Goal: Task Accomplishment & Management: Manage account settings

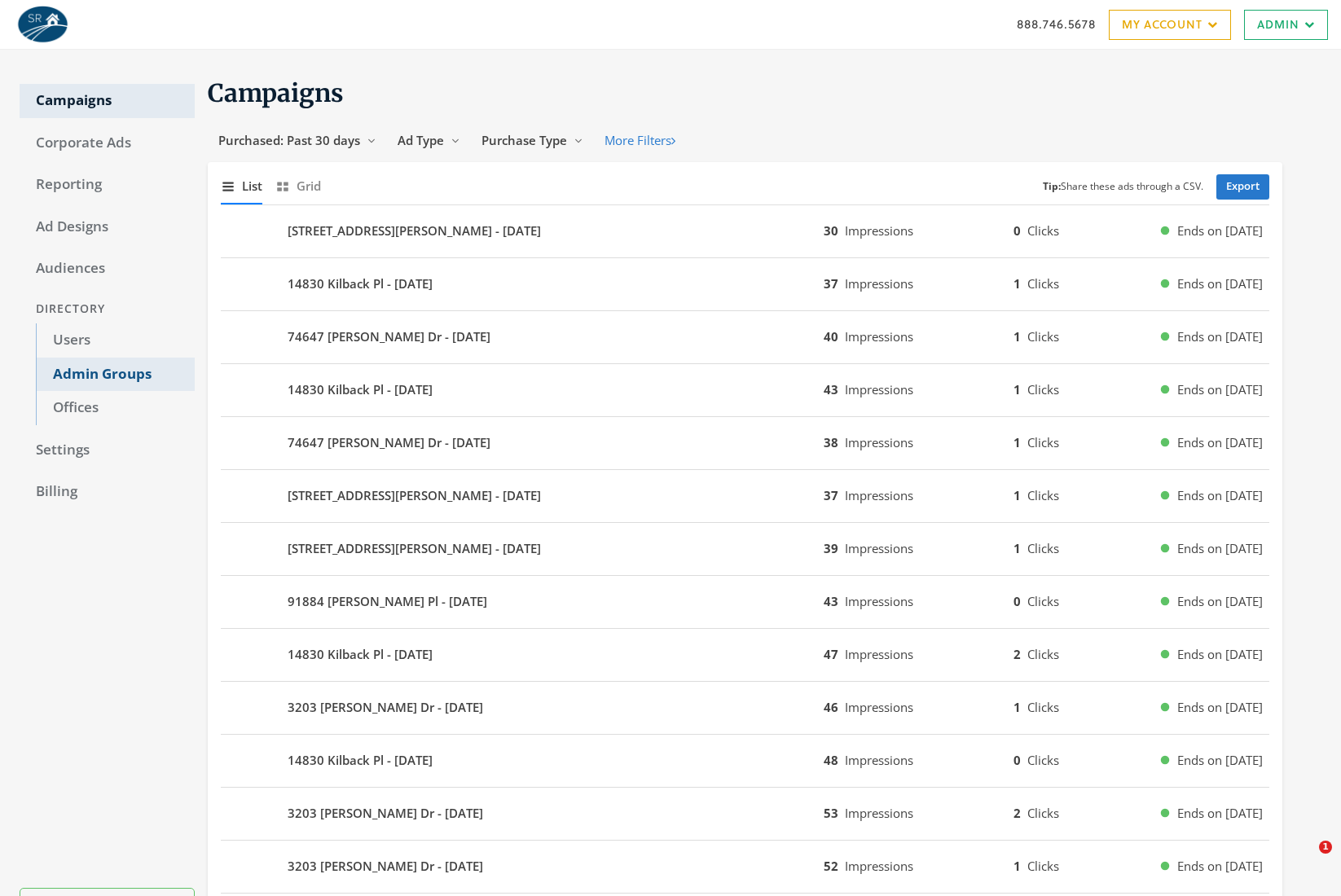
drag, startPoint x: 112, startPoint y: 373, endPoint x: 122, endPoint y: 368, distance: 11.2
click at [112, 373] on link "Admin Groups" at bounding box center [115, 374] width 159 height 34
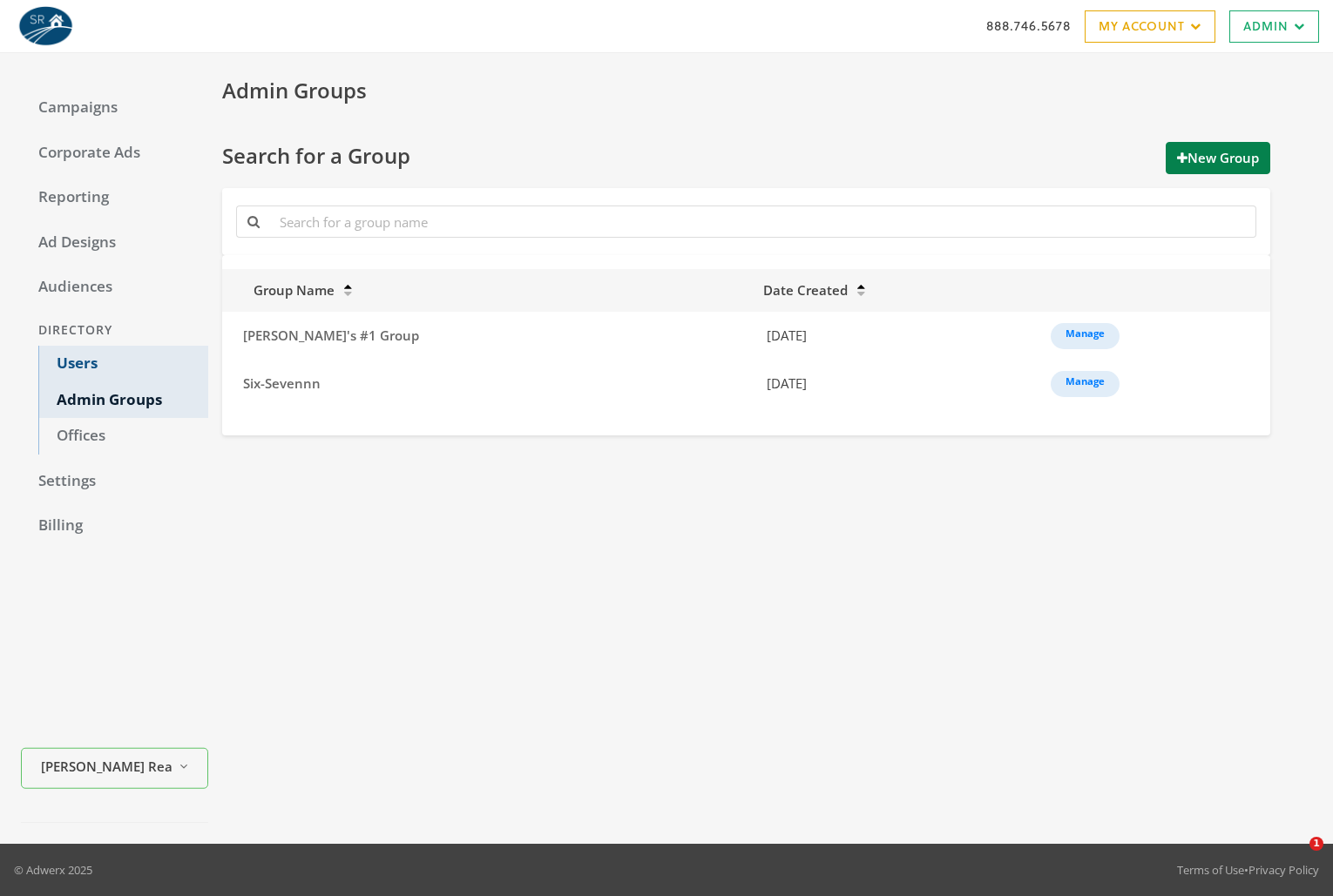
click at [95, 361] on link "Users" at bounding box center [123, 363] width 170 height 37
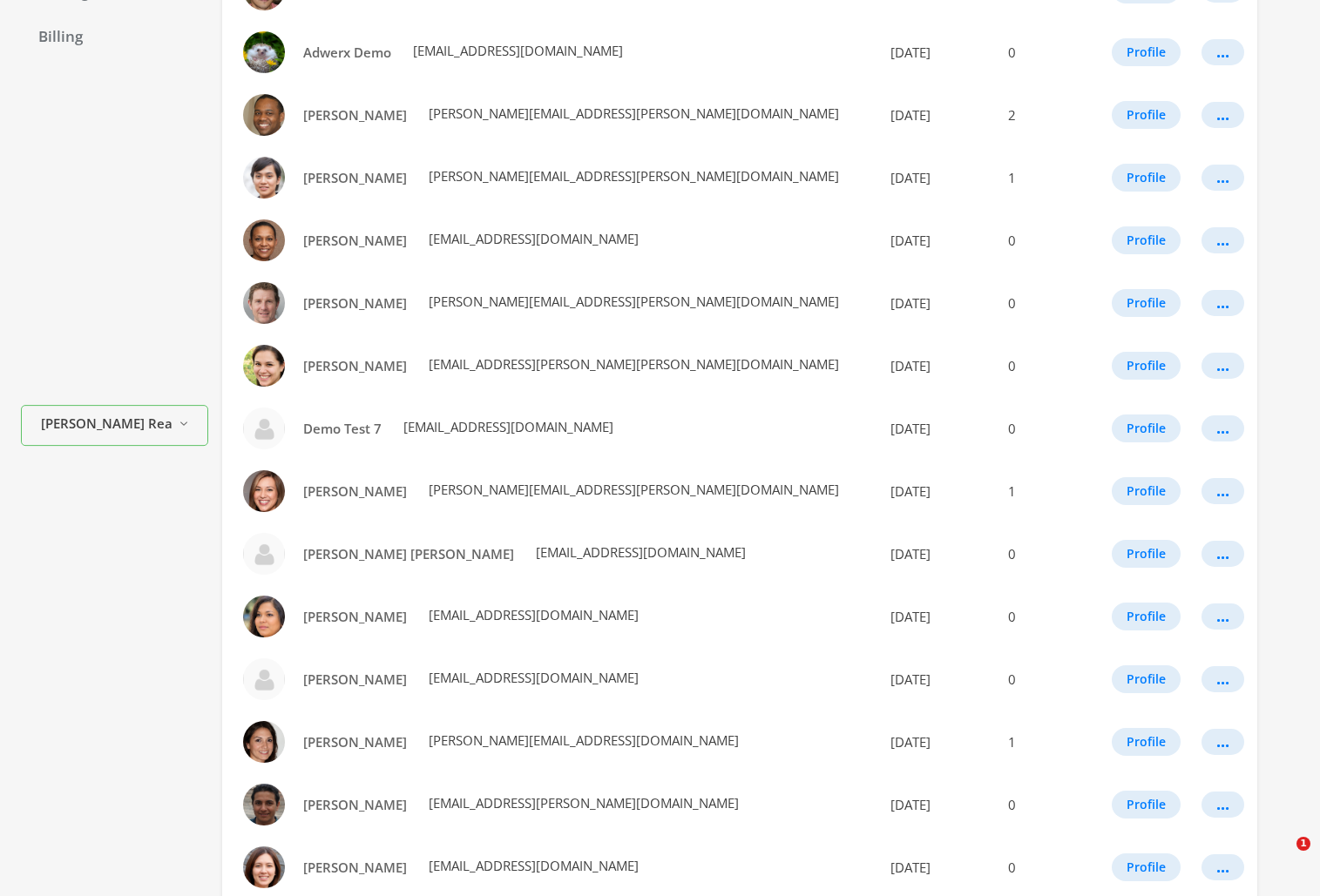
scroll to position [748, 0]
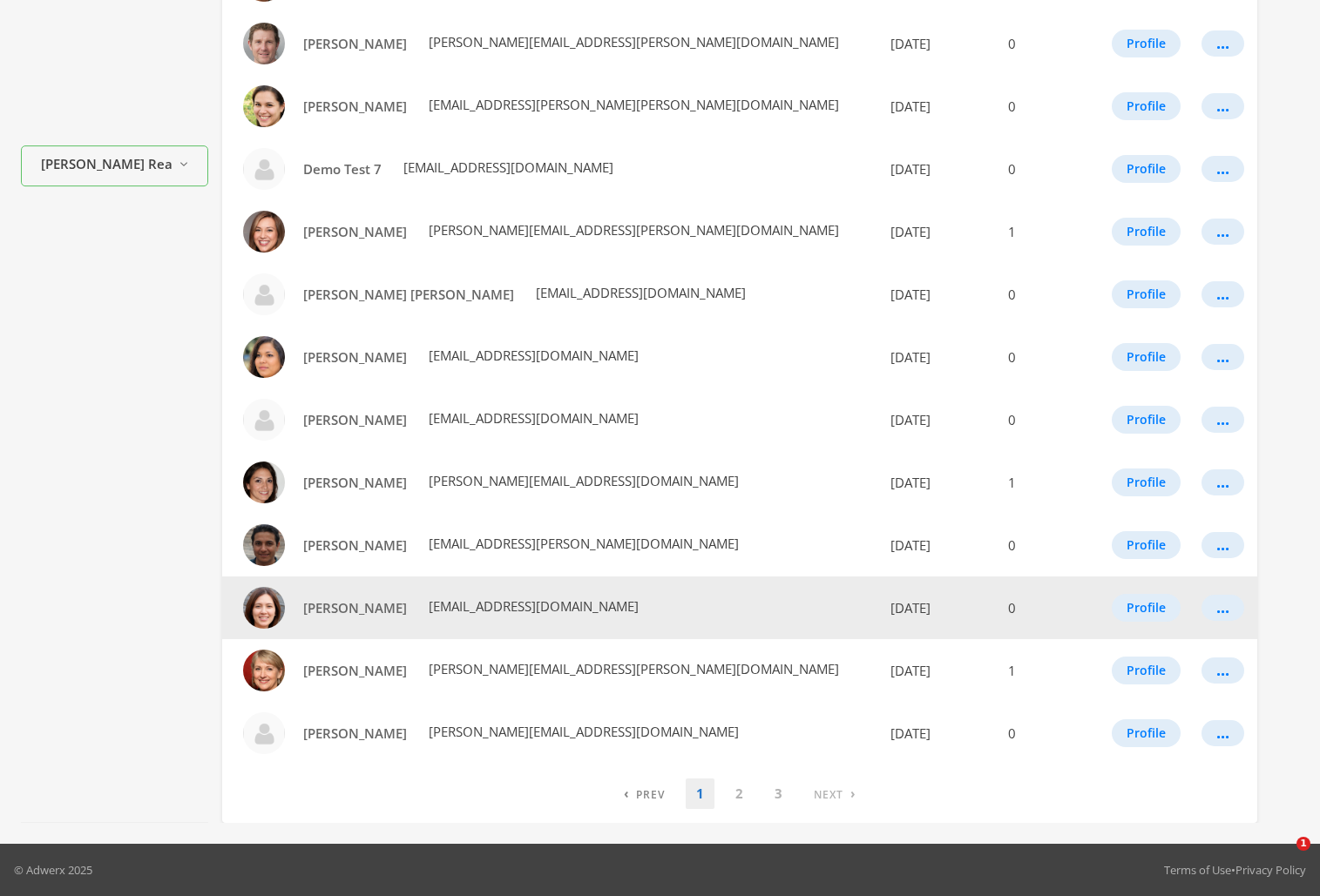
drag, startPoint x: 596, startPoint y: 607, endPoint x: 397, endPoint y: 609, distance: 199.0
click at [397, 609] on td "Jane Harris product+realty-demo@adwerx.com" at bounding box center [549, 607] width 654 height 62
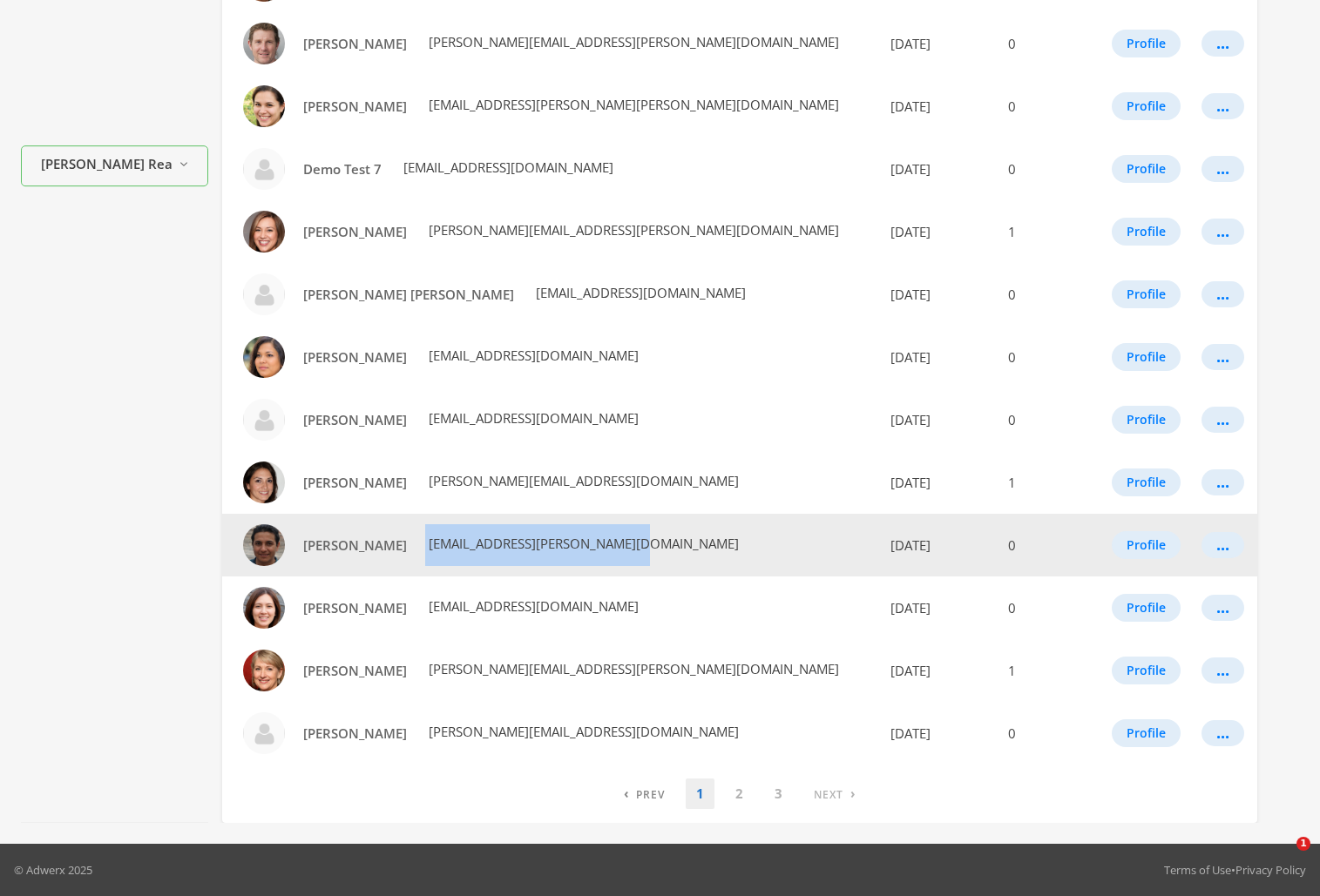
drag, startPoint x: 602, startPoint y: 547, endPoint x: 406, endPoint y: 553, distance: 196.1
click at [406, 553] on td "Israel Ballard israel.ballard@smithrealty.com" at bounding box center [549, 545] width 654 height 62
click at [472, 542] on span "[EMAIL_ADDRESS][PERSON_NAME][DOMAIN_NAME]" at bounding box center [582, 543] width 314 height 18
drag, startPoint x: 629, startPoint y: 542, endPoint x: 410, endPoint y: 553, distance: 219.3
click at [410, 553] on td "Israel Ballard israel.ballard@smithrealty.com" at bounding box center [549, 545] width 654 height 62
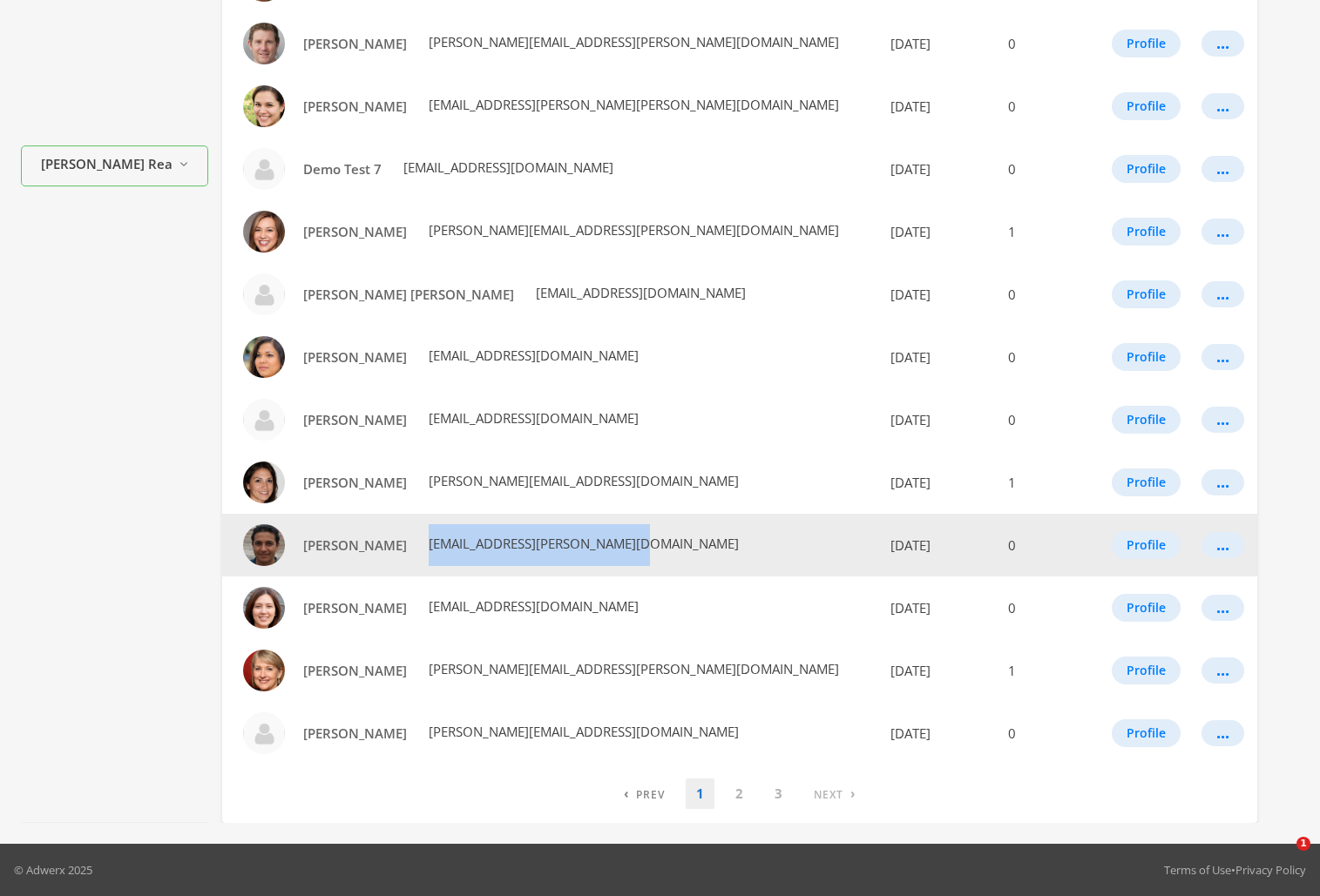
copy span "[EMAIL_ADDRESS][PERSON_NAME][DOMAIN_NAME]"
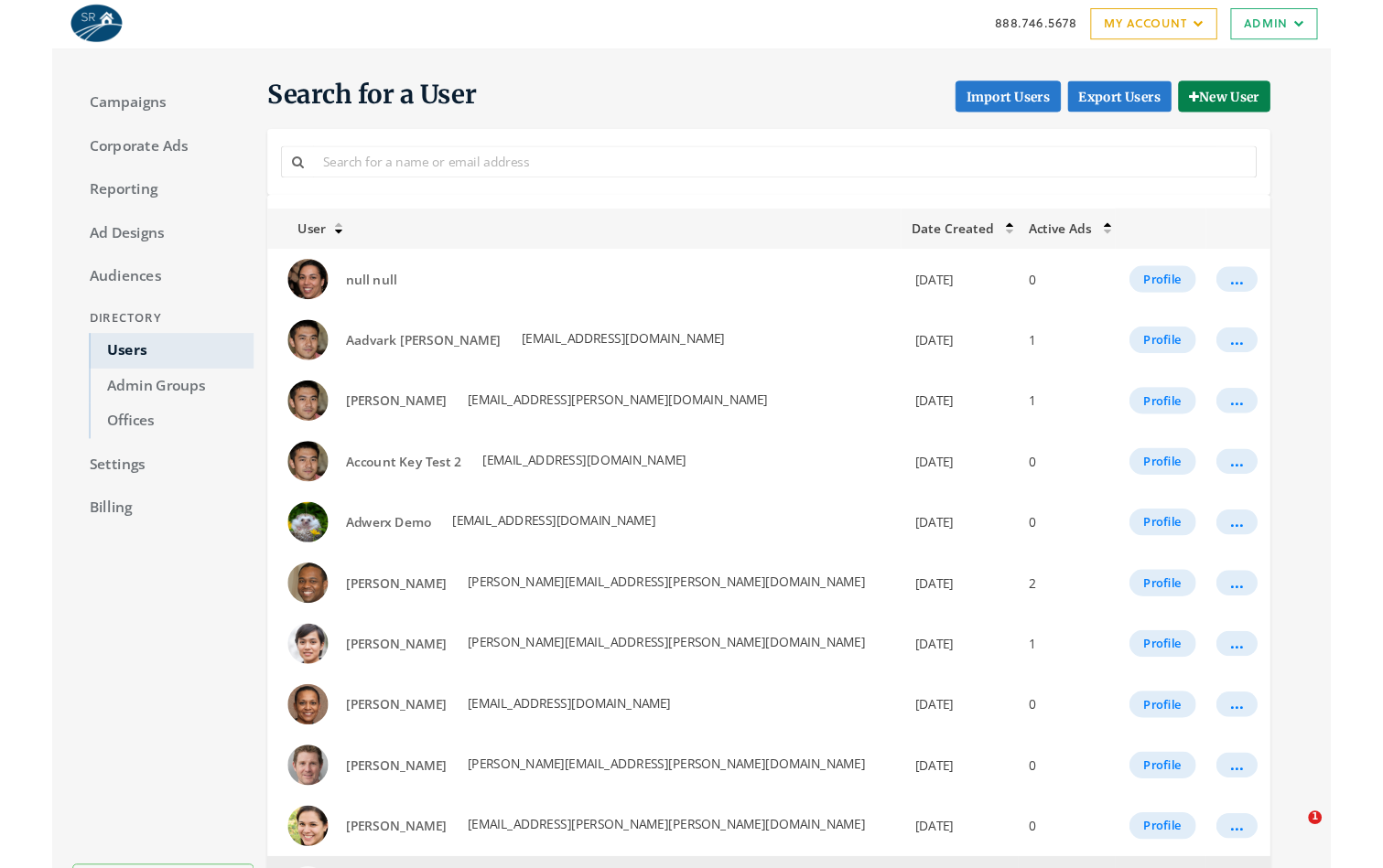
scroll to position [0, 0]
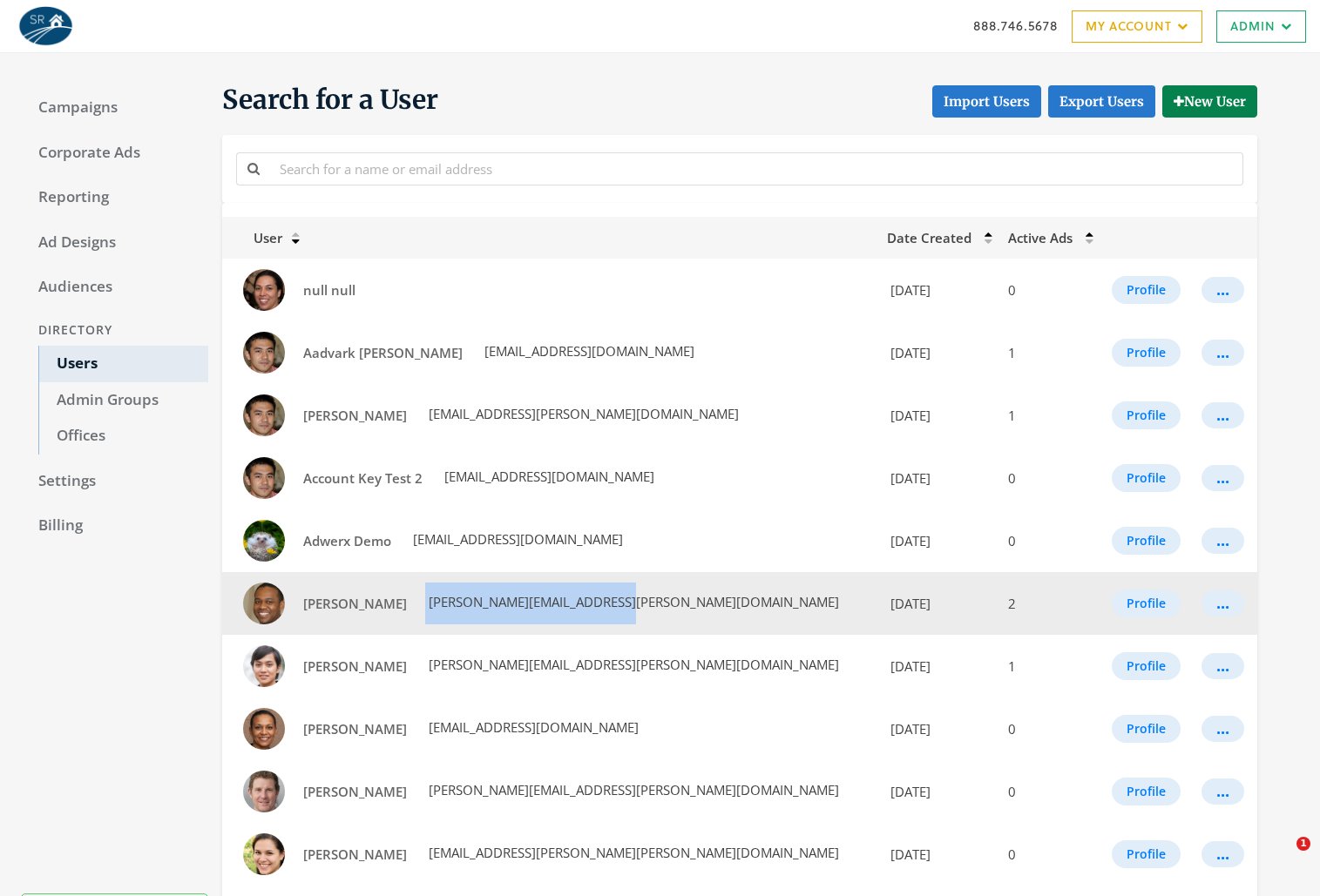
drag, startPoint x: 609, startPoint y: 600, endPoint x: 403, endPoint y: 613, distance: 206.4
click at [403, 613] on td "Arnold Reese arnold.reese@smithrealty.com" at bounding box center [549, 603] width 654 height 62
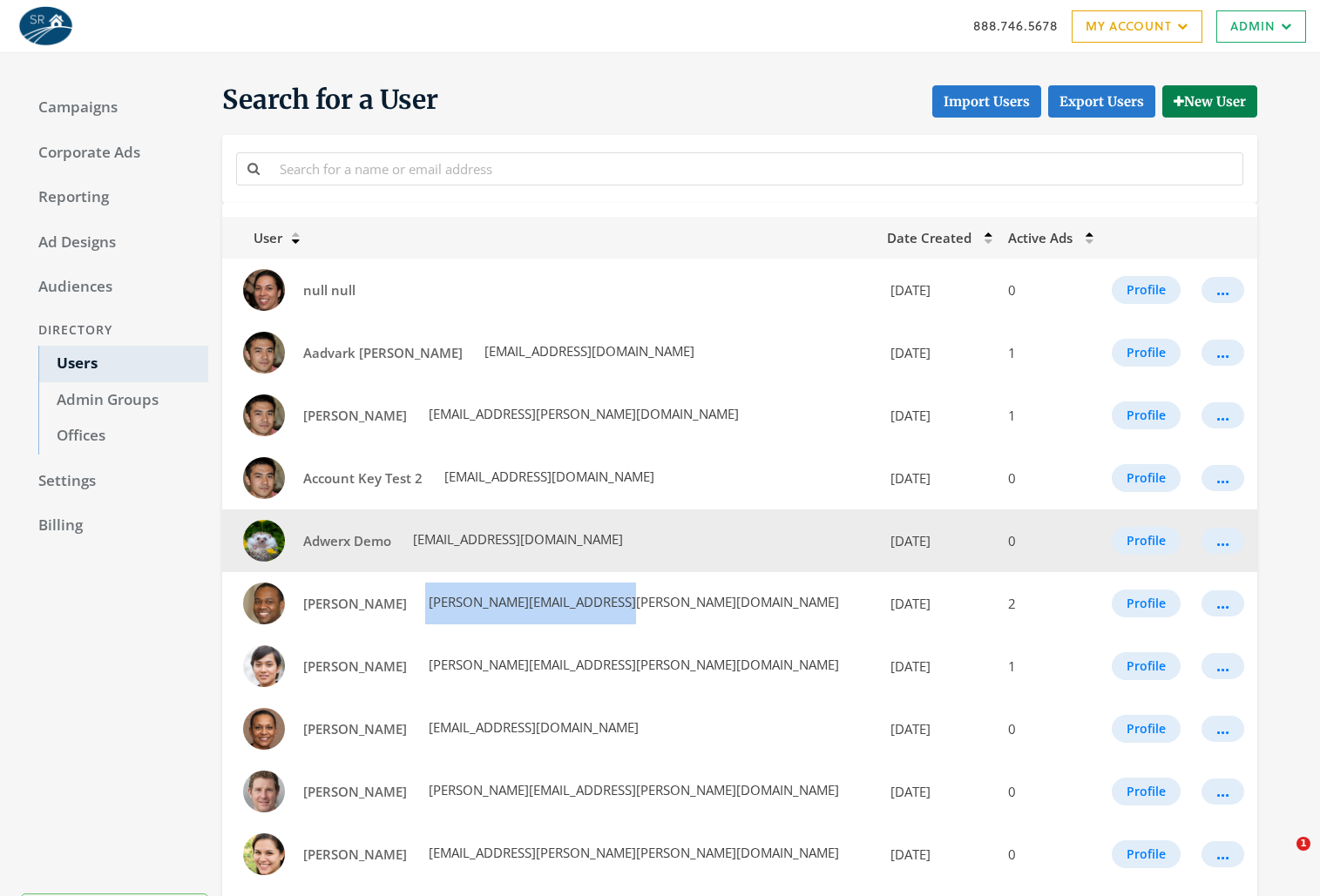
copy span "[PERSON_NAME][EMAIL_ADDRESS][PERSON_NAME][DOMAIN_NAME]"
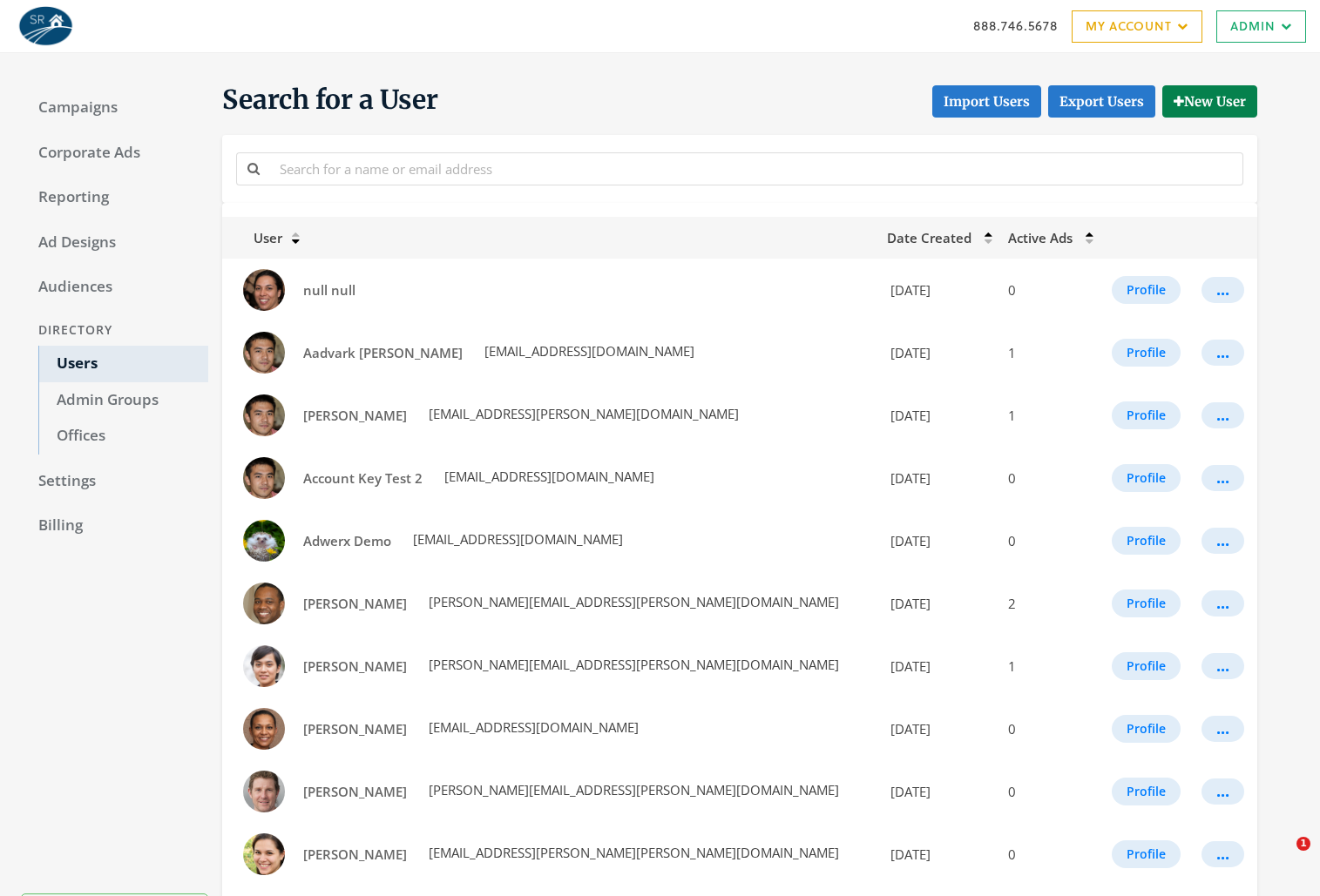
click at [584, 134] on div "Search for a User Import Users Export Users New User" at bounding box center [732, 143] width 1048 height 120
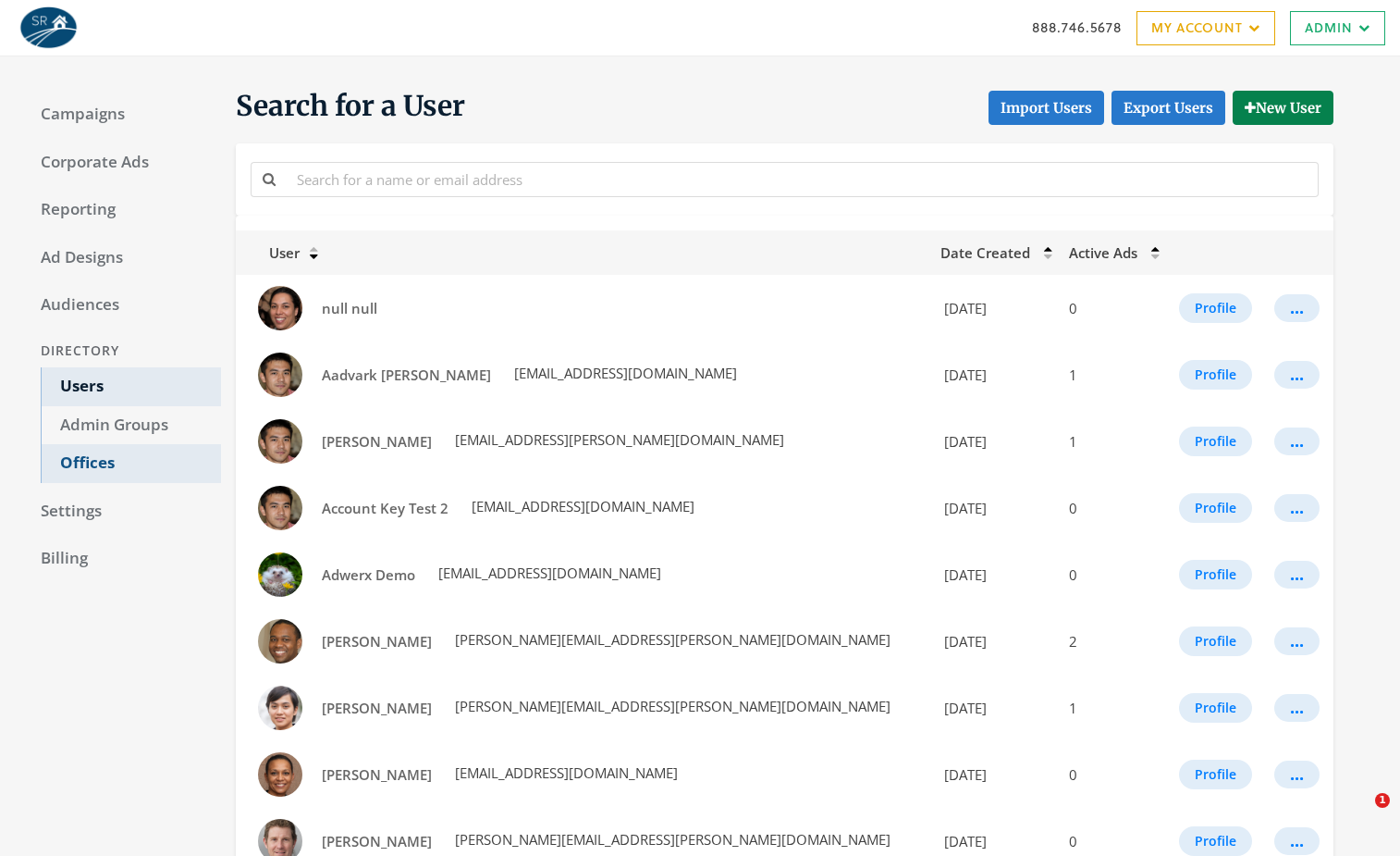
click at [116, 469] on link "Offices" at bounding box center [130, 463] width 181 height 39
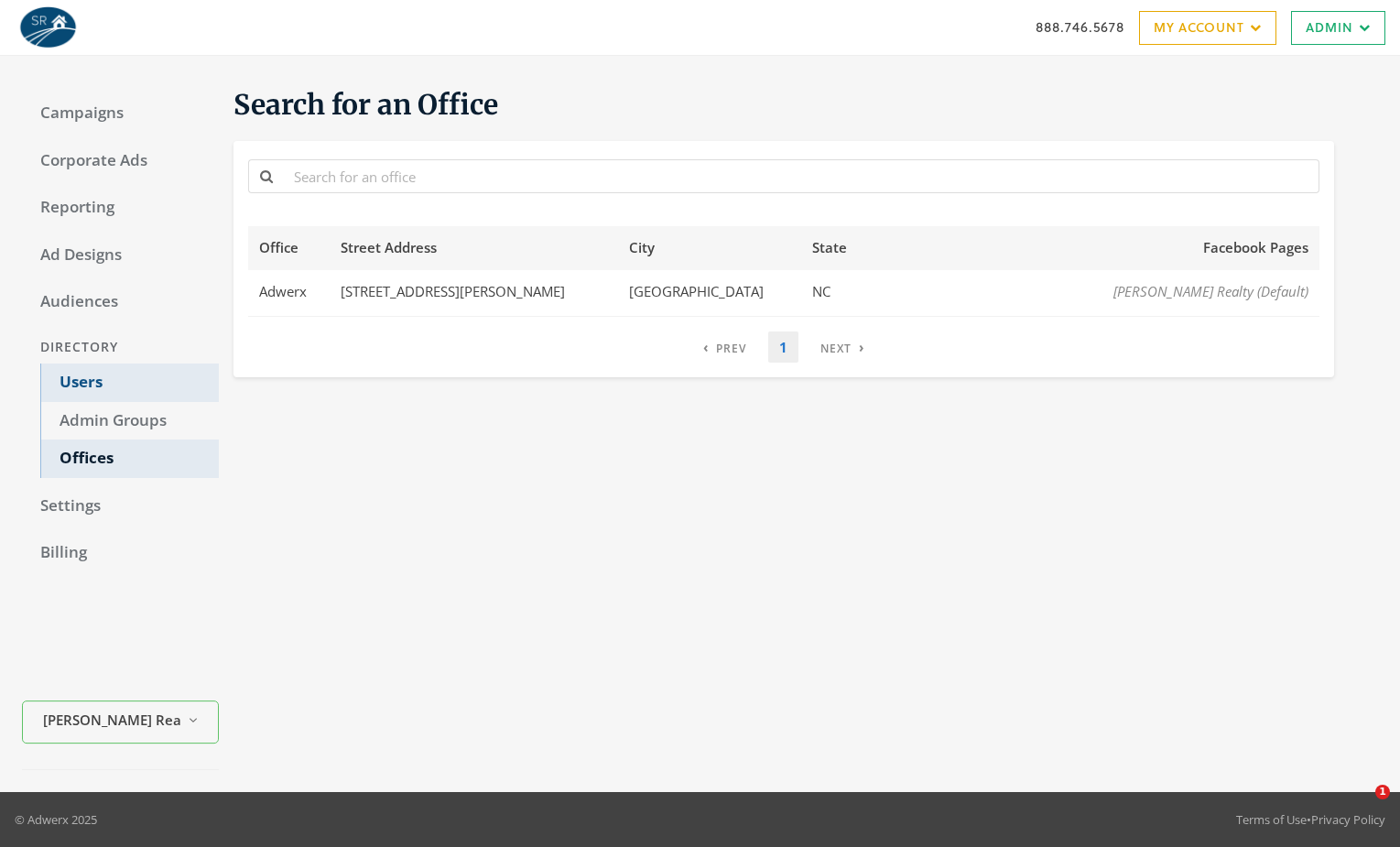
click at [111, 392] on link "Users" at bounding box center [129, 382] width 179 height 38
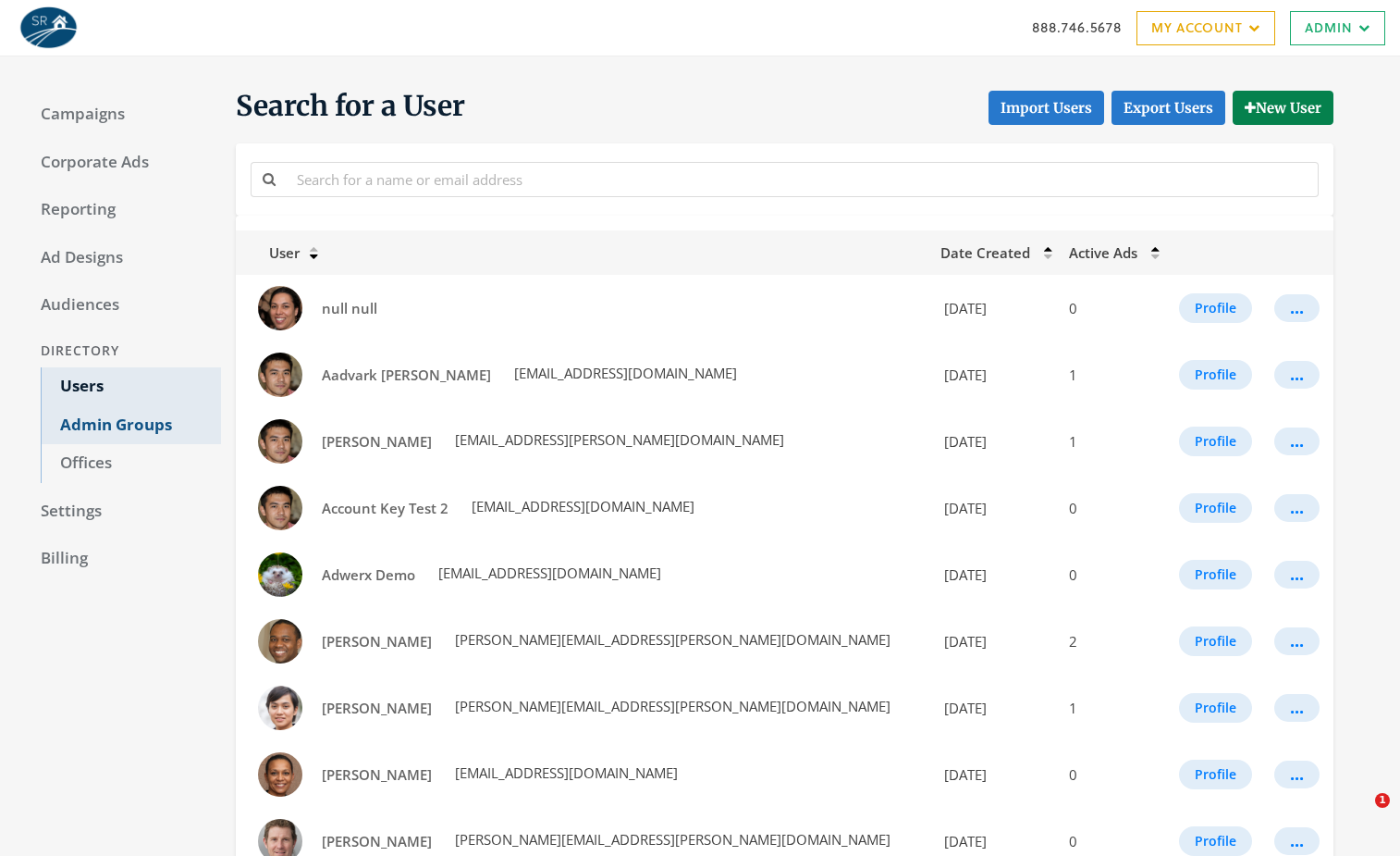
click at [147, 428] on link "Admin Groups" at bounding box center [130, 425] width 181 height 39
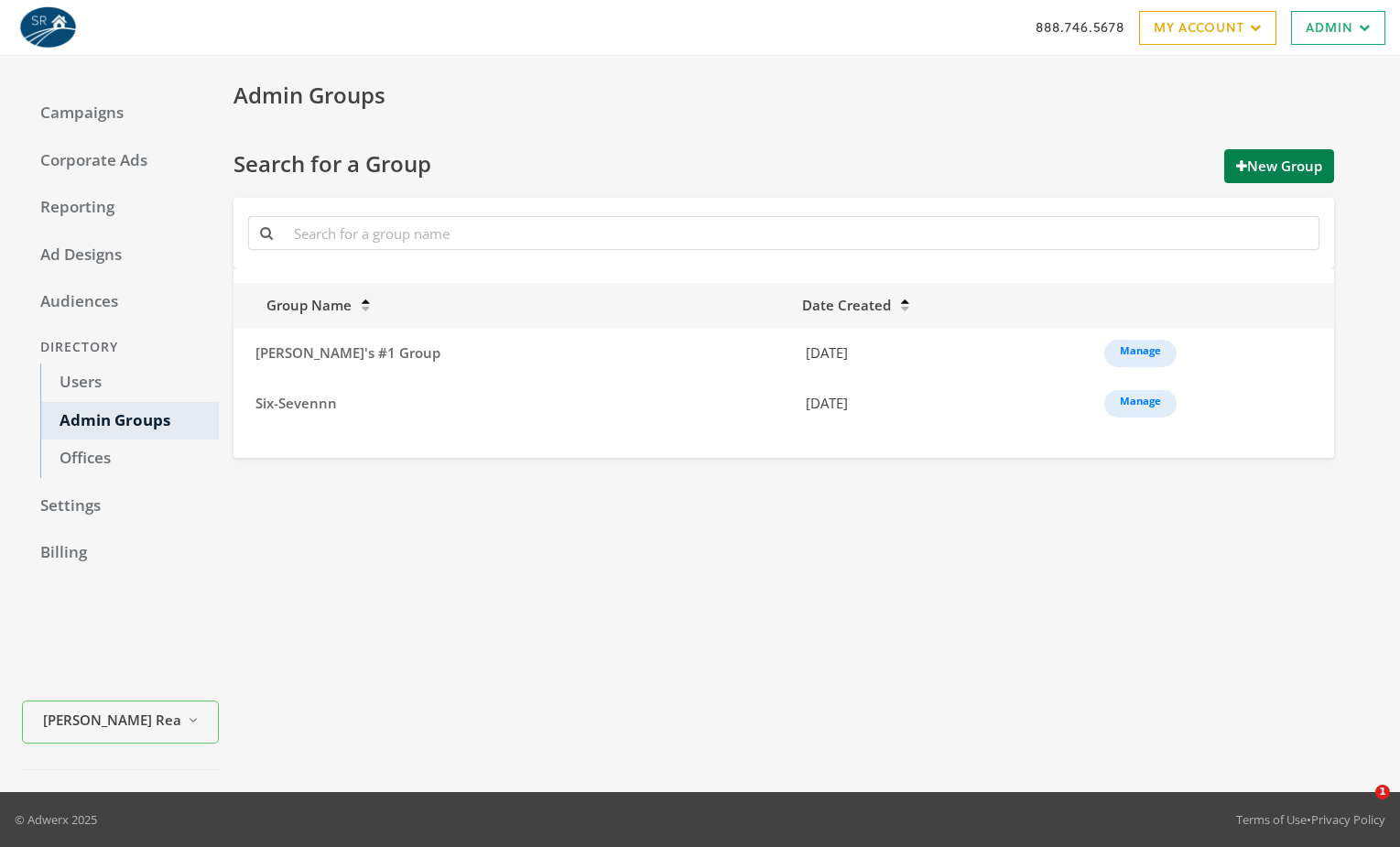
click at [35, 382] on div "Campaigns Corporate Ads Reporting Ad Designs Audiences Directory Users Admin Gr…" at bounding box center [120, 423] width 197 height 692
click at [71, 376] on link "Users" at bounding box center [129, 382] width 179 height 38
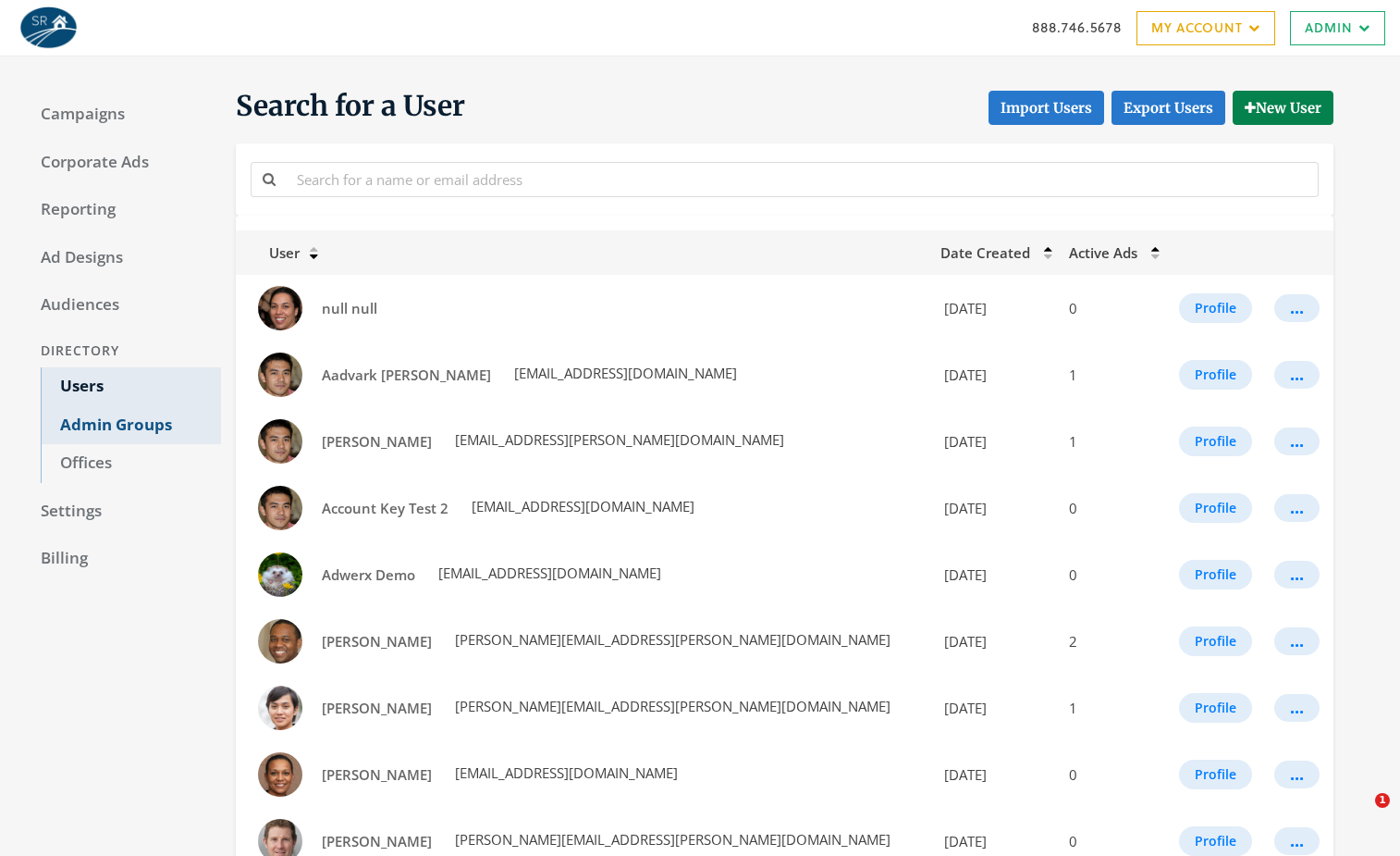
click at [89, 417] on link "Admin Groups" at bounding box center [130, 425] width 181 height 39
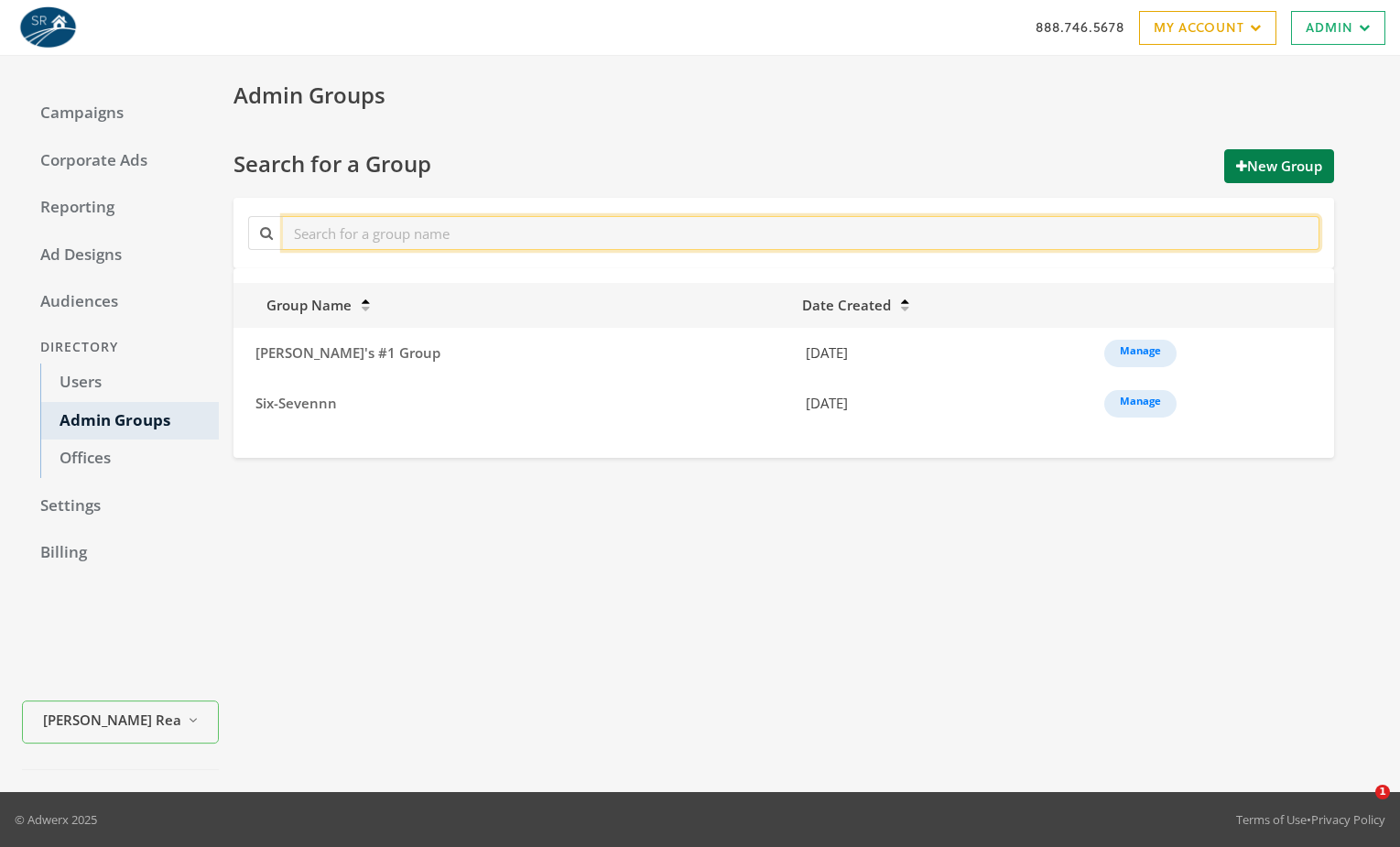
click at [376, 226] on input "text" at bounding box center [801, 233] width 1037 height 34
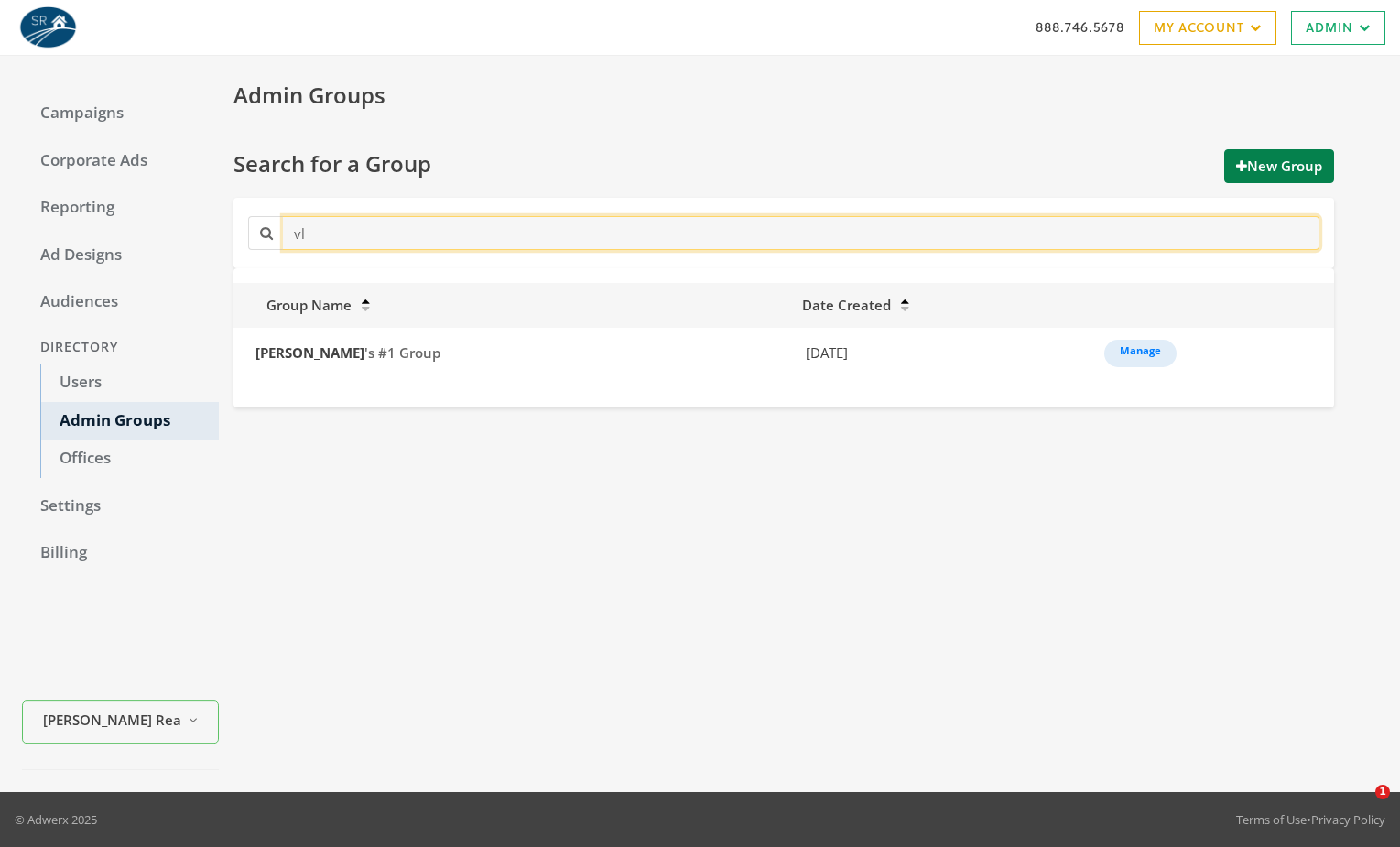
type input "v"
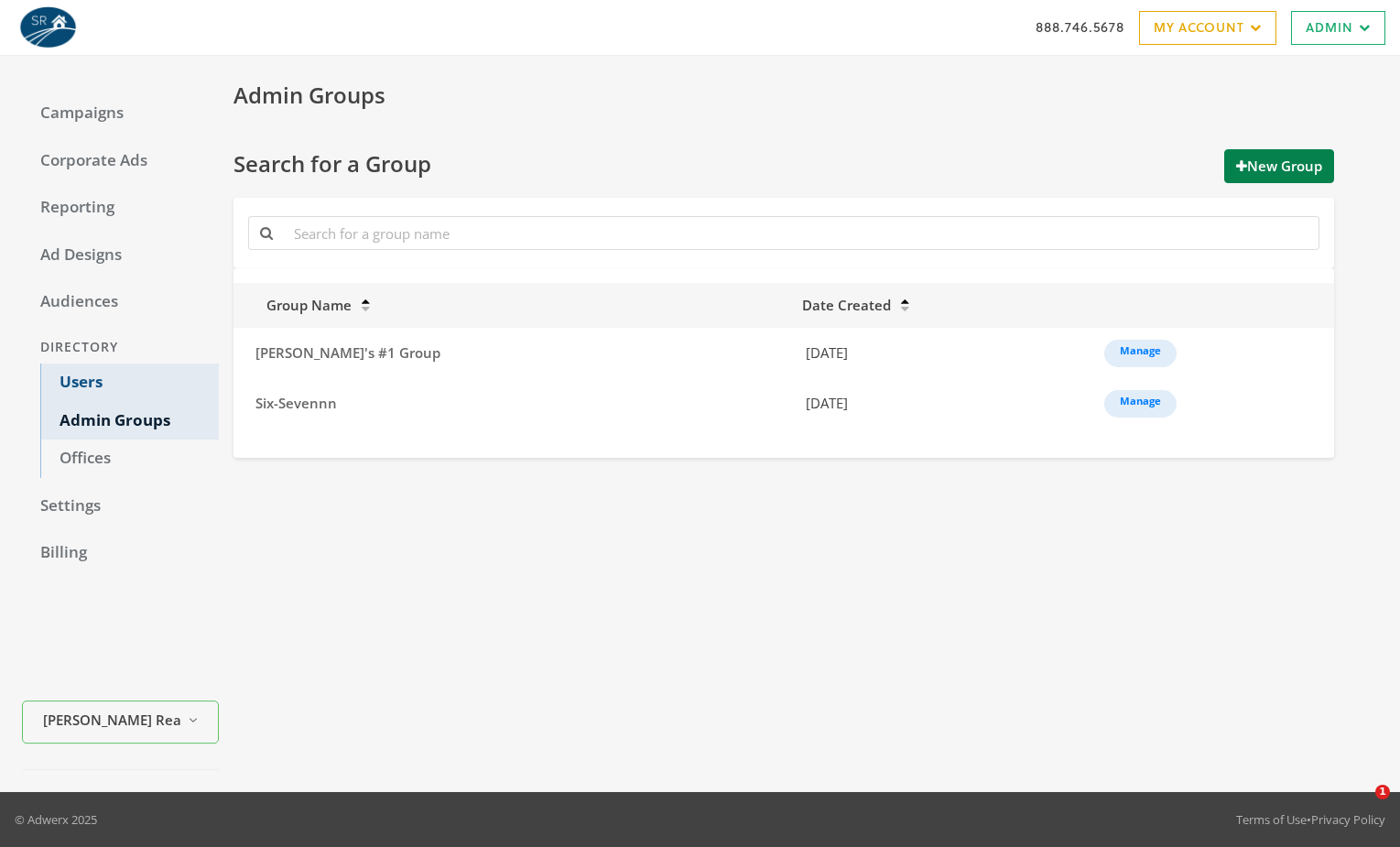
click at [131, 377] on link "Users" at bounding box center [129, 382] width 179 height 38
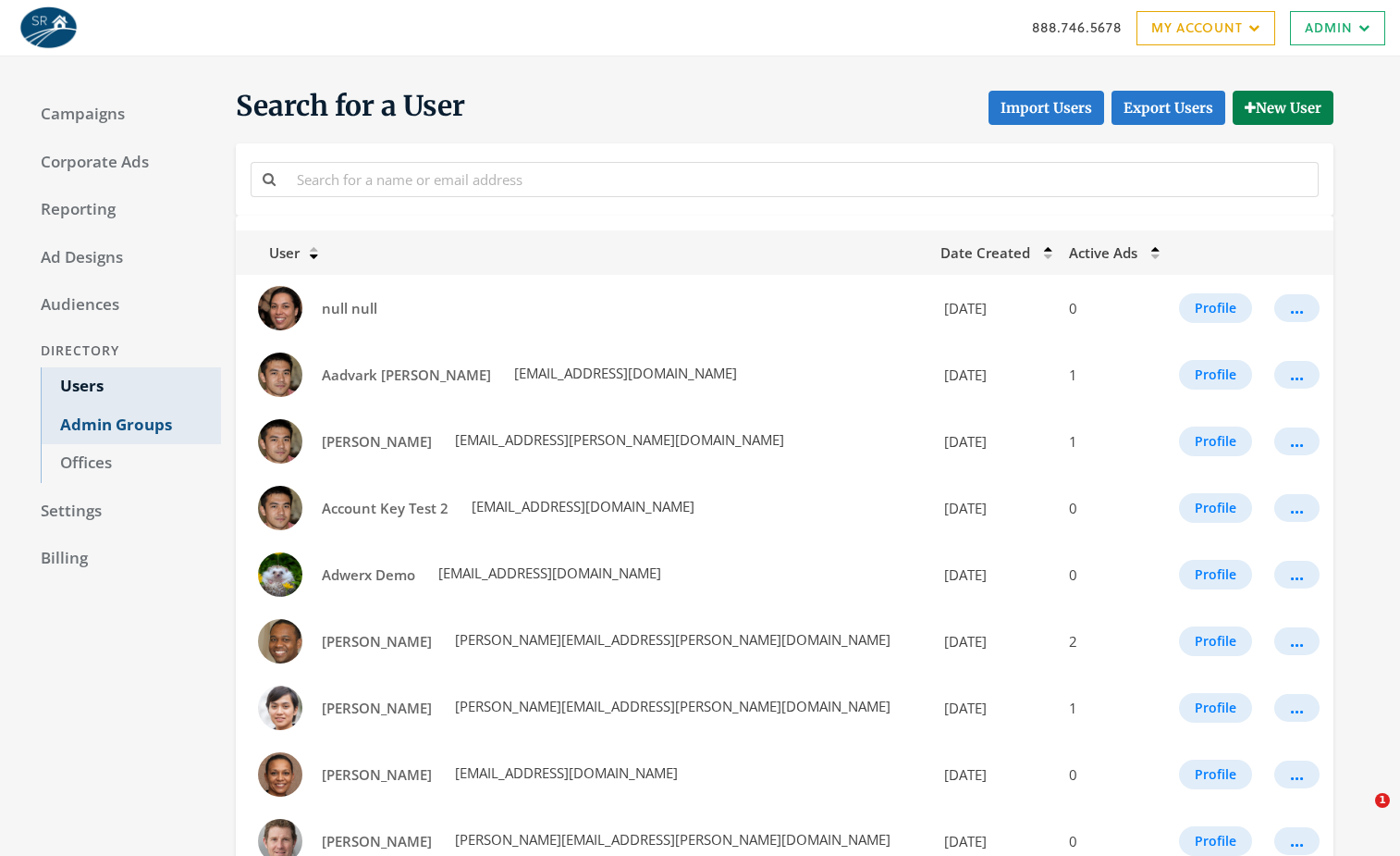
click at [158, 431] on link "Admin Groups" at bounding box center [130, 425] width 181 height 39
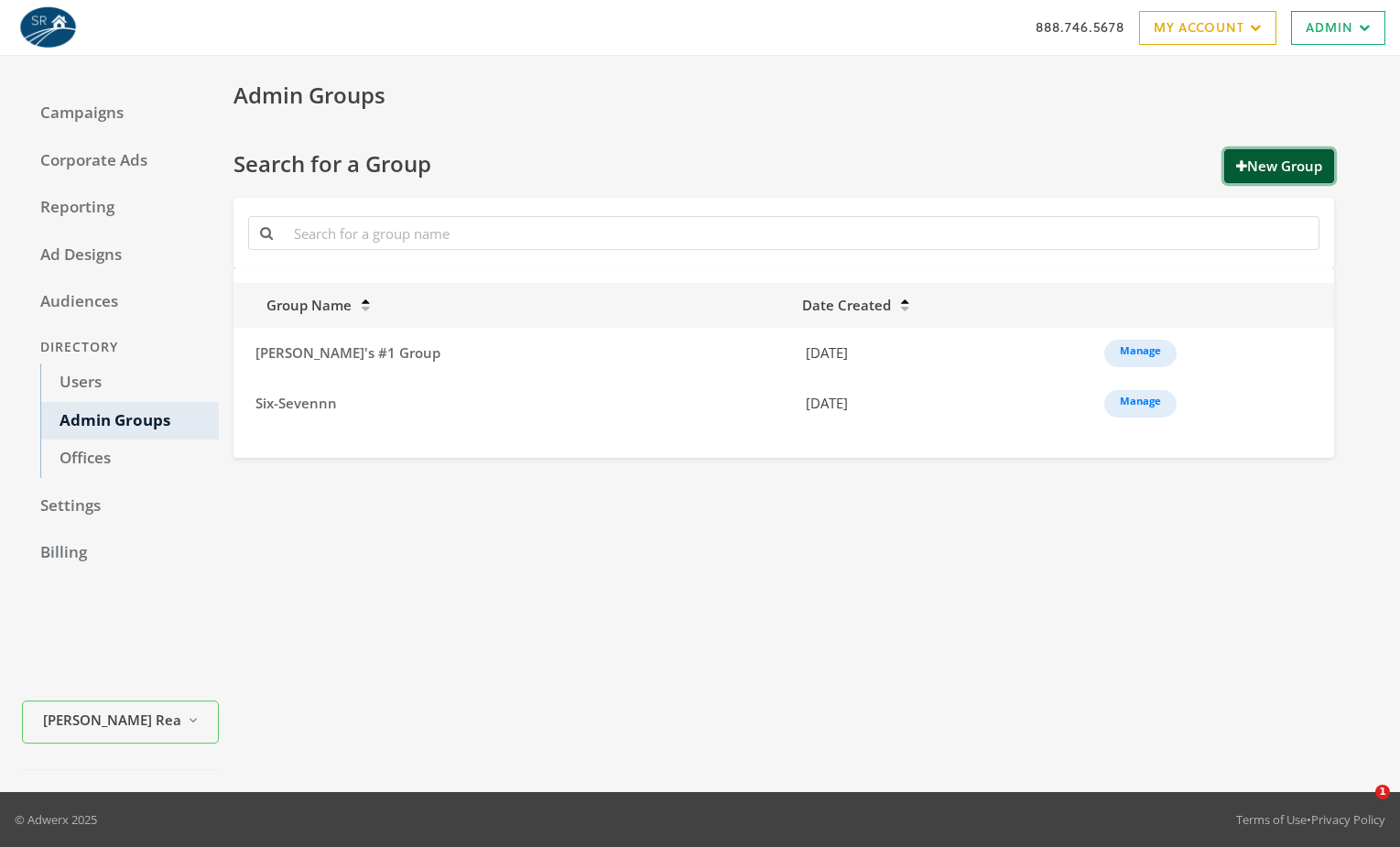
click at [1251, 161] on button "New Group" at bounding box center [1278, 166] width 110 height 34
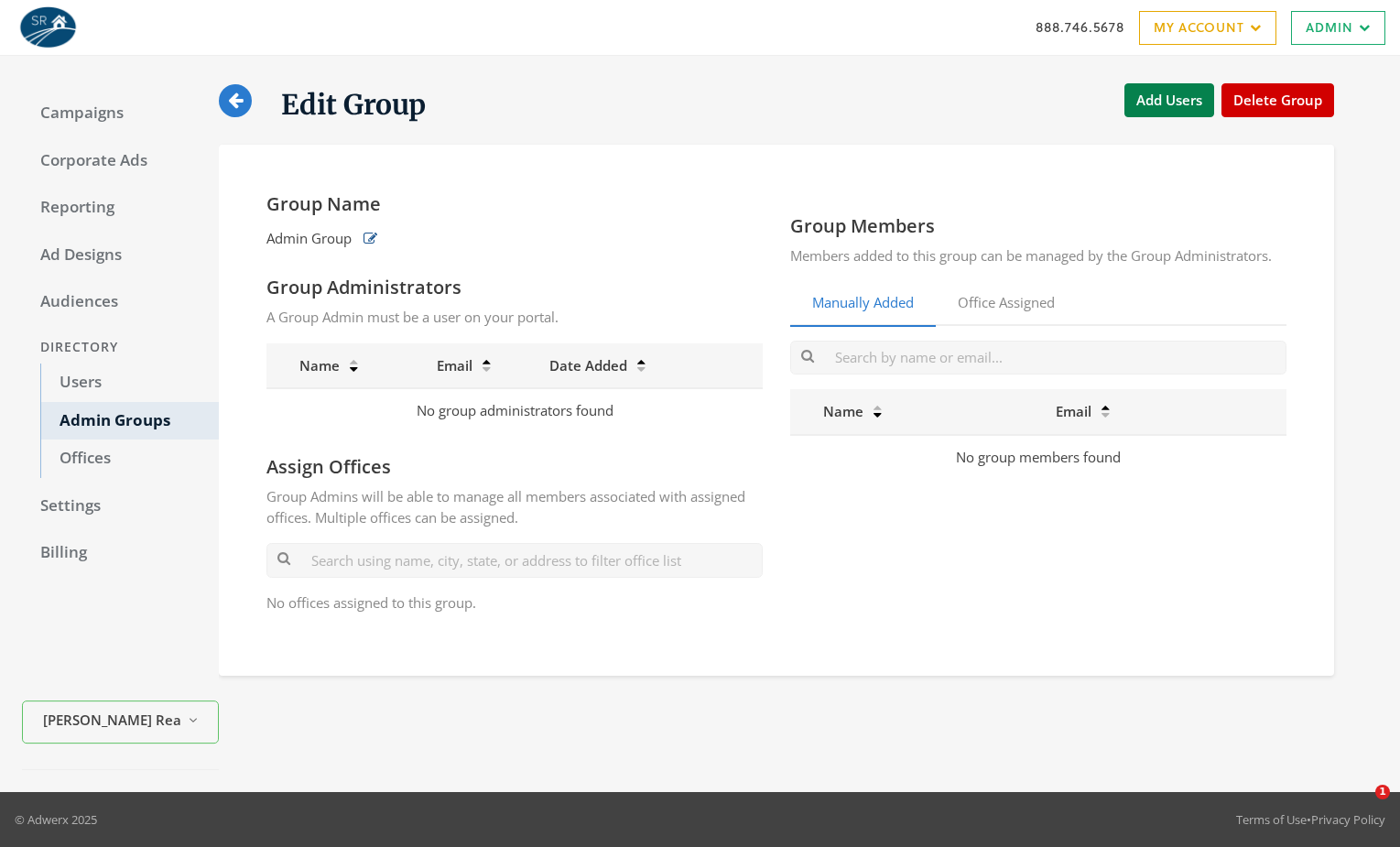
click at [365, 237] on icon "button" at bounding box center [370, 238] width 14 height 14
click at [332, 217] on div "Group Name Admin Group" at bounding box center [515, 225] width 496 height 66
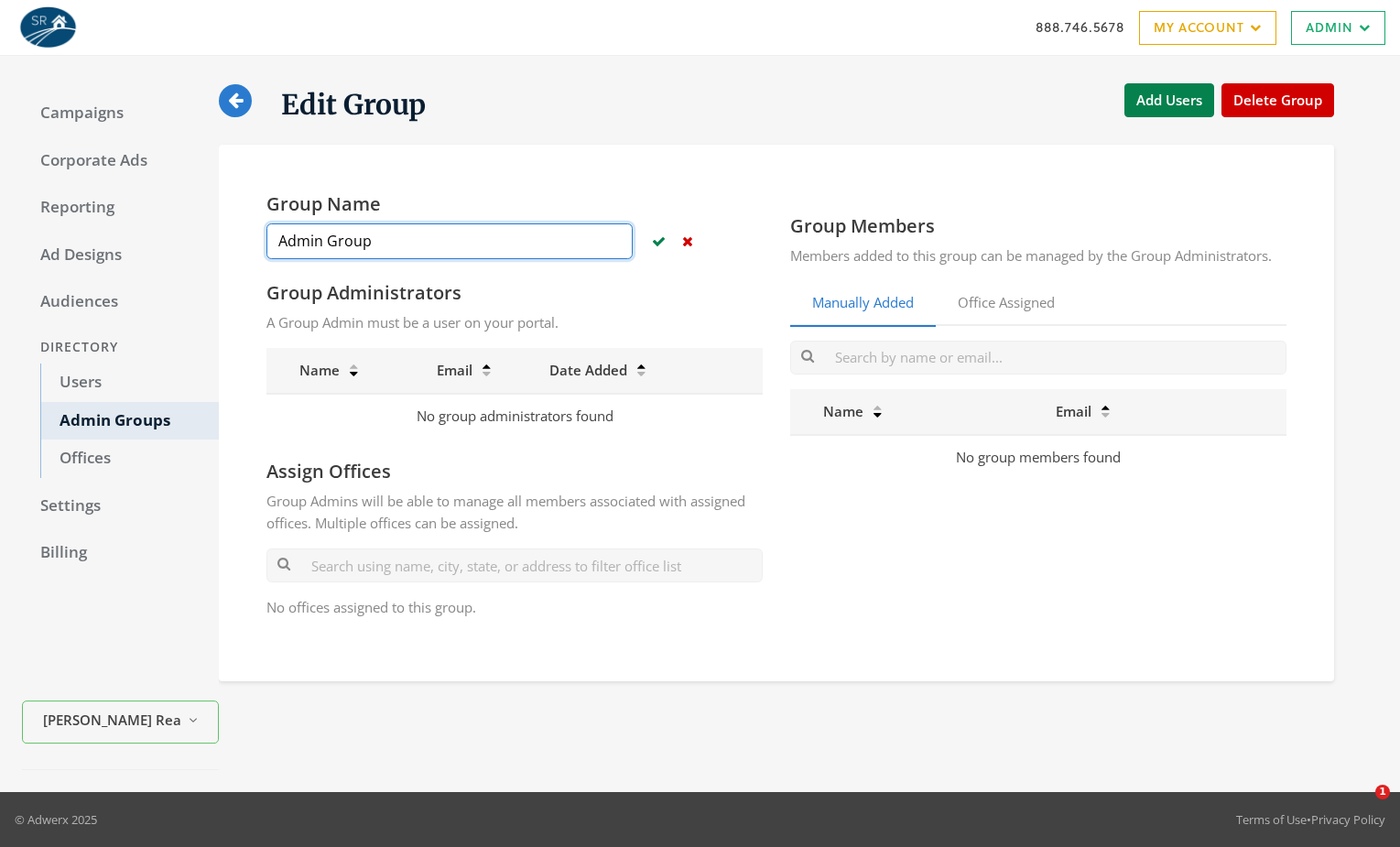
click at [336, 234] on input "Admin Group" at bounding box center [449, 241] width 366 height 36
click at [336, 233] on input "Admin Group" at bounding box center [449, 241] width 366 height 36
click at [337, 229] on input "Admin Group" at bounding box center [449, 241] width 366 height 36
click at [279, 235] on input "keith's group" at bounding box center [449, 241] width 366 height 36
click at [328, 238] on input "Keith's group" at bounding box center [449, 241] width 366 height 36
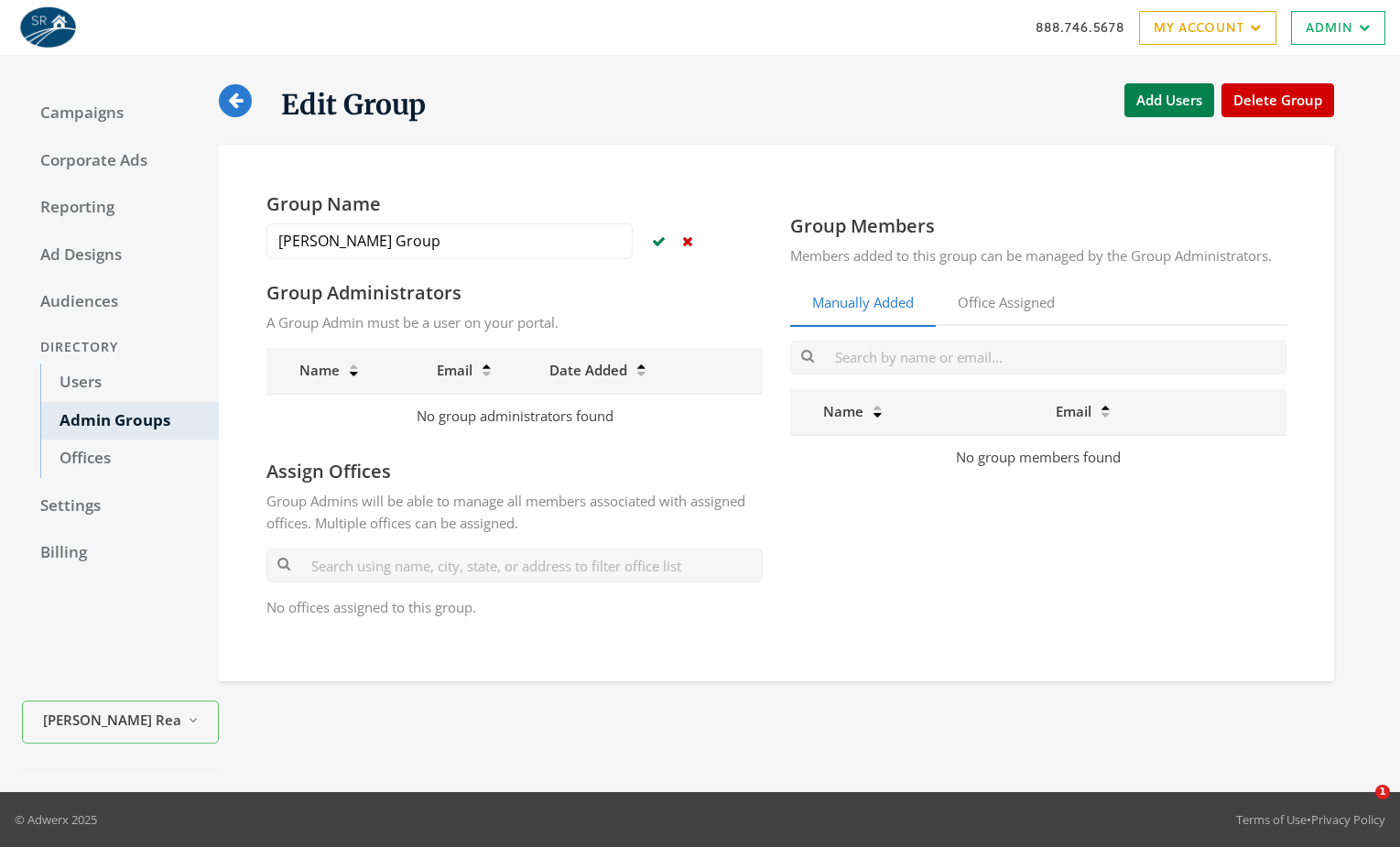
click at [575, 175] on div "Group Name Keith's Group Group Administrators A Group Admin must be a user on y…" at bounding box center [776, 413] width 1057 height 477
click at [436, 241] on input "Keith's Group" at bounding box center [449, 241] width 366 height 36
click at [480, 242] on input "Keith's Group - 123456" at bounding box center [449, 241] width 366 height 36
type input "Keith's Group - 123456"
drag, startPoint x: 656, startPoint y: 246, endPoint x: 642, endPoint y: 273, distance: 30.4
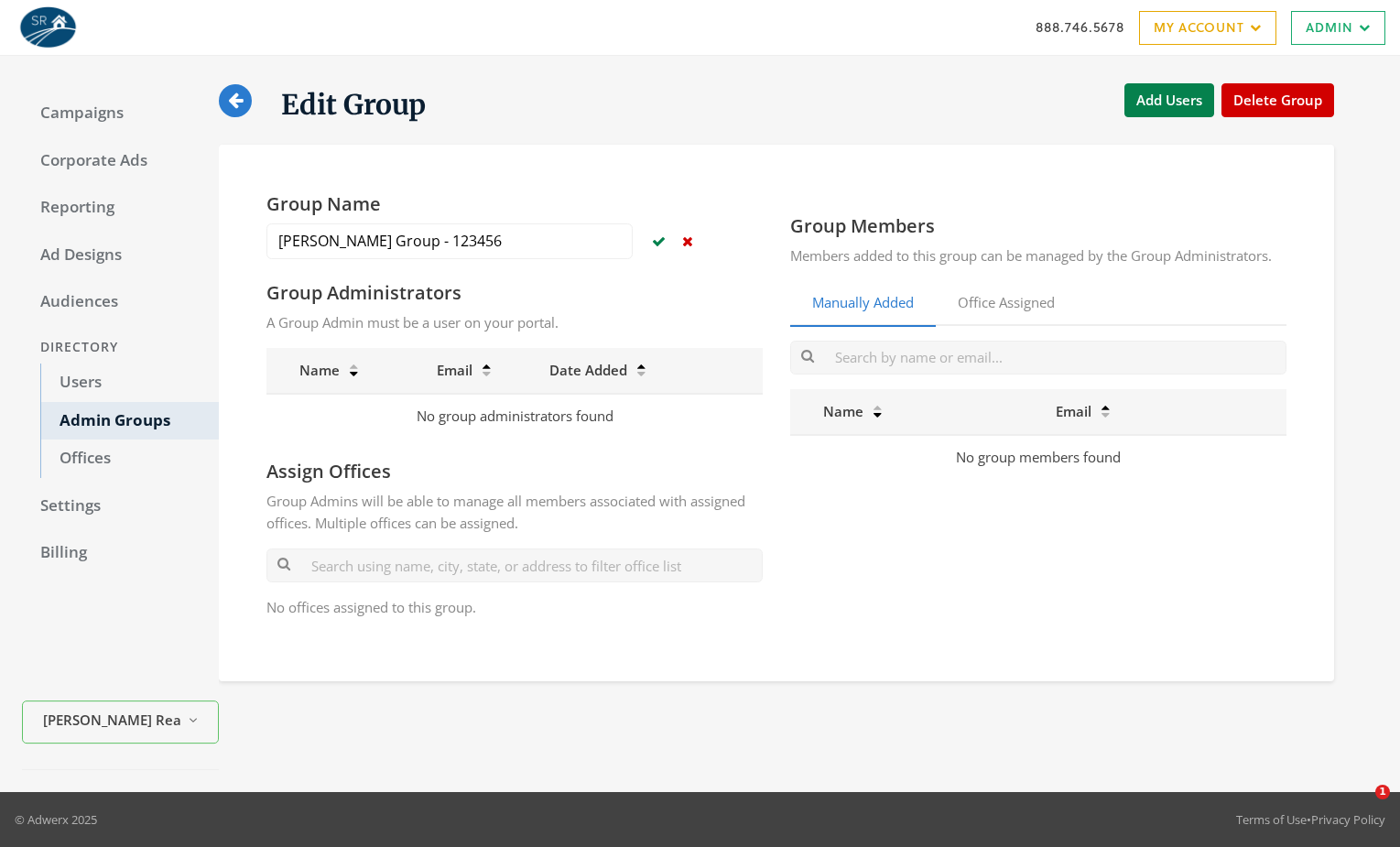
click at [656, 244] on icon "button" at bounding box center [658, 241] width 14 height 14
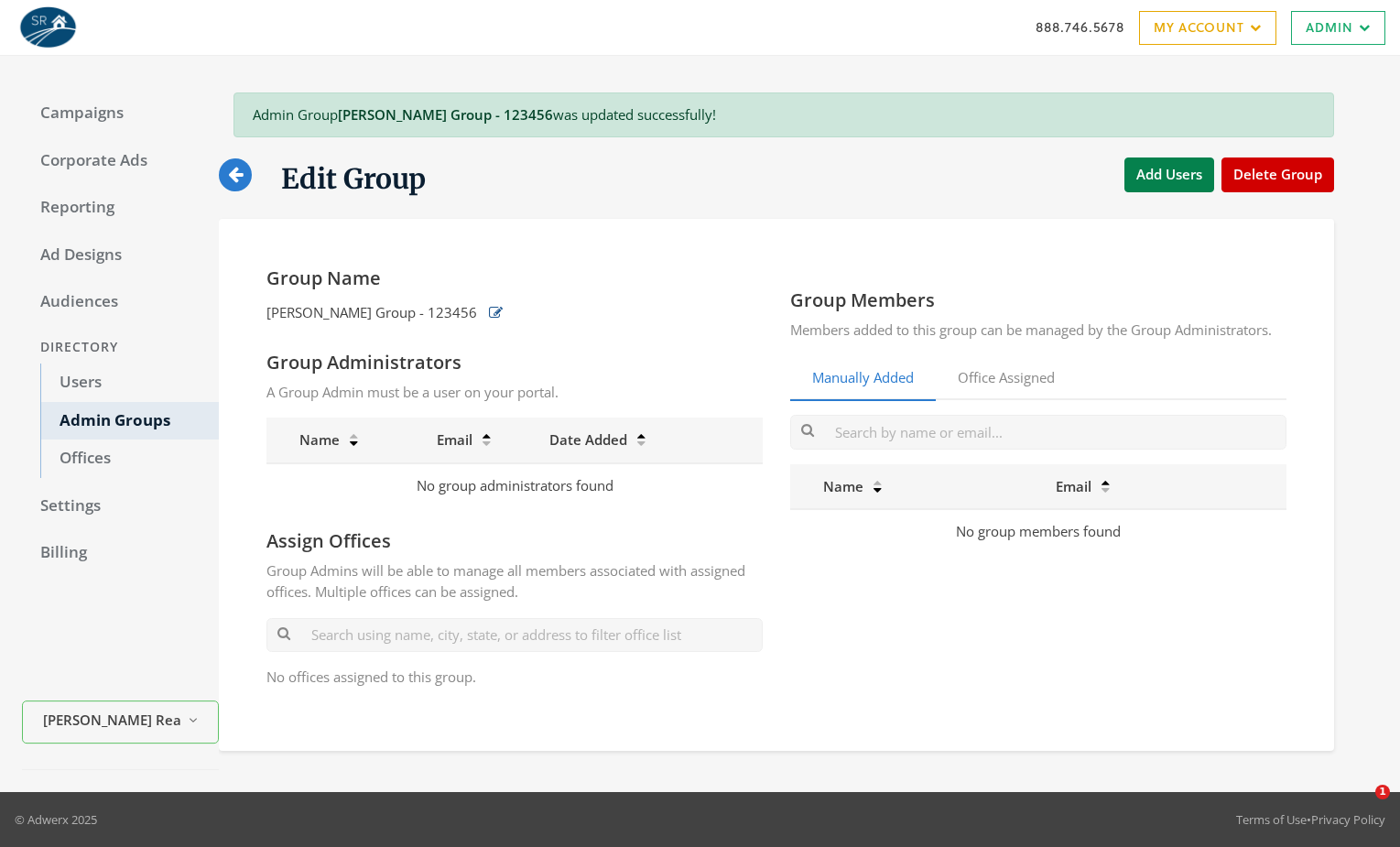
click at [489, 309] on icon "button" at bounding box center [495, 313] width 14 height 14
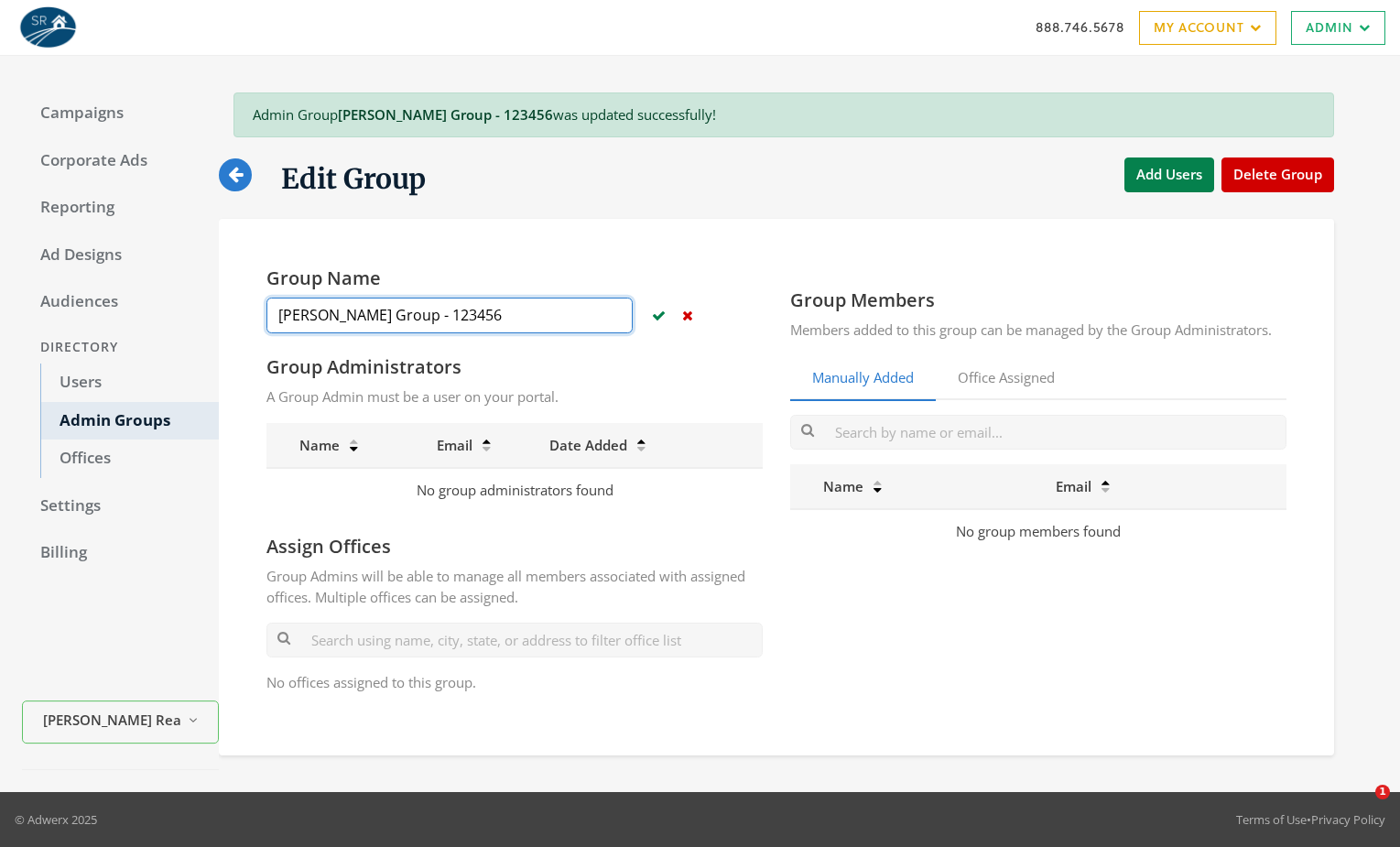
click at [443, 320] on input "Keith's Group - 123456" at bounding box center [449, 315] width 366 height 36
click at [656, 319] on icon "button" at bounding box center [658, 315] width 14 height 14
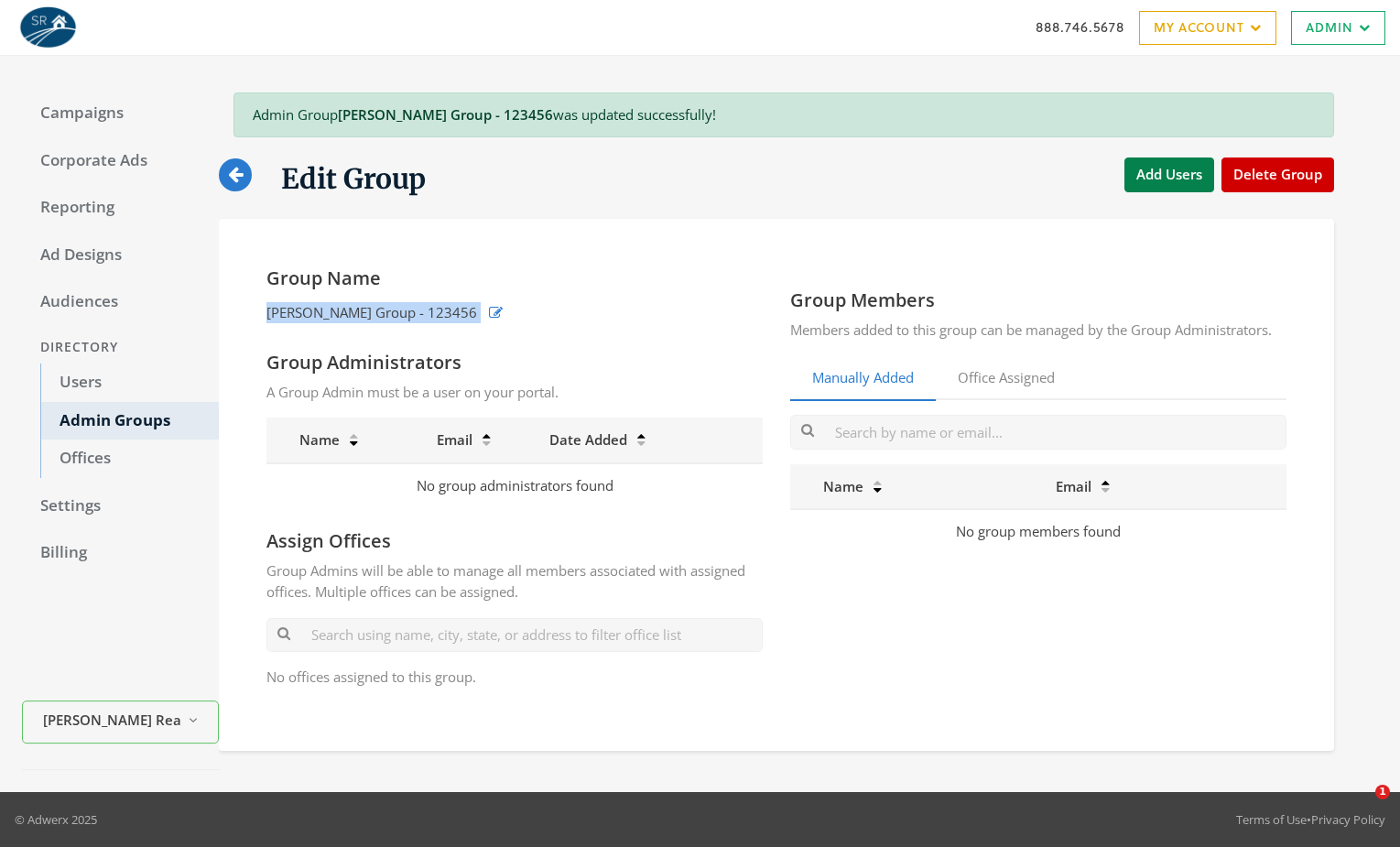
drag, startPoint x: 247, startPoint y: 314, endPoint x: 504, endPoint y: 314, distance: 257.0
click at [498, 311] on div "Group Name Keith's Group - 123456 Group Administrators A Group Admin must be a …" at bounding box center [776, 484] width 1115 height 531
click at [579, 266] on div "Group Name Keith's Group - 123456 Group Administrators A Group Admin must be a …" at bounding box center [776, 484] width 1057 height 473
click at [248, 156] on div "Edit Group" at bounding box center [322, 174] width 207 height 45
click at [239, 169] on icon at bounding box center [235, 174] width 15 height 18
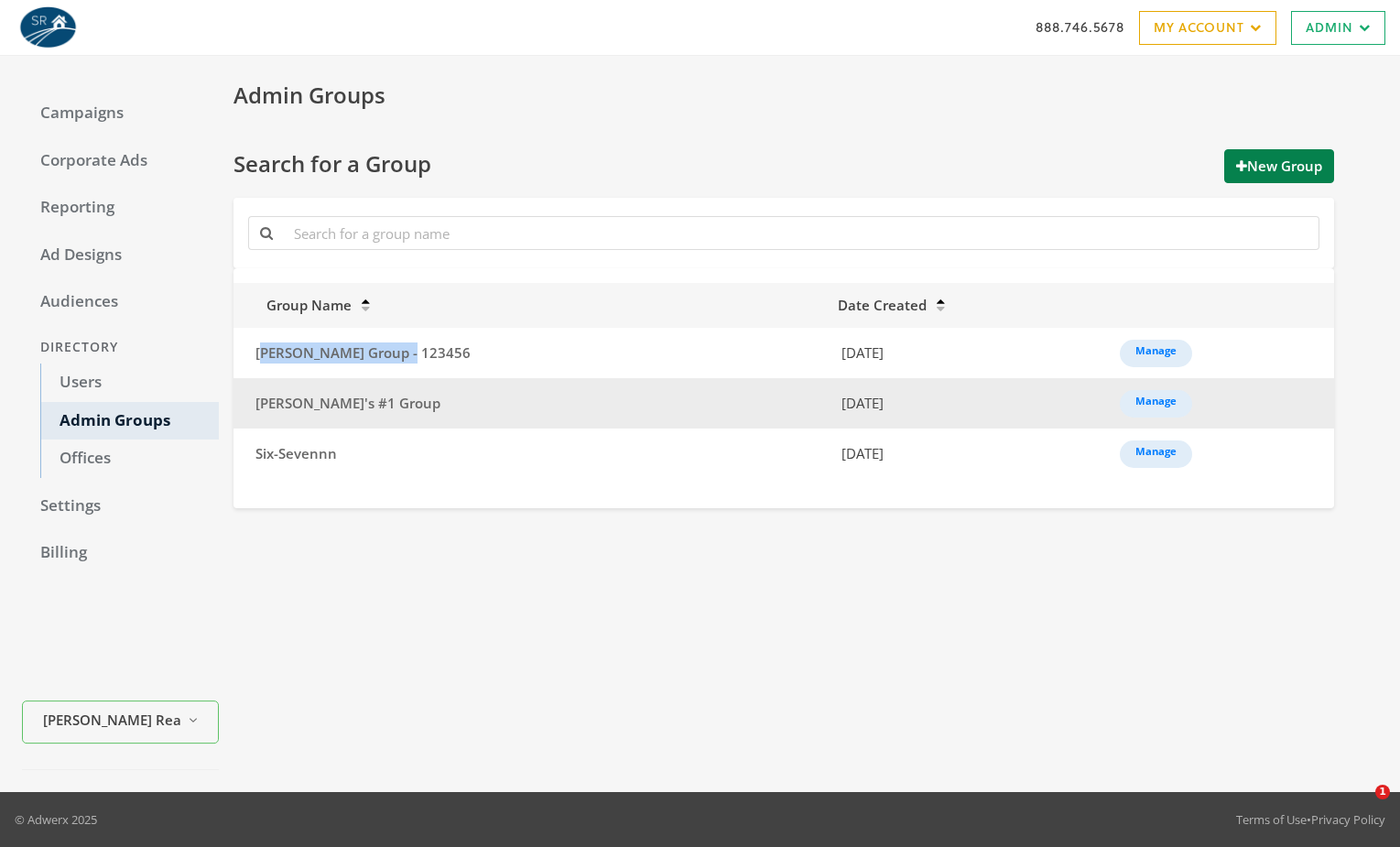
drag, startPoint x: 311, startPoint y: 342, endPoint x: 270, endPoint y: 389, distance: 62.4
click at [258, 343] on span "Keith's Group - 123456" at bounding box center [363, 353] width 215 height 19
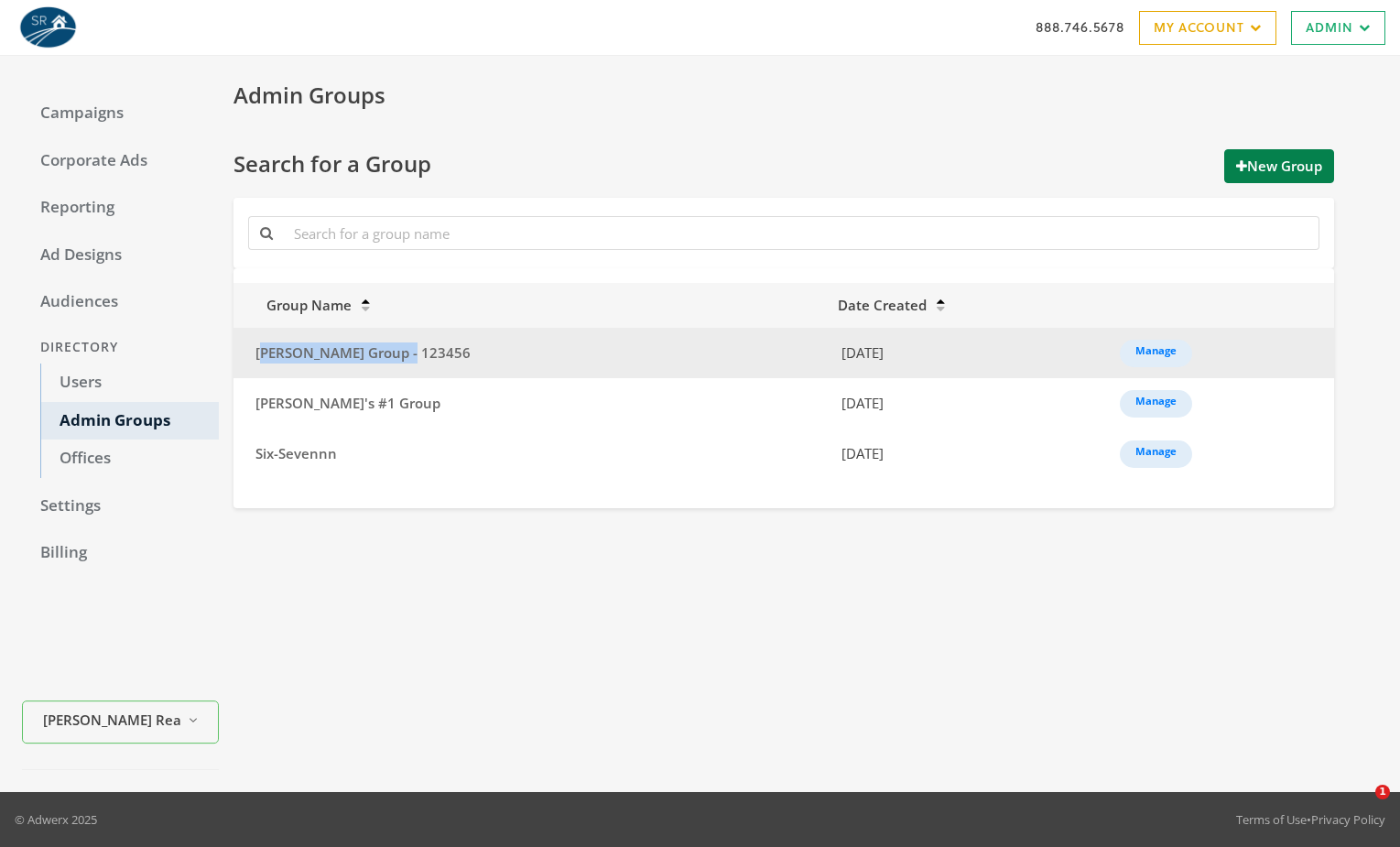
click at [714, 343] on tr "Keith's Group - 123456 9/8/2025 Manage" at bounding box center [783, 353] width 1100 height 51
click at [1130, 352] on link "Manage" at bounding box center [1156, 353] width 72 height 27
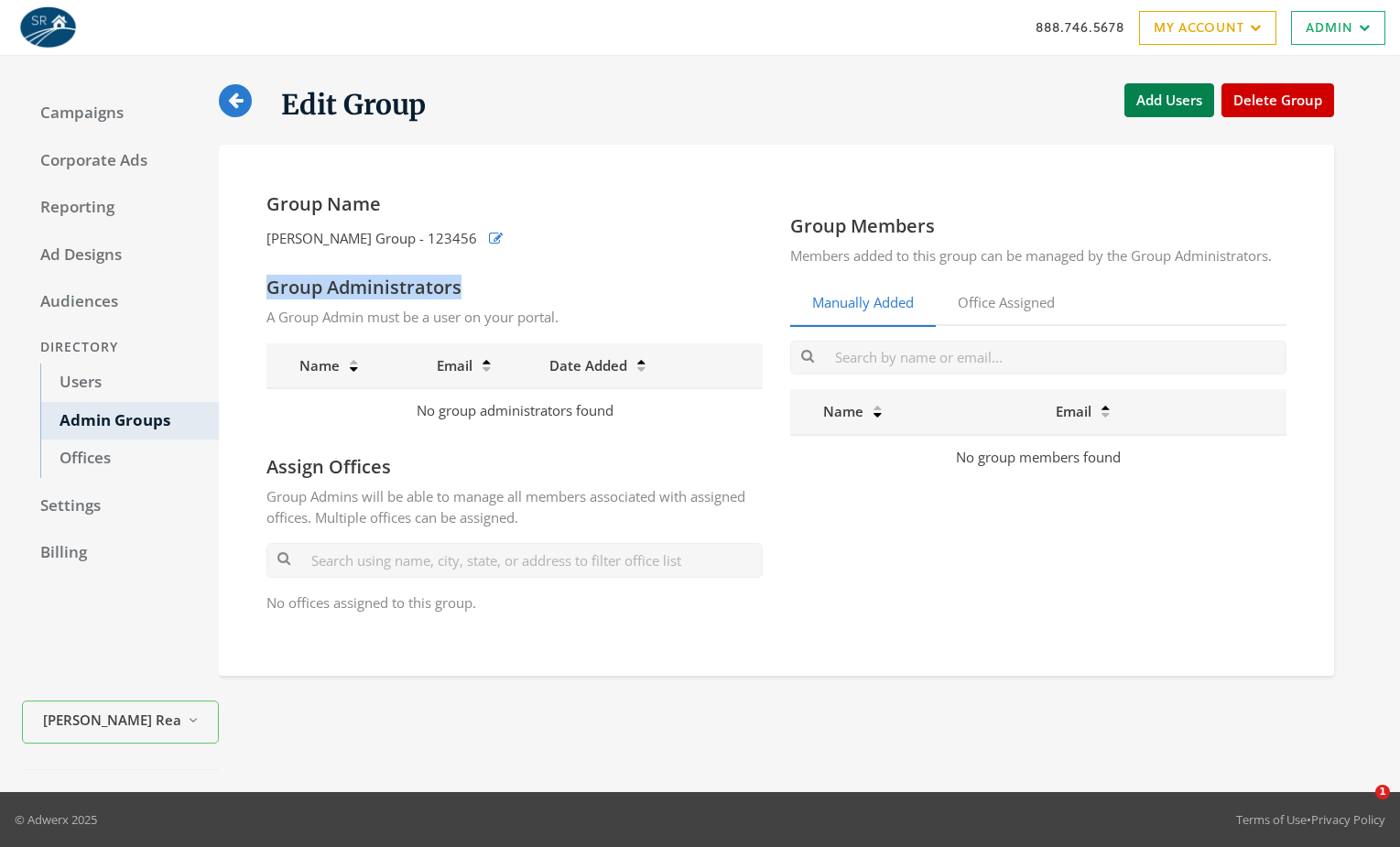
drag, startPoint x: 252, startPoint y: 289, endPoint x: 568, endPoint y: 285, distance: 316.0
click at [568, 285] on div "Group Name Keith's Group - 123456 Group Administrators A Group Admin must be a …" at bounding box center [776, 410] width 1057 height 473
drag, startPoint x: 245, startPoint y: 462, endPoint x: 475, endPoint y: 464, distance: 230.0
click at [475, 464] on div "Group Name Keith's Group - 123456 Group Administrators A Group Admin must be a …" at bounding box center [776, 410] width 1115 height 531
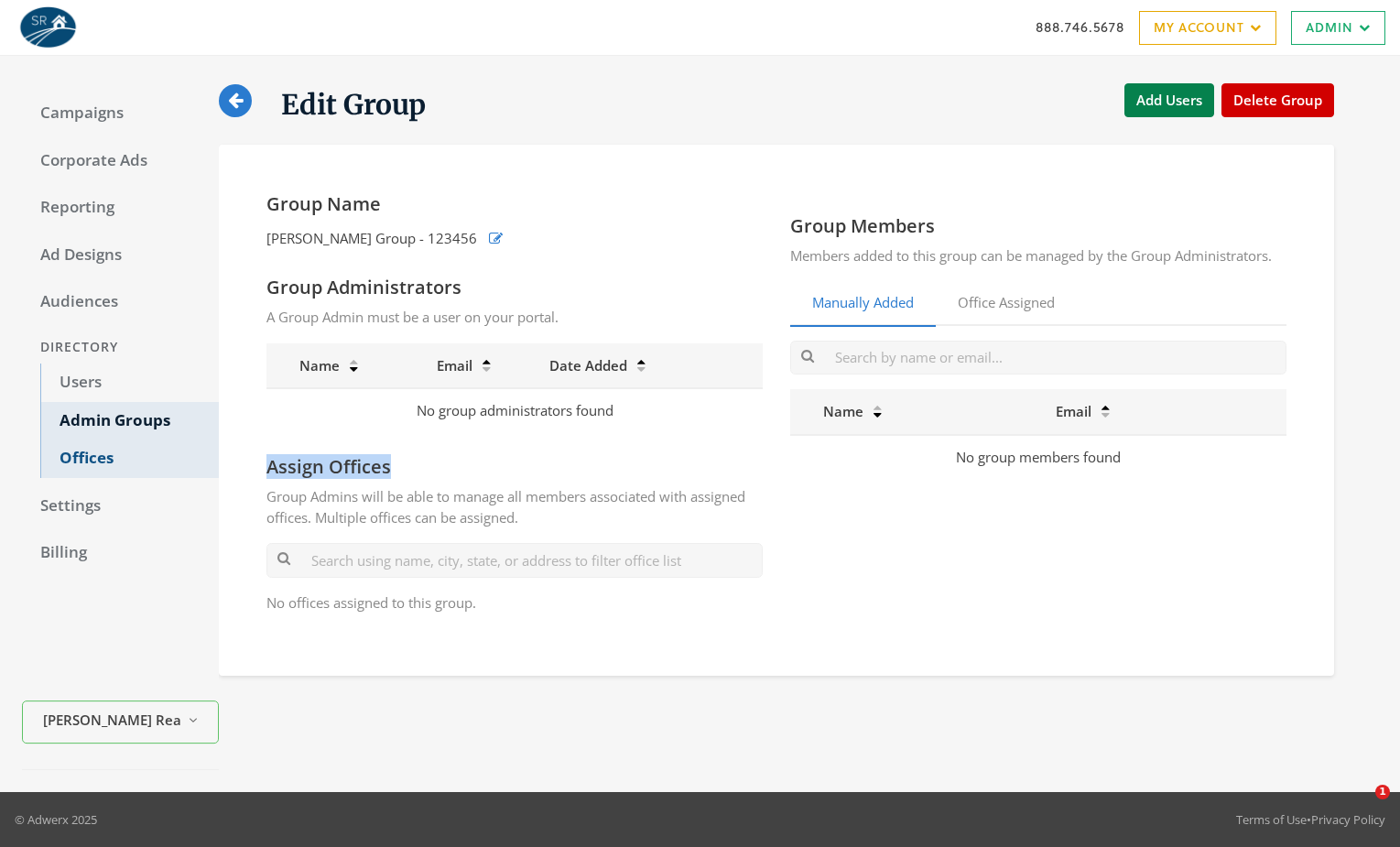
click at [121, 473] on link "Offices" at bounding box center [129, 458] width 179 height 38
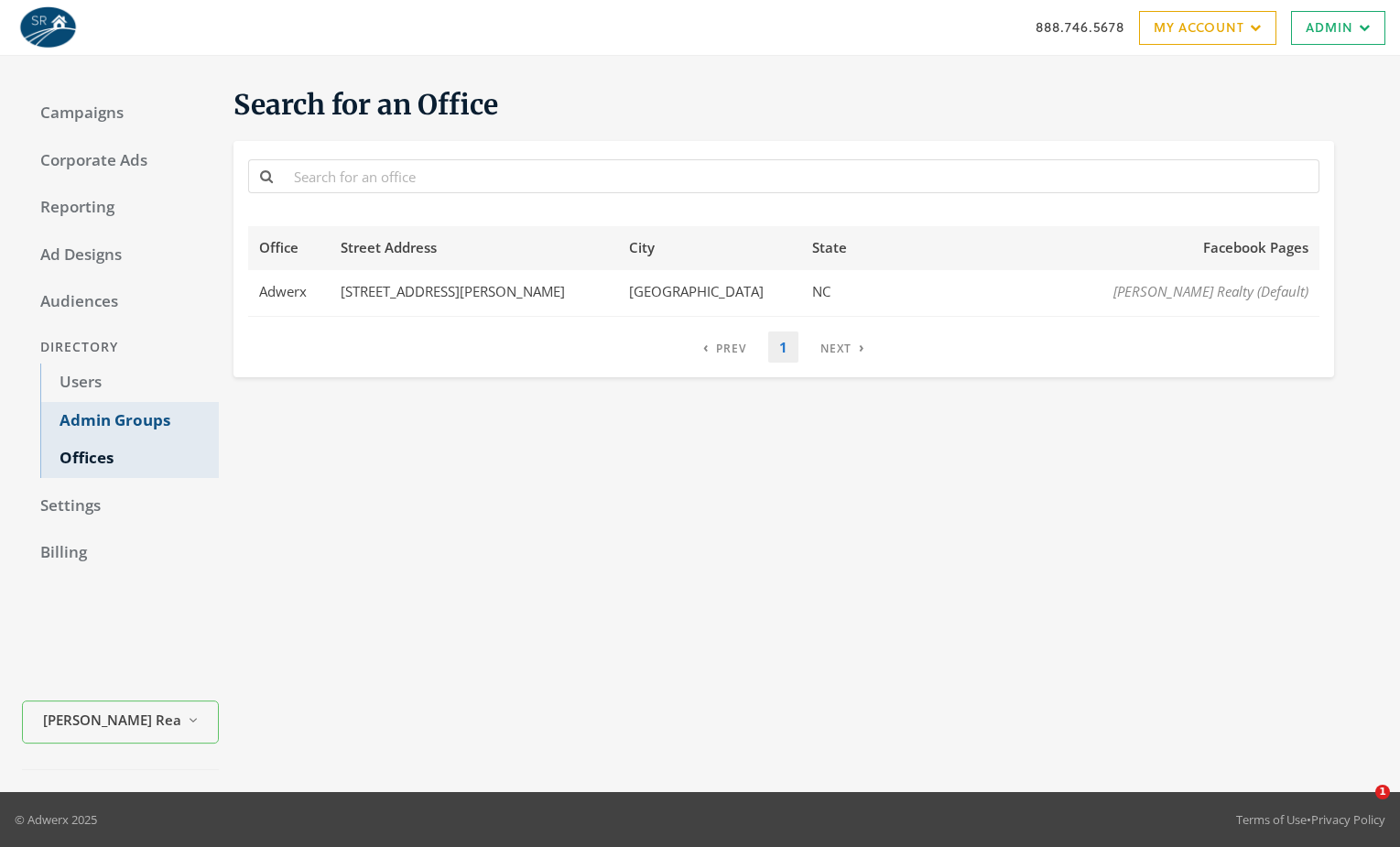
click at [146, 414] on link "Admin Groups" at bounding box center [129, 420] width 179 height 38
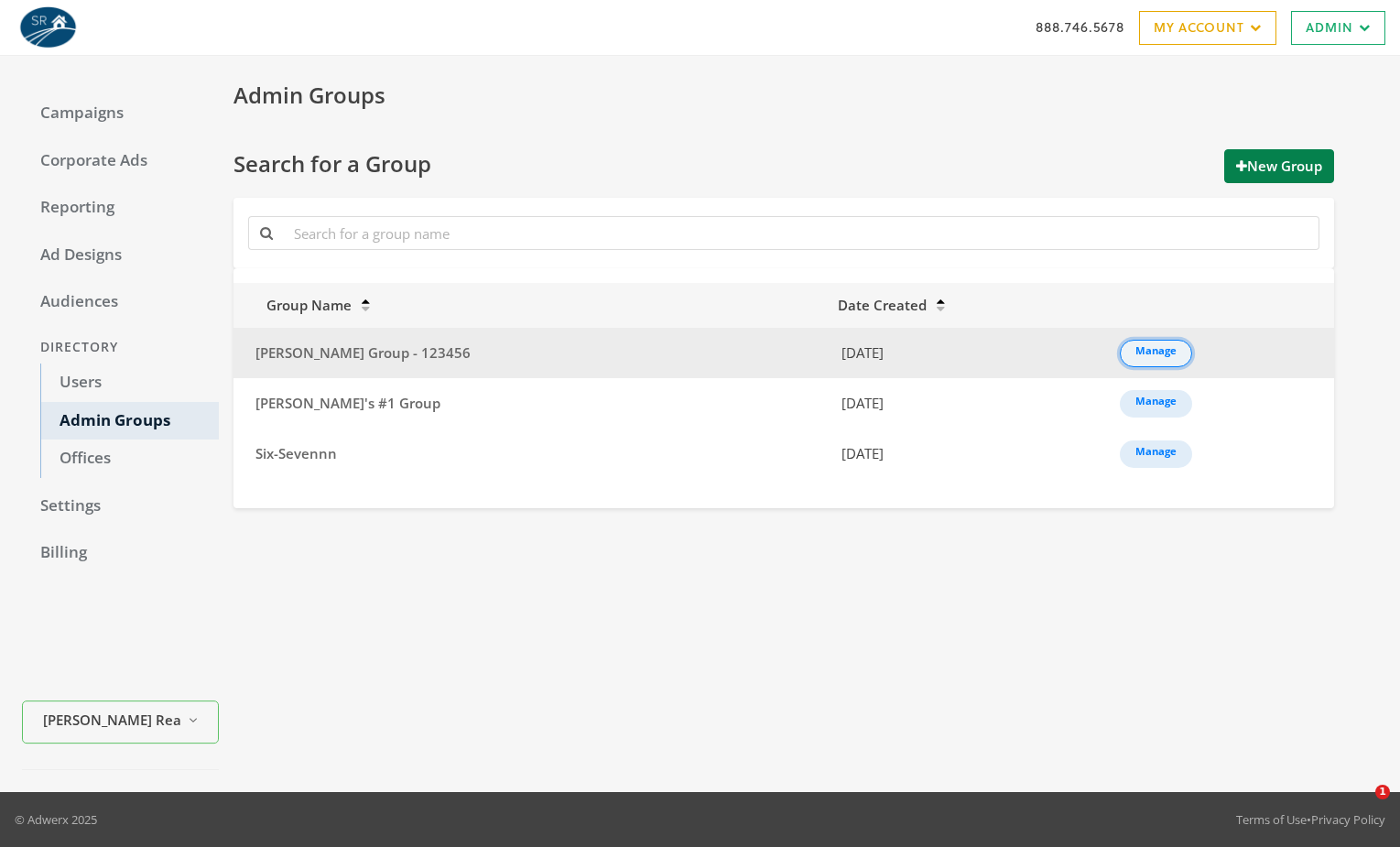
click at [1122, 348] on link "Manage" at bounding box center [1156, 353] width 72 height 27
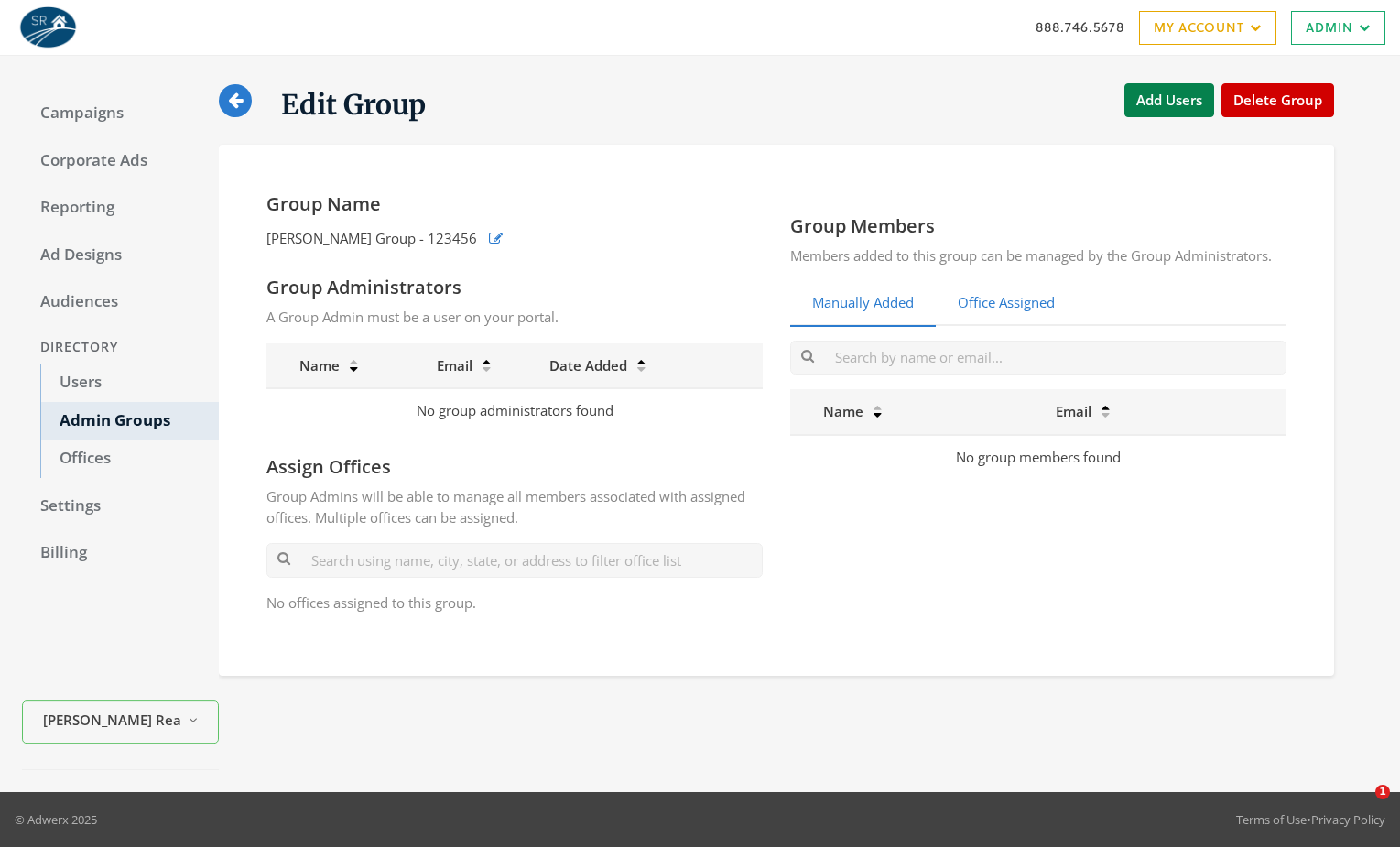
click at [1023, 312] on link "Office Assigned" at bounding box center [1006, 303] width 141 height 45
click at [869, 311] on link "Manually Added" at bounding box center [862, 303] width 145 height 45
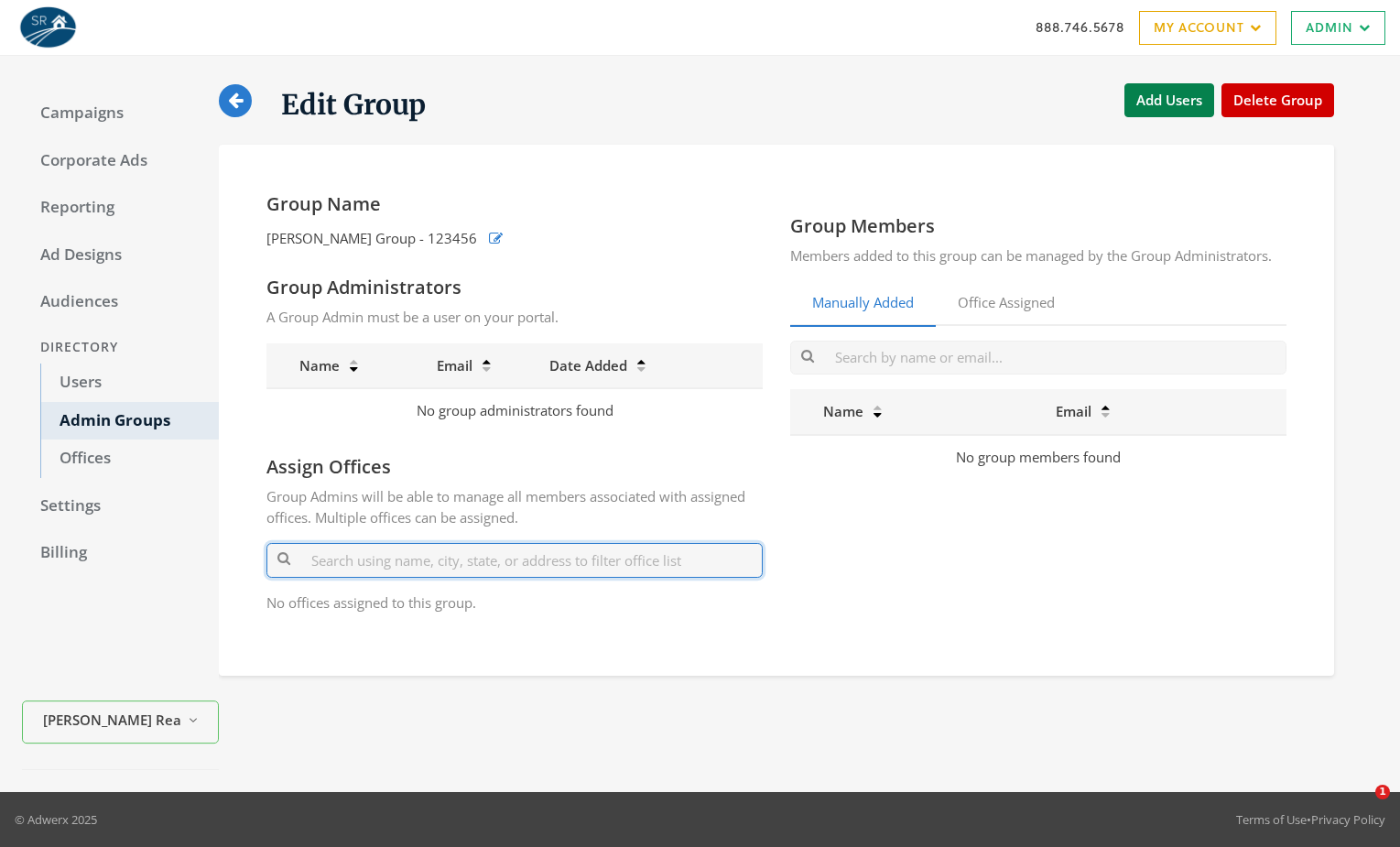
click at [351, 551] on input "text" at bounding box center [515, 560] width 496 height 34
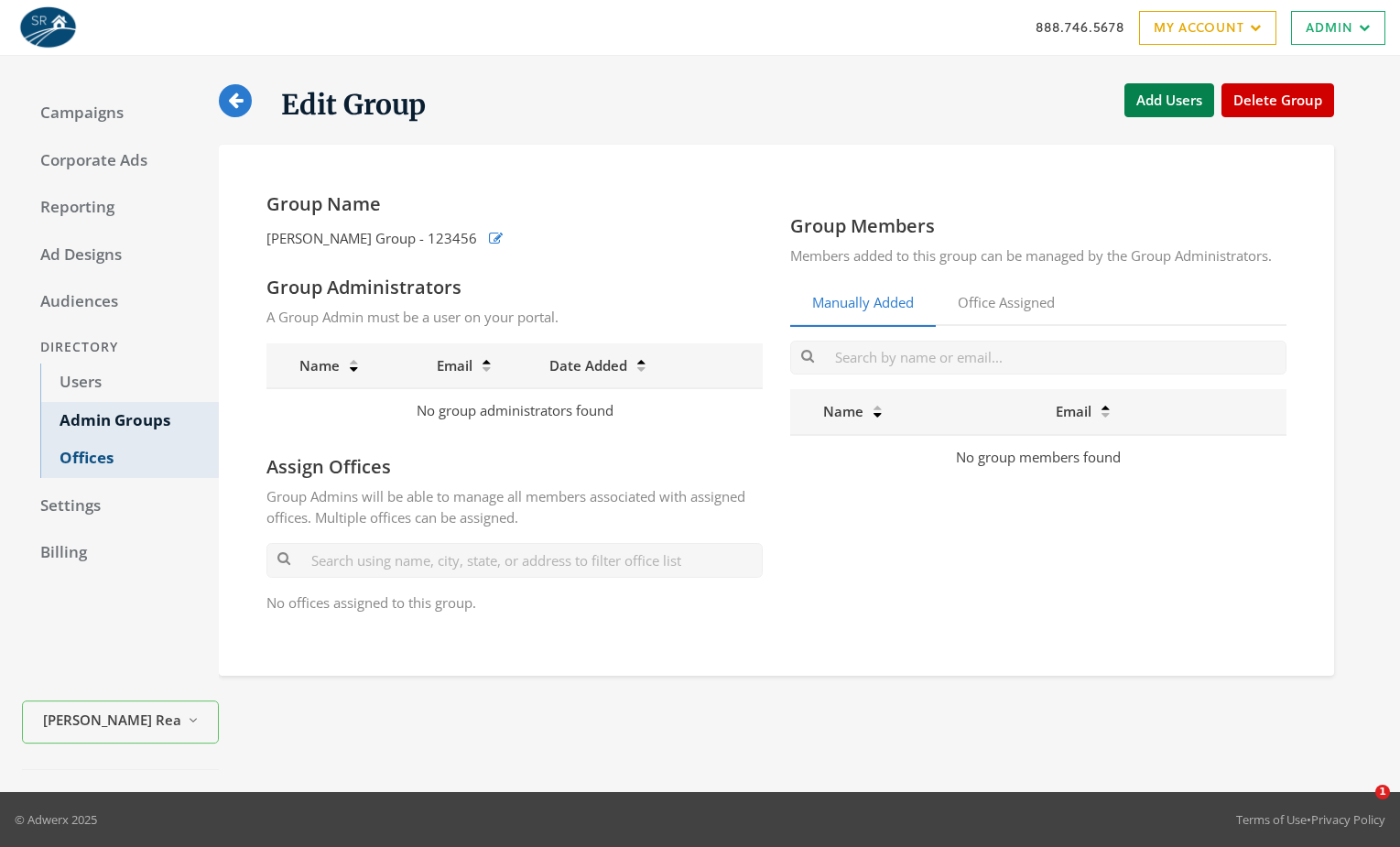
click at [107, 450] on link "Offices" at bounding box center [129, 458] width 179 height 38
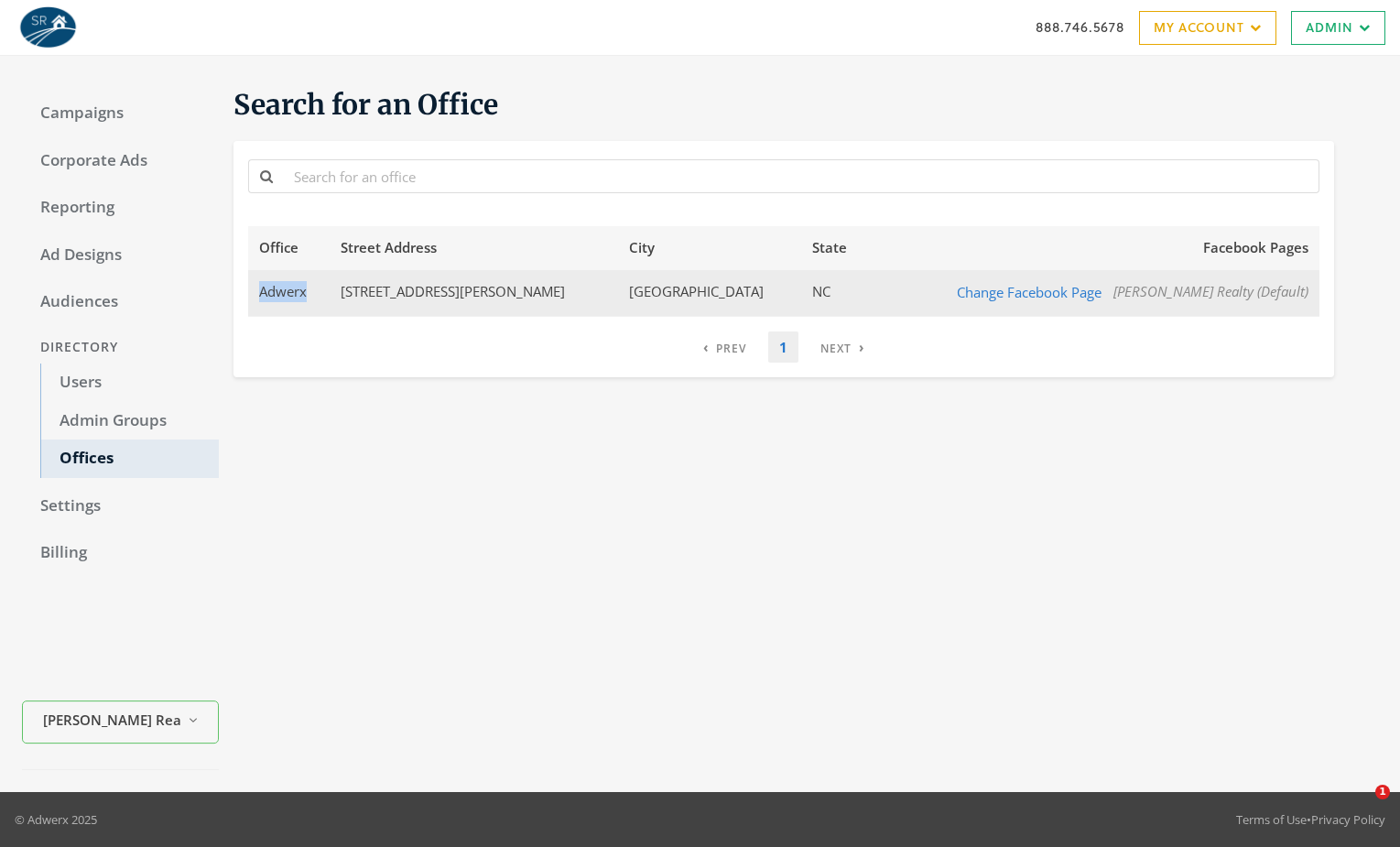
drag, startPoint x: 289, startPoint y: 300, endPoint x: 258, endPoint y: 299, distance: 31.0
click at [258, 299] on td "Adwerx" at bounding box center [288, 292] width 81 height 46
copy td "Adwerx"
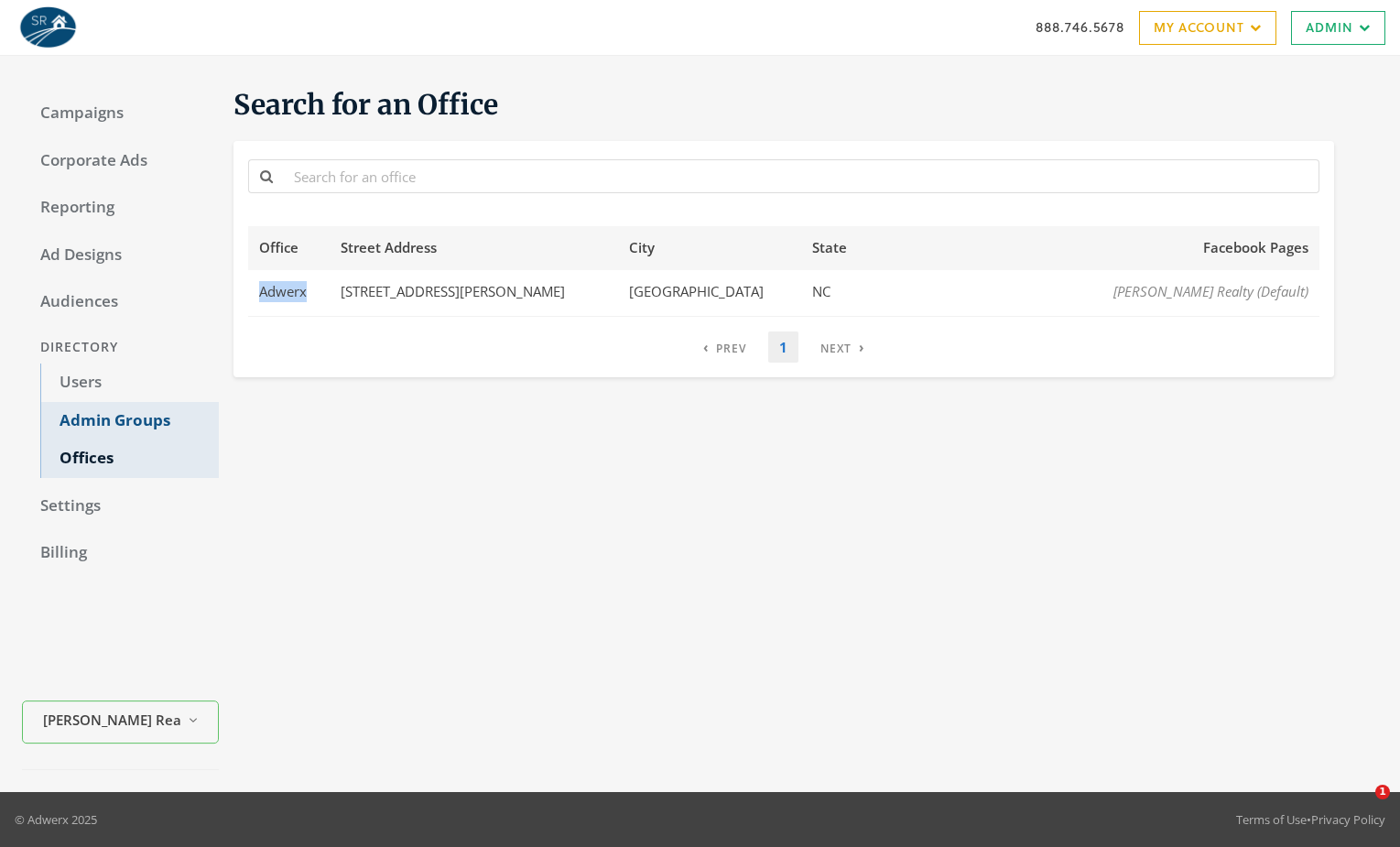
click at [134, 402] on link "Admin Groups" at bounding box center [129, 420] width 179 height 38
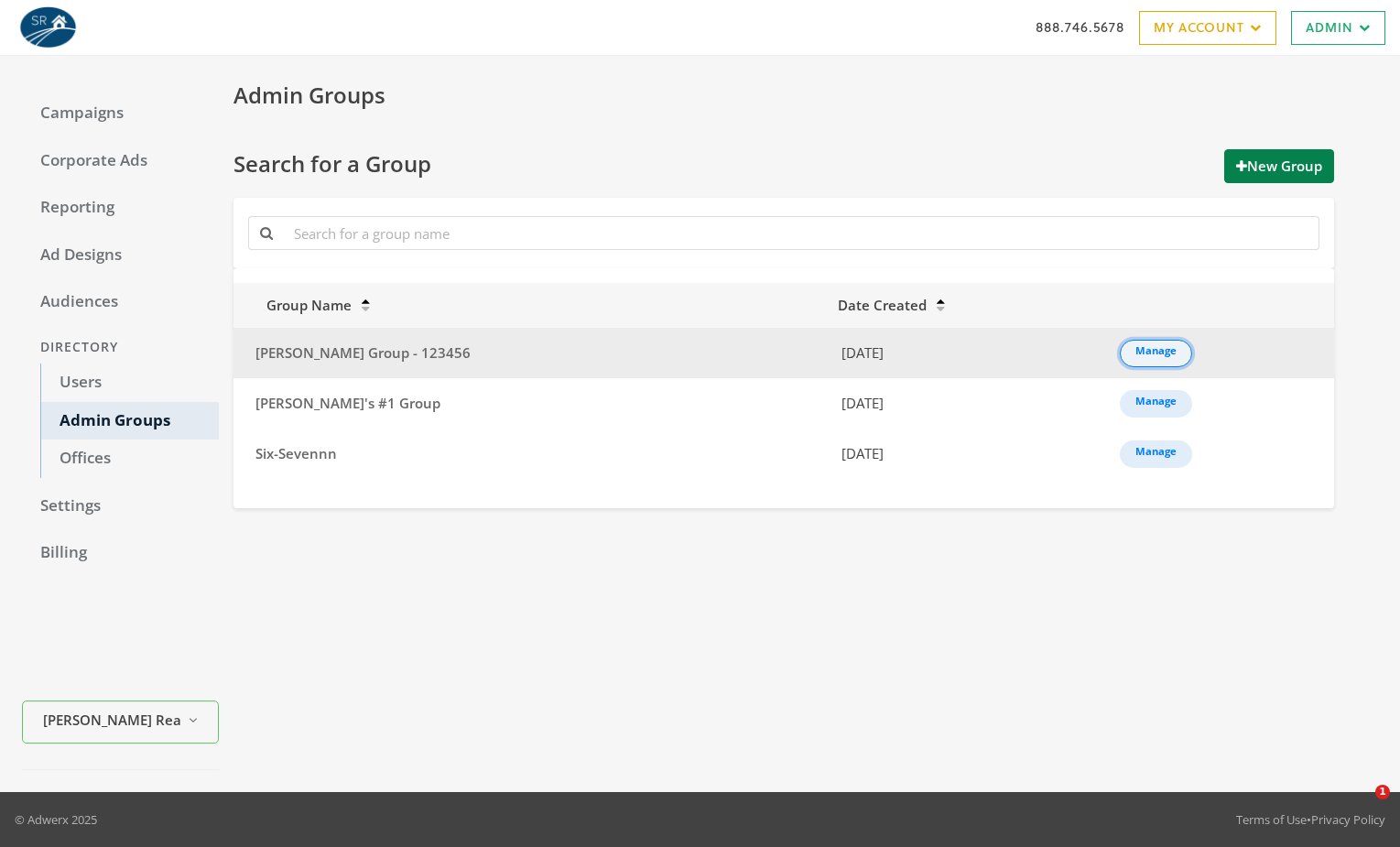
click at [1120, 356] on link "Manage" at bounding box center [1156, 353] width 72 height 27
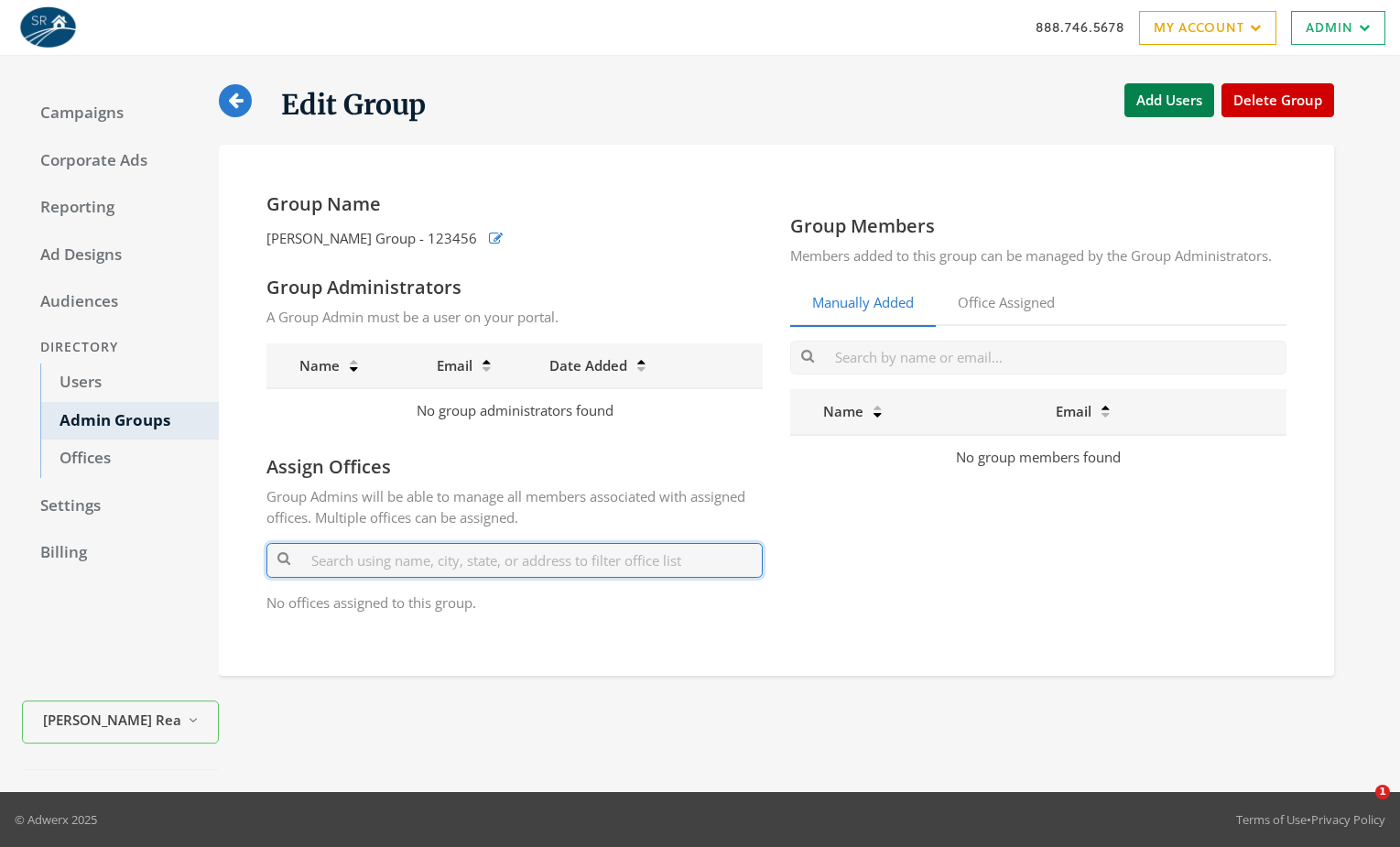
click at [438, 560] on input "text" at bounding box center [515, 560] width 496 height 34
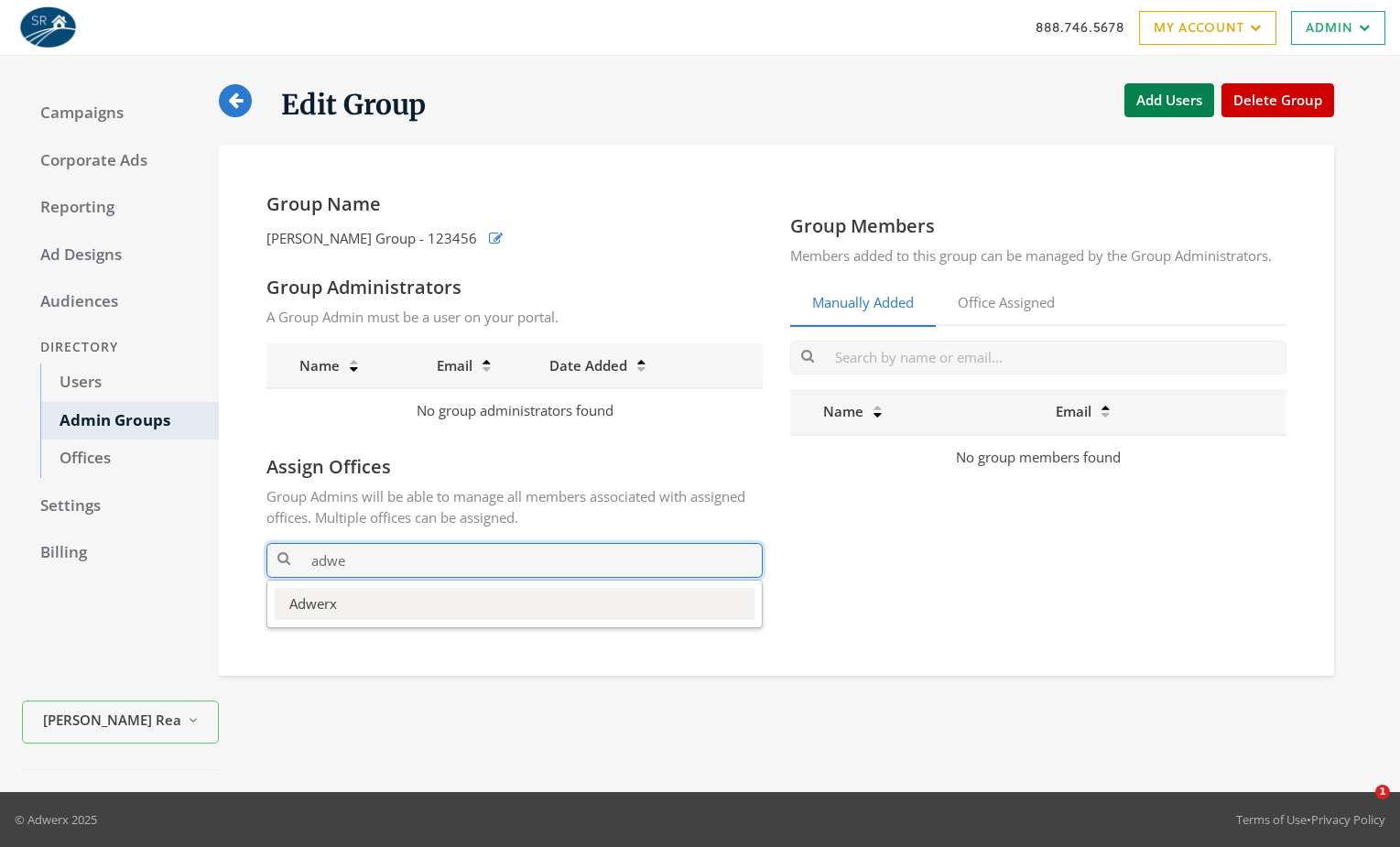
type input "adwe"
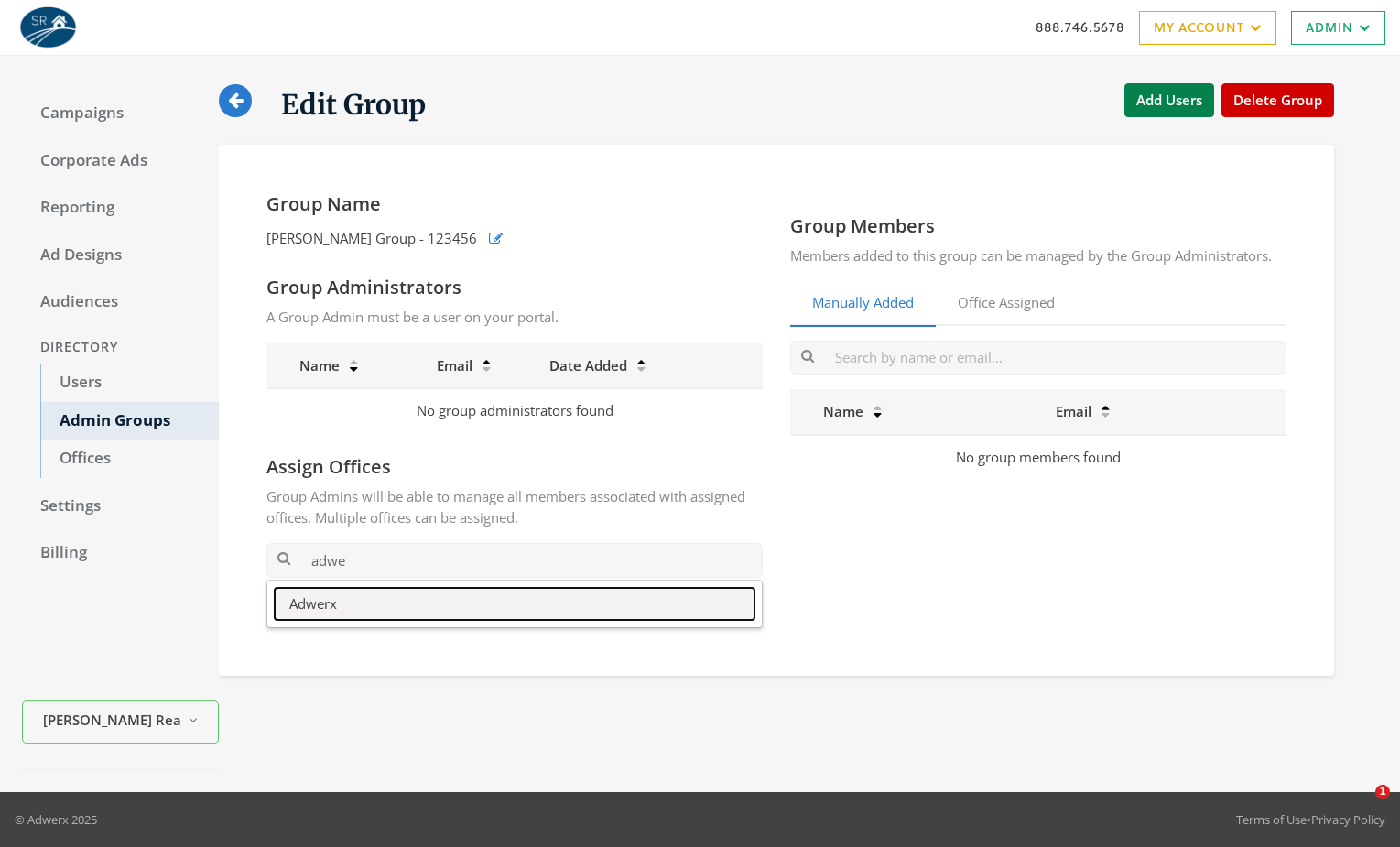
click at [380, 606] on button "Adwerx" at bounding box center [514, 604] width 479 height 32
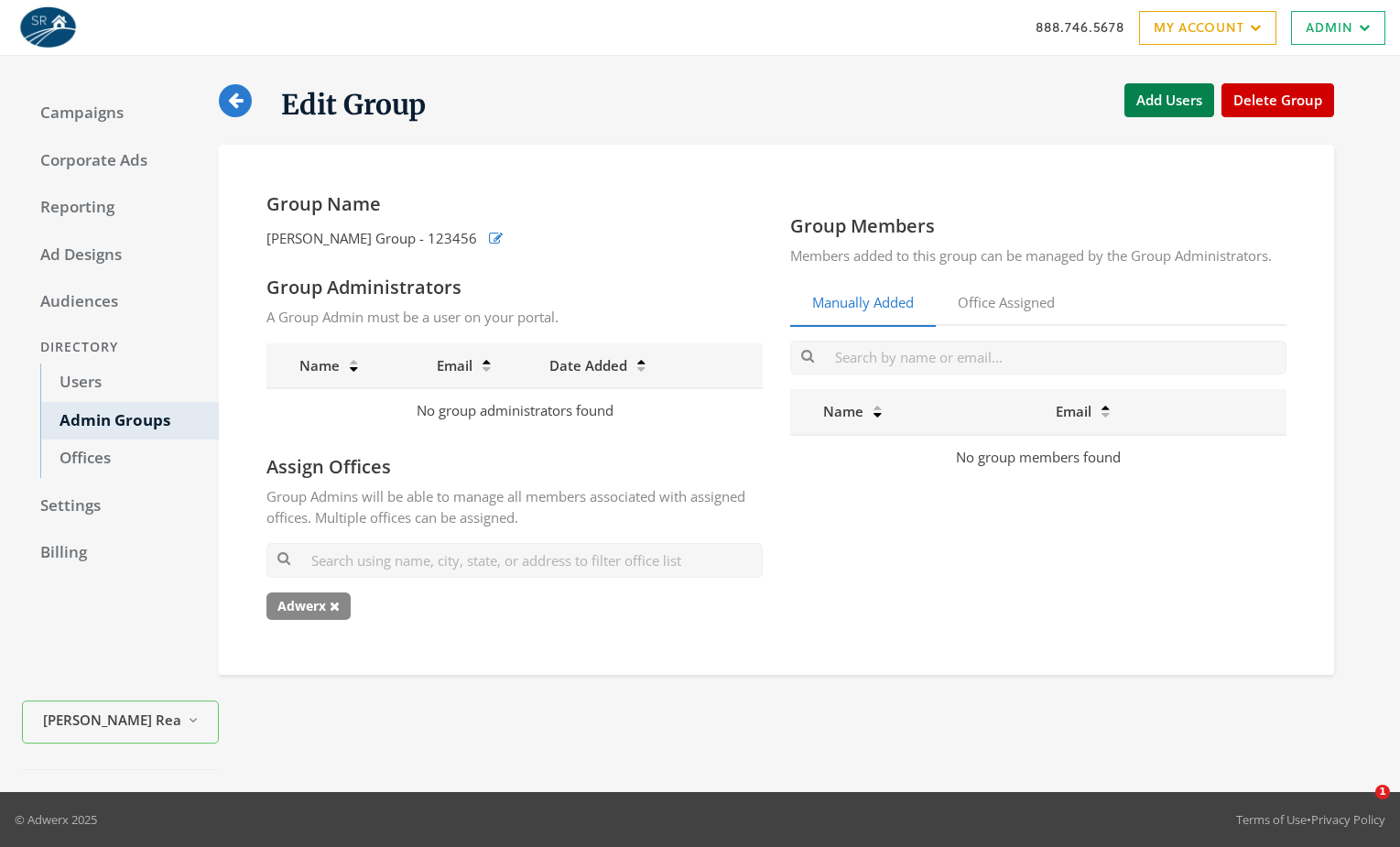
click at [895, 637] on div "Group Name Keith's Group - 123456 Group Administrators A Group Admin must be a …" at bounding box center [776, 410] width 1057 height 472
click at [977, 290] on link "Office Assigned" at bounding box center [1006, 303] width 141 height 45
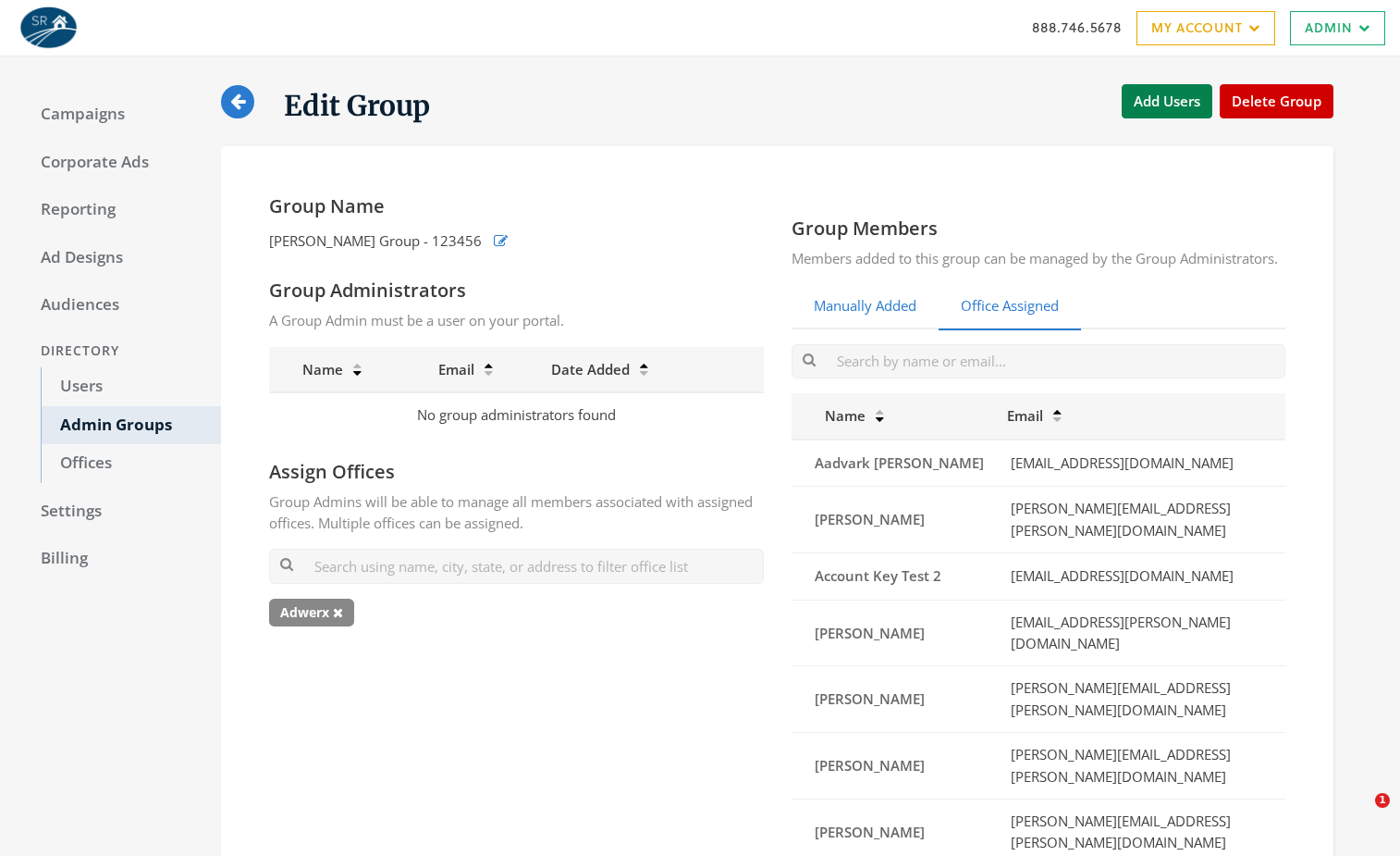
click at [887, 329] on link "Manually Added" at bounding box center [864, 306] width 147 height 45
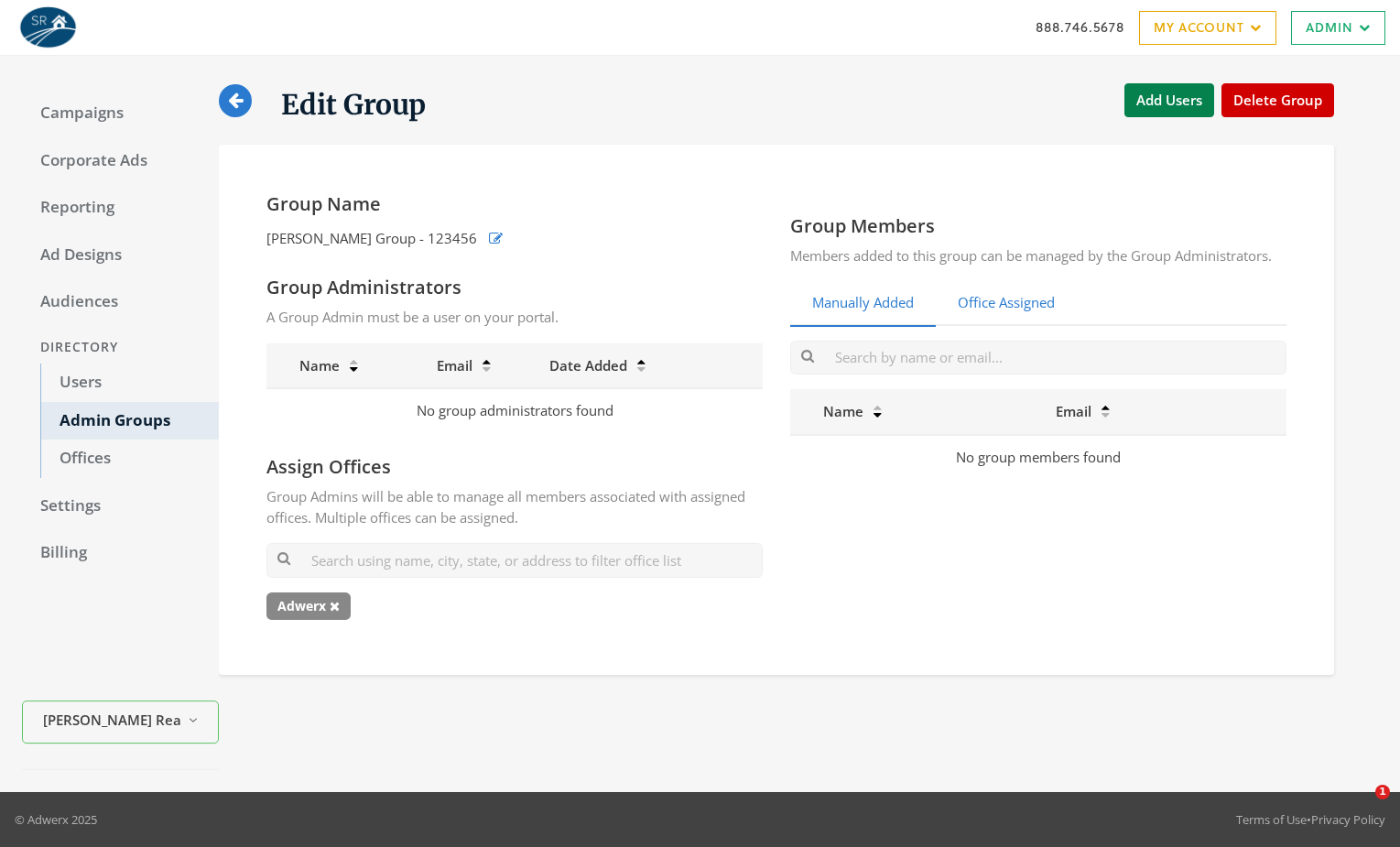
click at [985, 313] on link "Office Assigned" at bounding box center [1006, 303] width 141 height 45
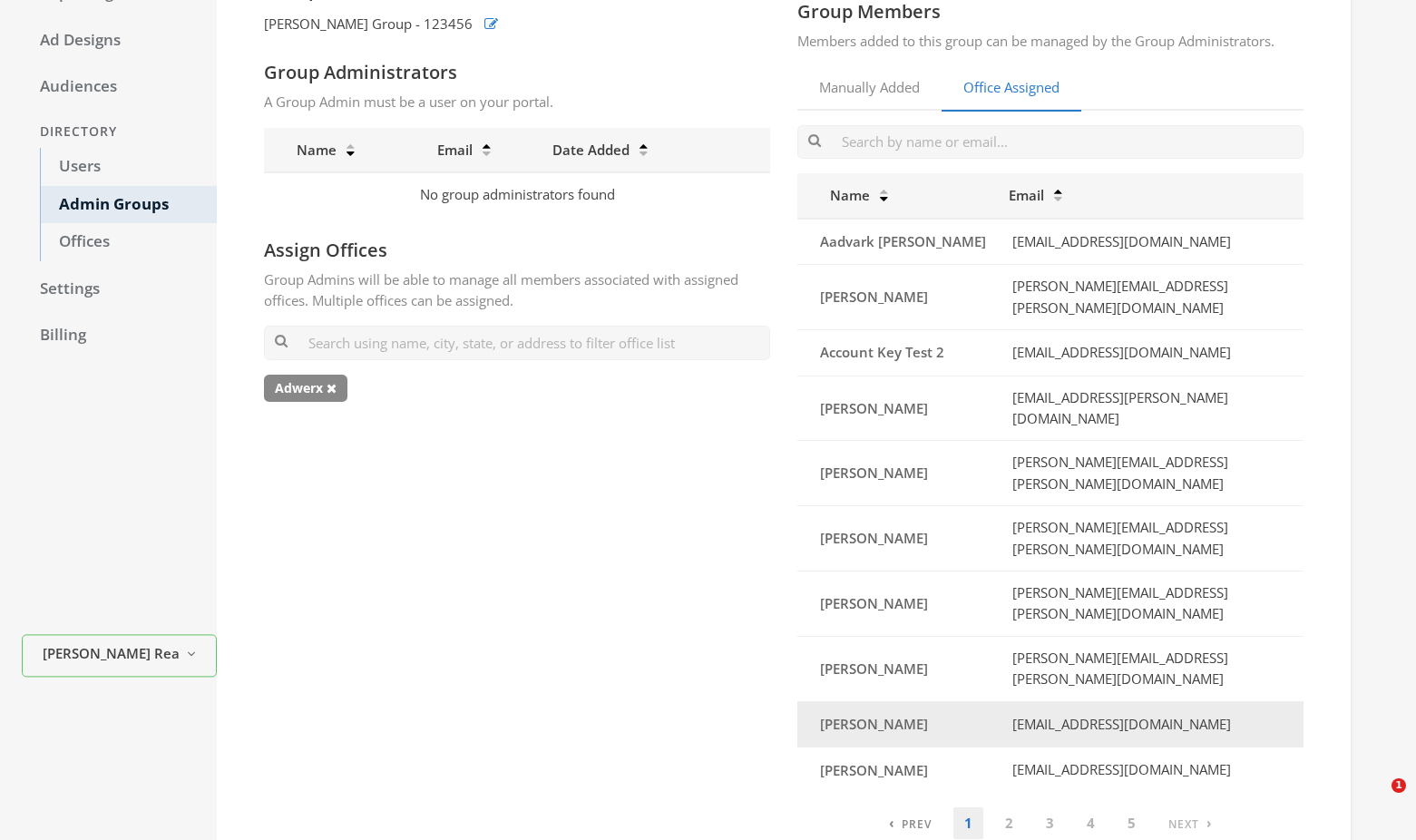
scroll to position [220, 0]
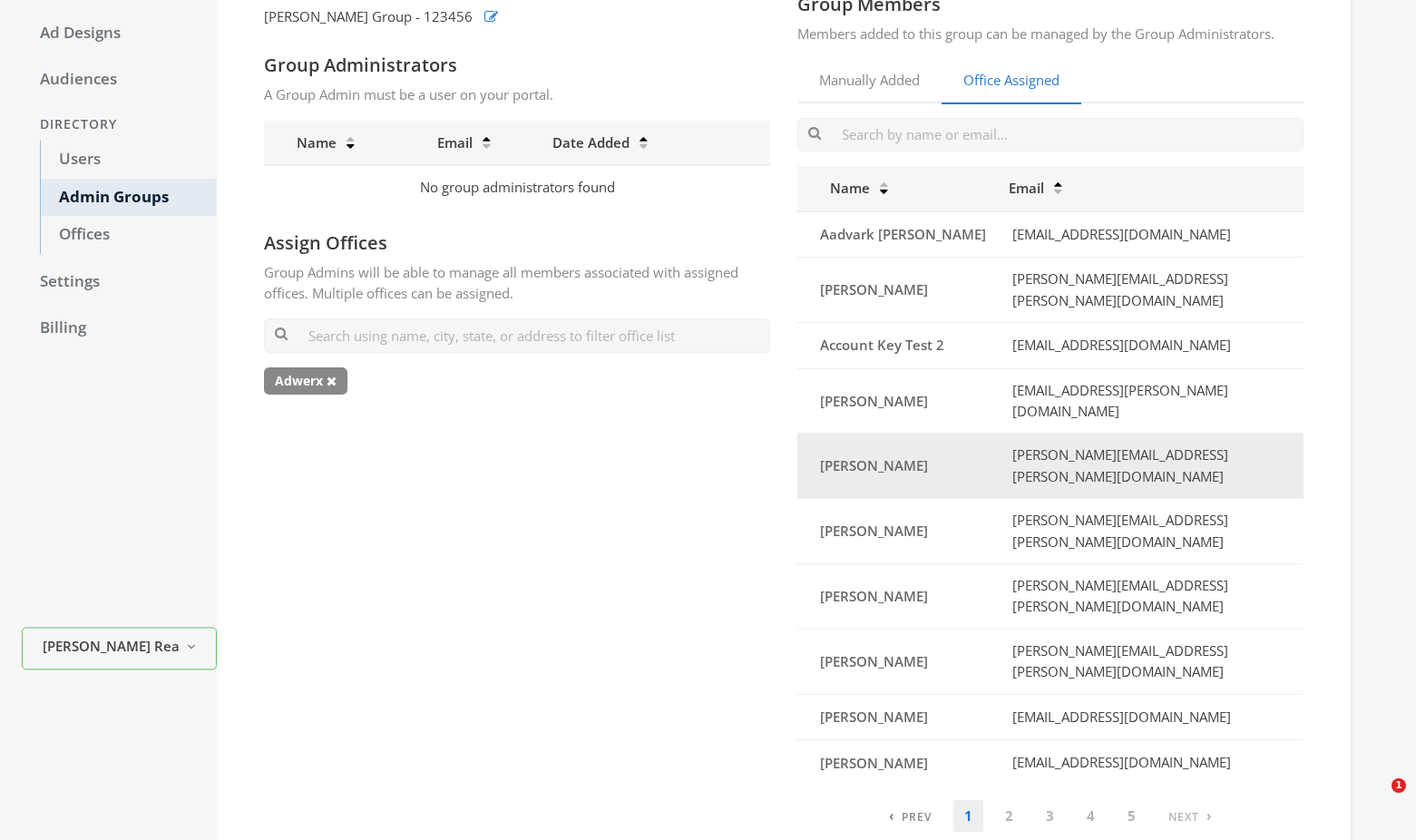
click at [1260, 433] on td "[PERSON_NAME][EMAIL_ADDRESS][PERSON_NAME][DOMAIN_NAME]" at bounding box center [1151, 465] width 306 height 65
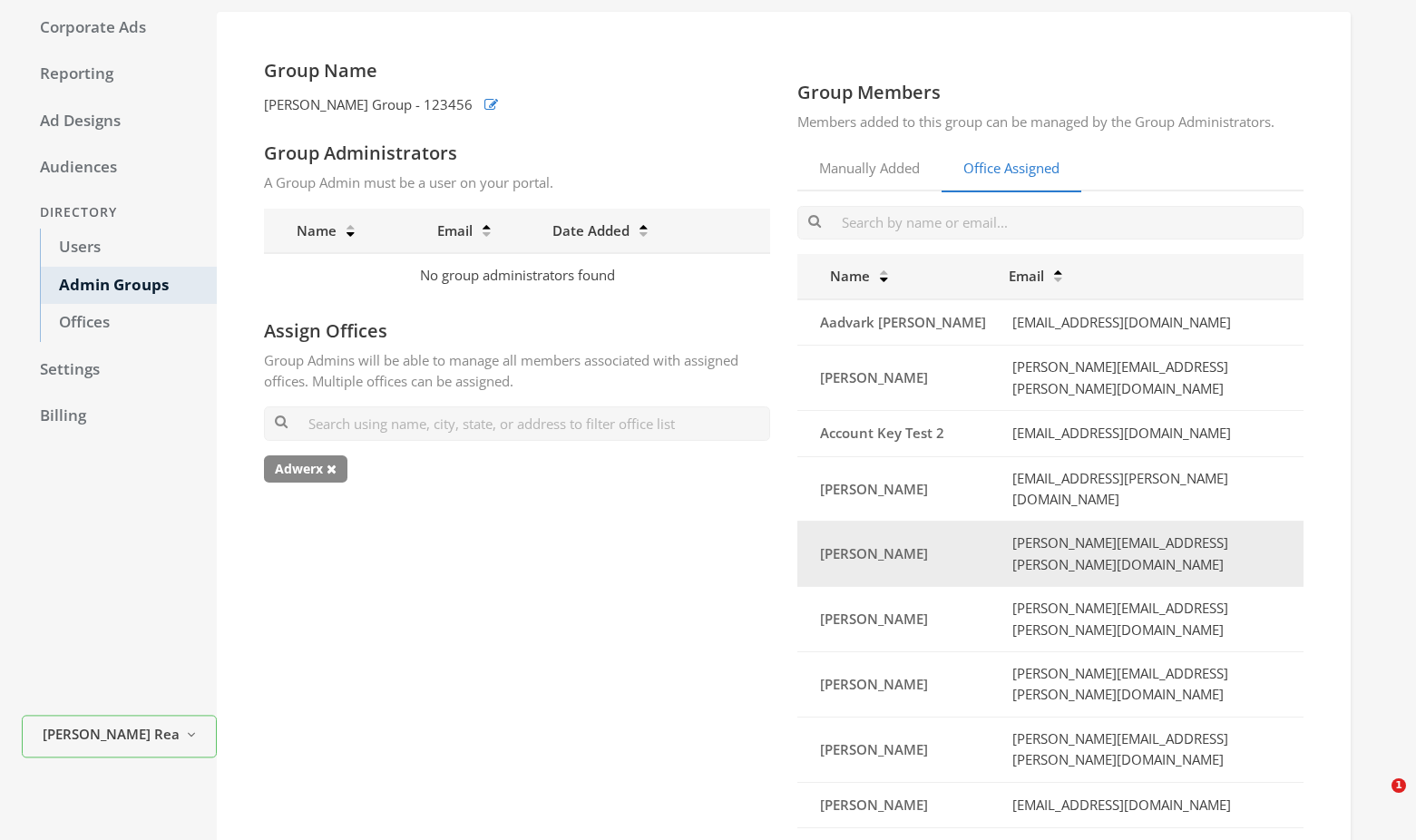
scroll to position [129, 0]
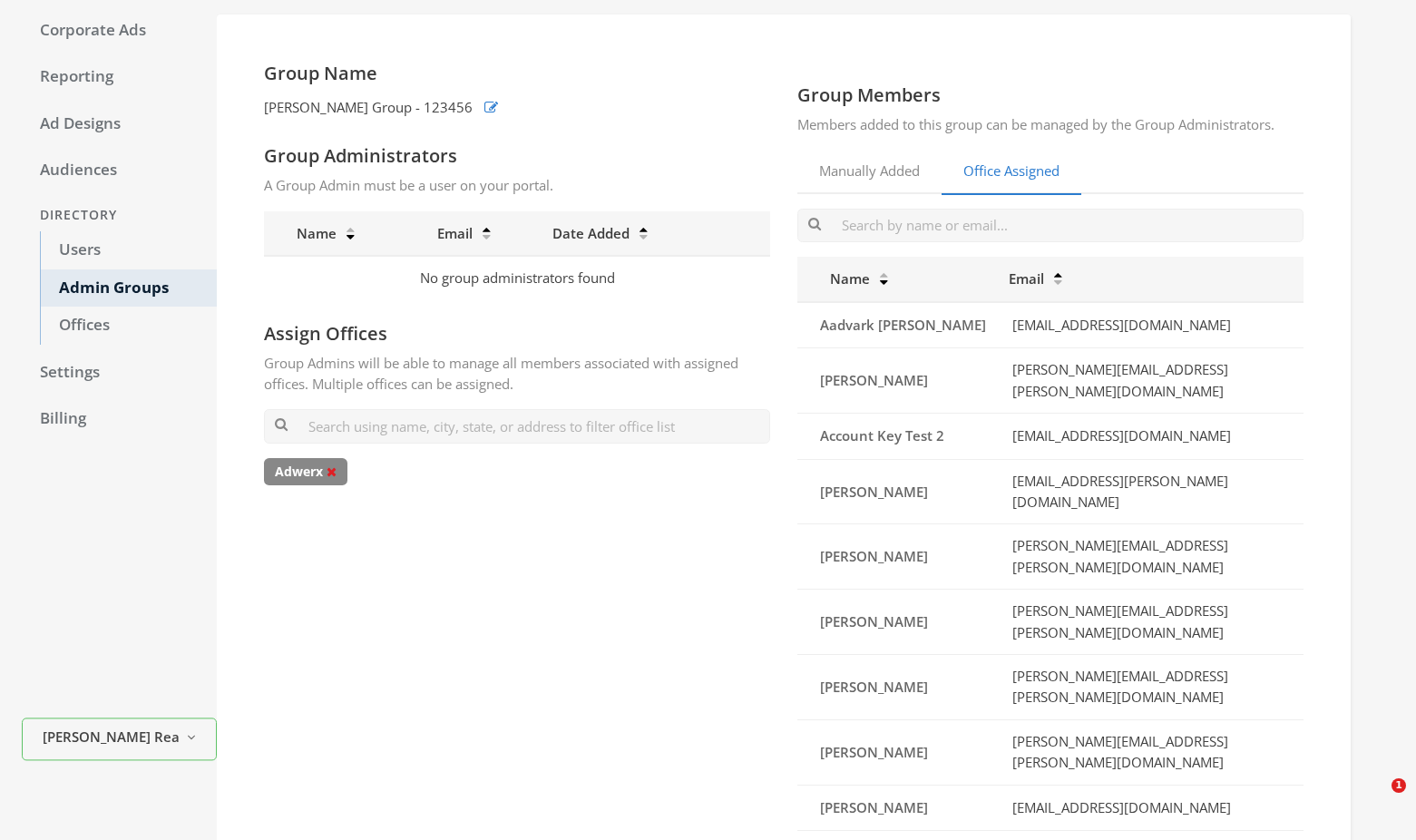
click at [336, 468] on icon at bounding box center [331, 472] width 10 height 13
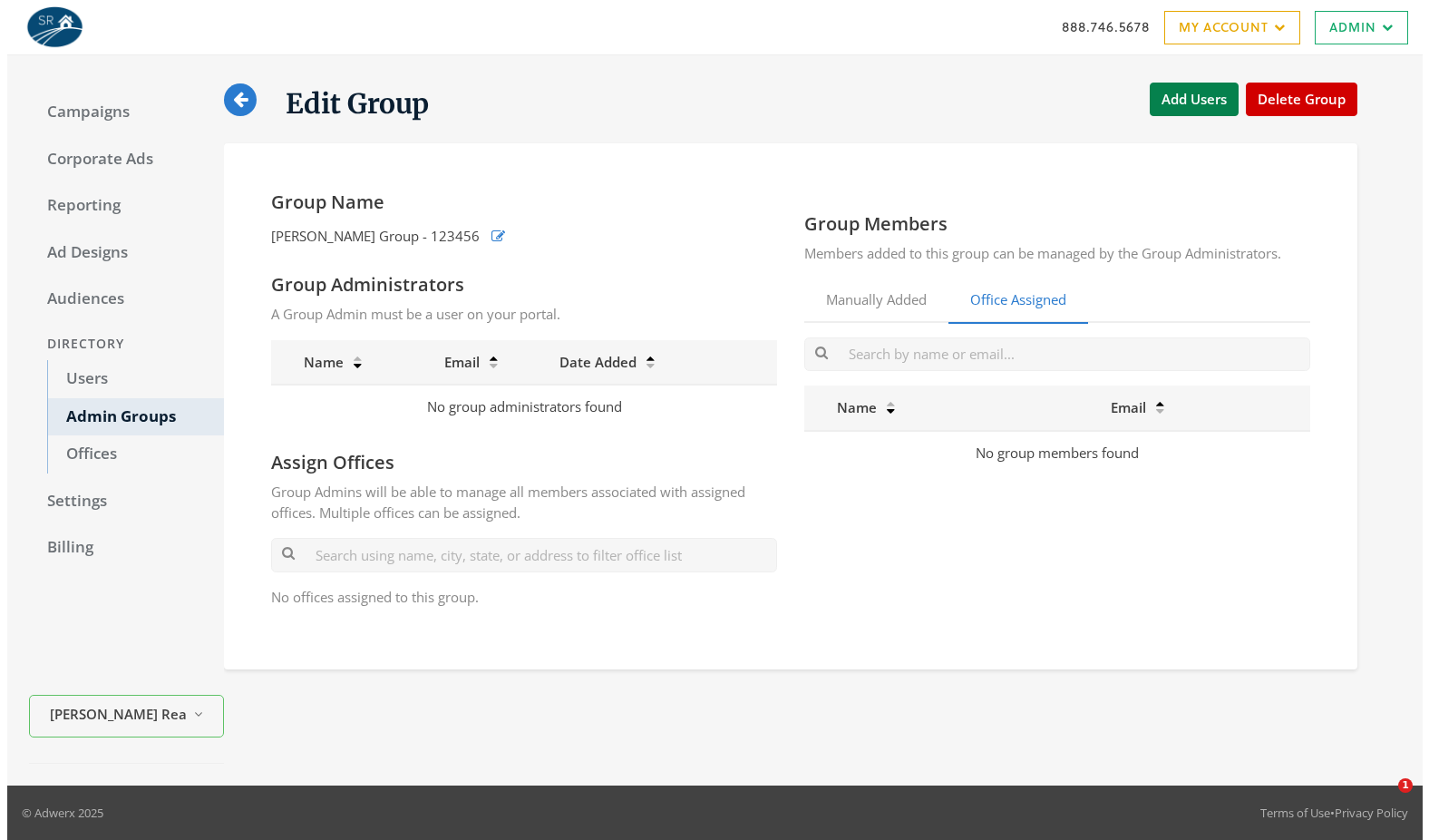
scroll to position [0, 0]
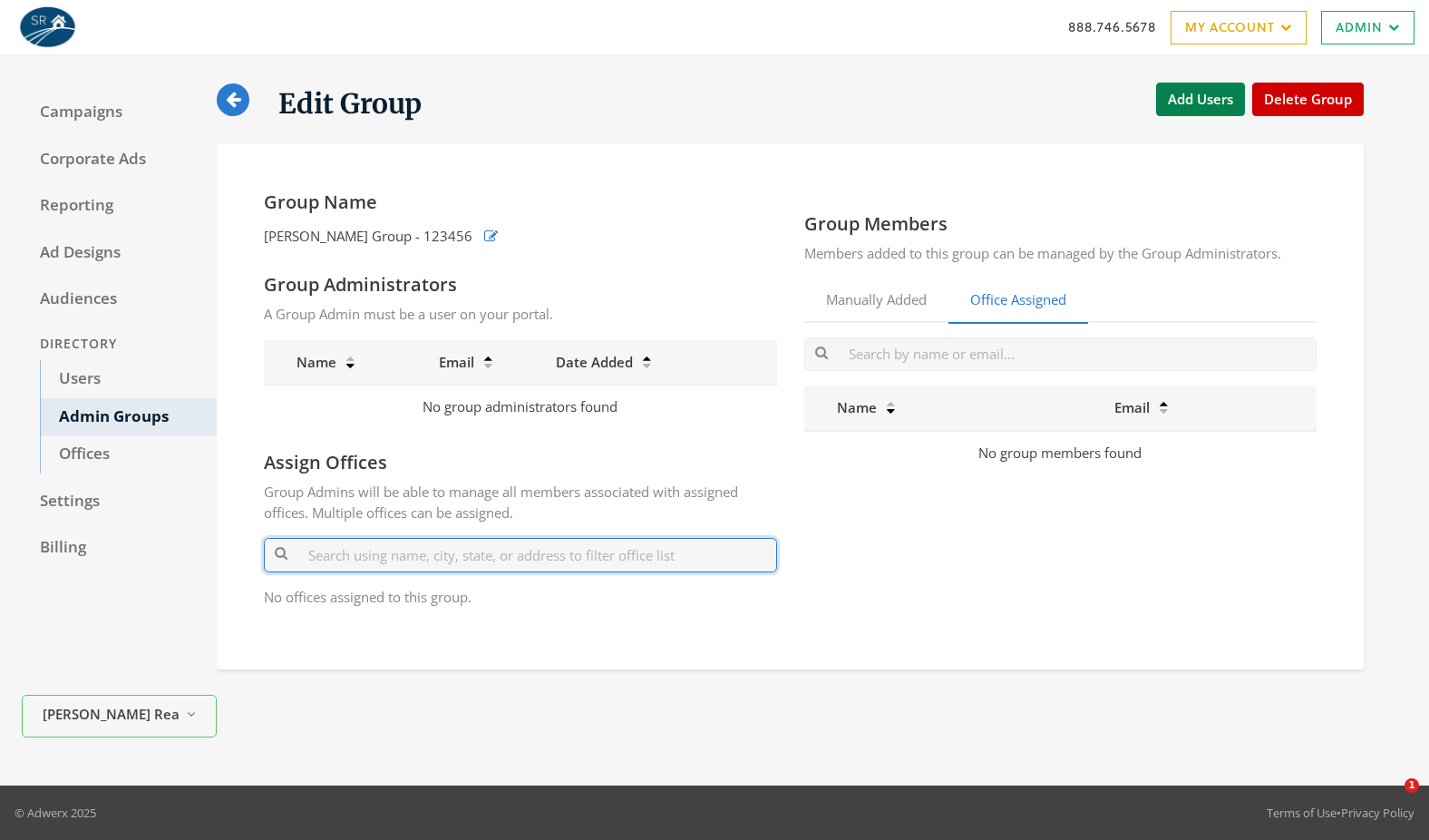
click at [419, 562] on input "text" at bounding box center [520, 554] width 513 height 33
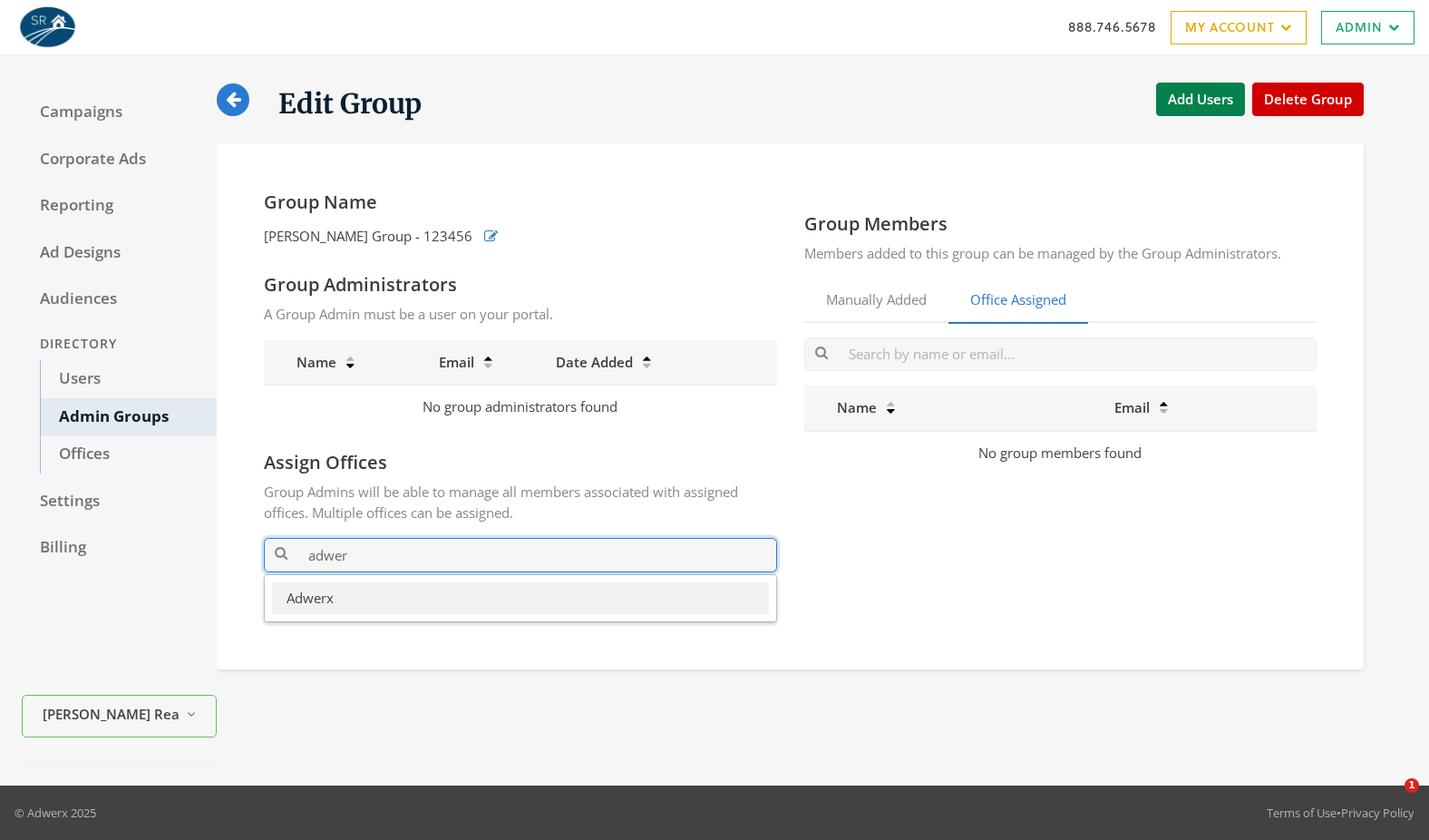
type input "adwer"
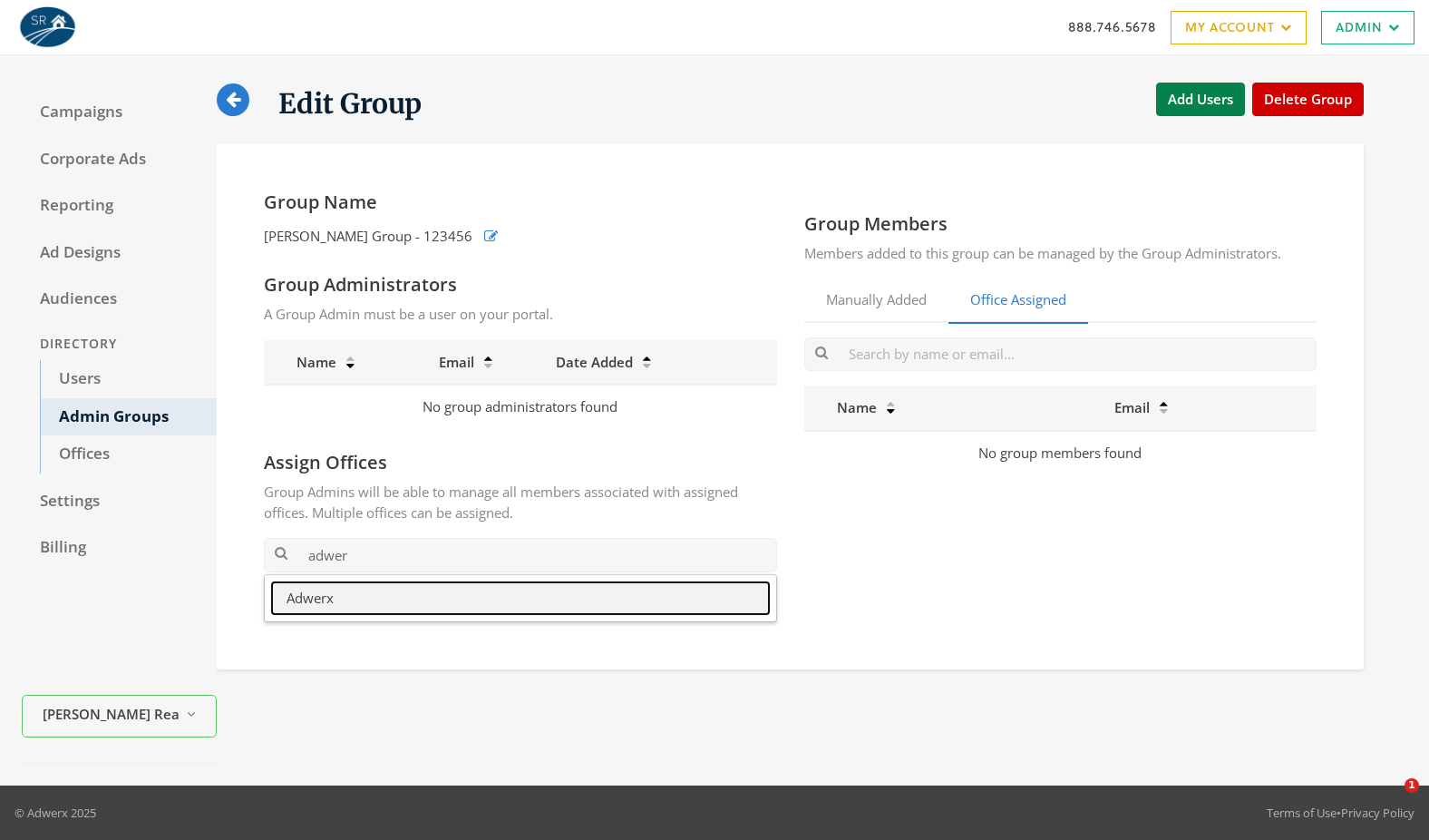
click at [402, 586] on button "Adwerx" at bounding box center [520, 598] width 497 height 32
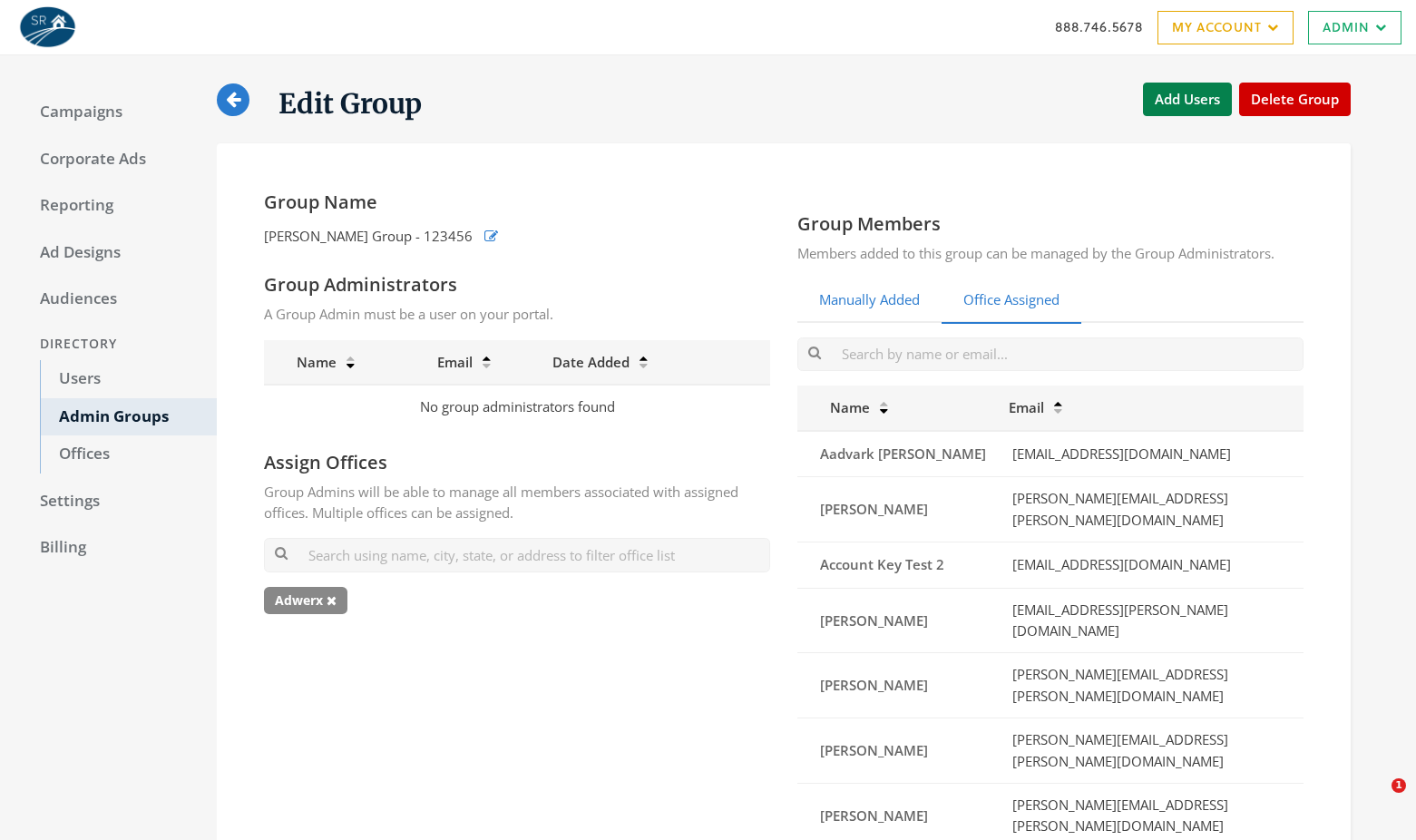
click at [907, 287] on link "Manually Added" at bounding box center [869, 300] width 144 height 45
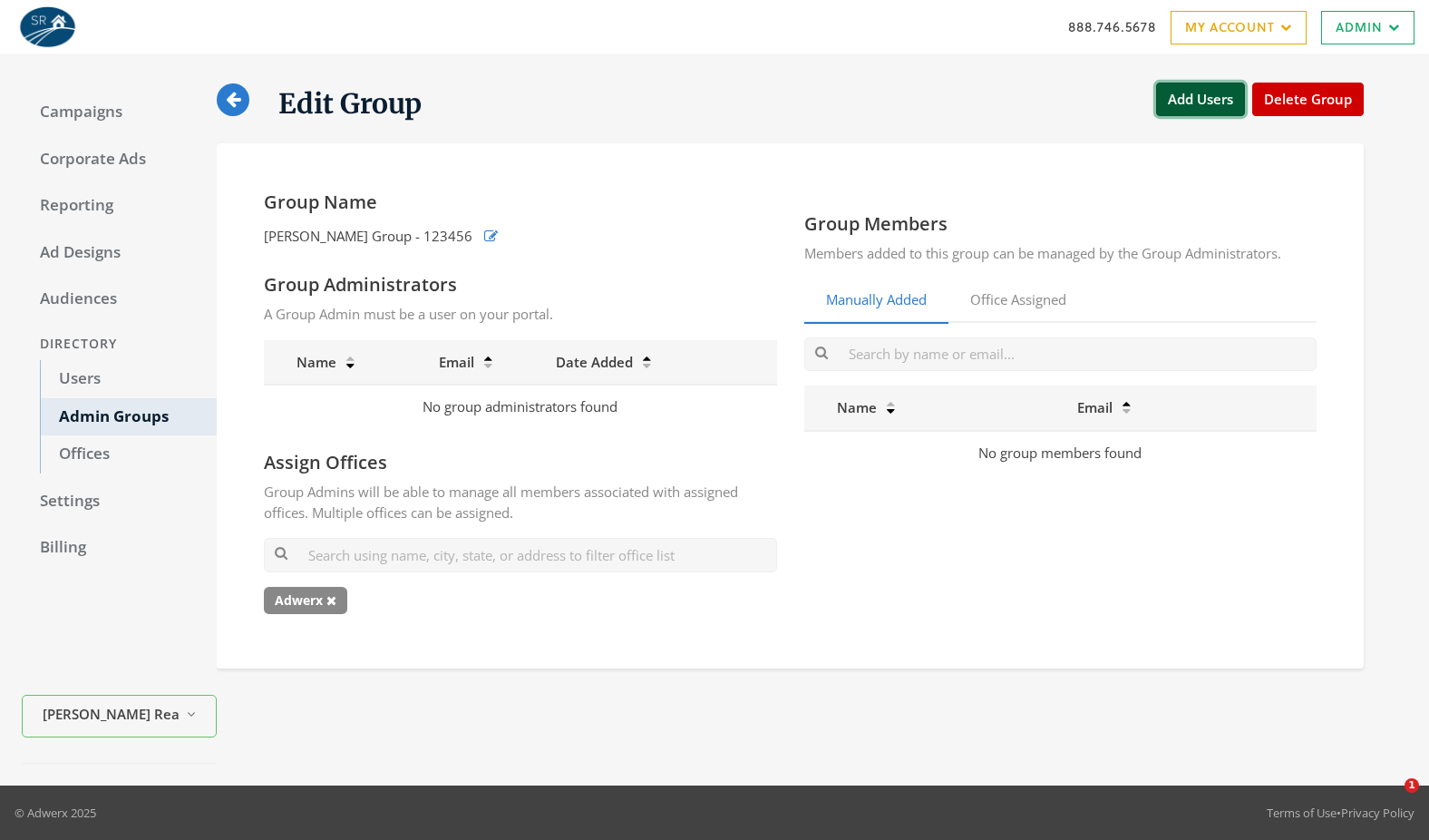
click at [1210, 101] on button "Add Users" at bounding box center [1201, 99] width 89 height 33
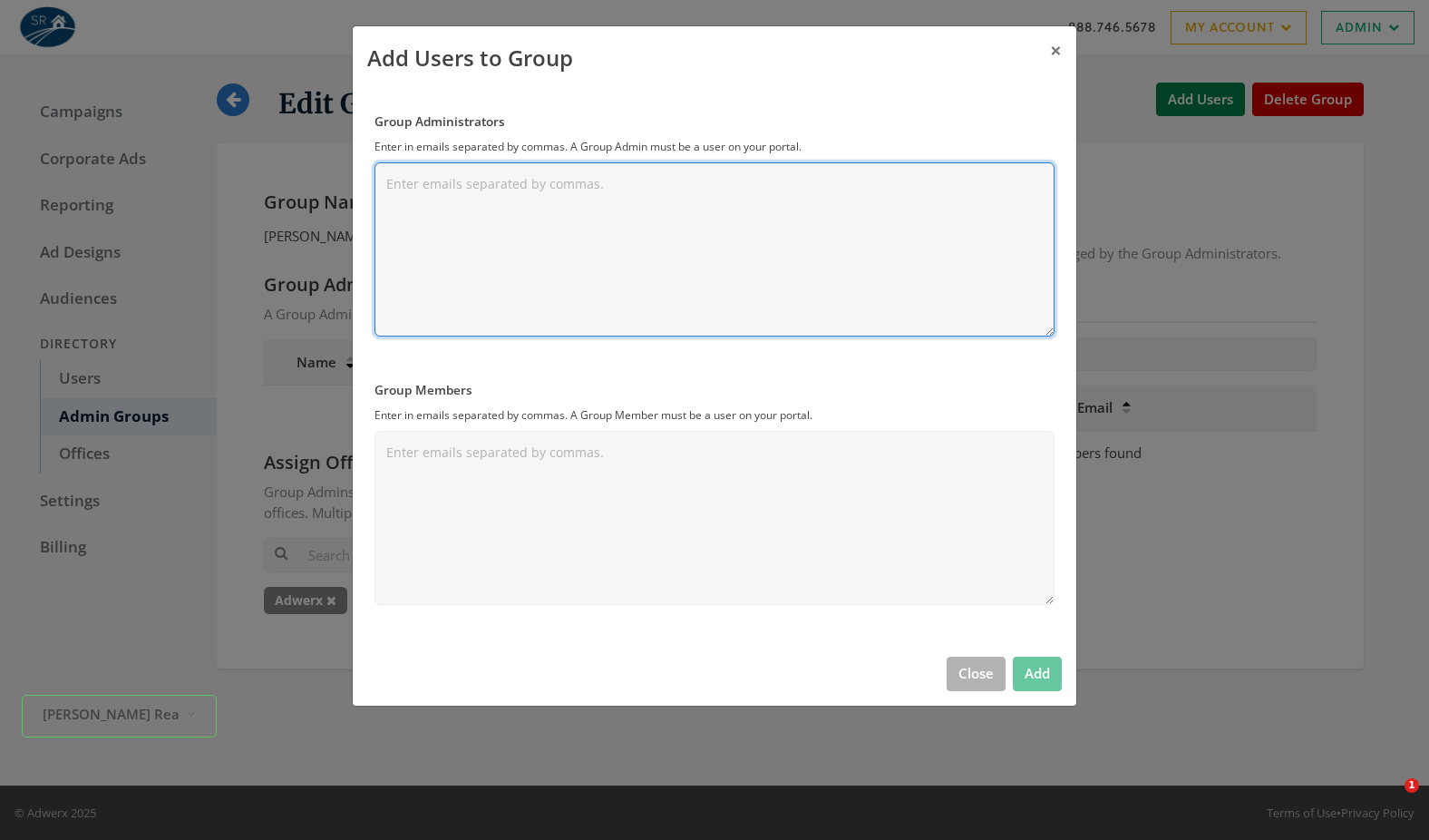
click at [454, 193] on textarea "Group Administrators" at bounding box center [714, 249] width 680 height 174
click at [553, 259] on textarea "Group Administrators" at bounding box center [714, 249] width 680 height 174
paste textarea "[PERSON_NAME][EMAIL_ADDRESS][PERSON_NAME][DOMAIN_NAME]"
type textarea "[PERSON_NAME][EMAIL_ADDRESS][PERSON_NAME][DOMAIN_NAME]"
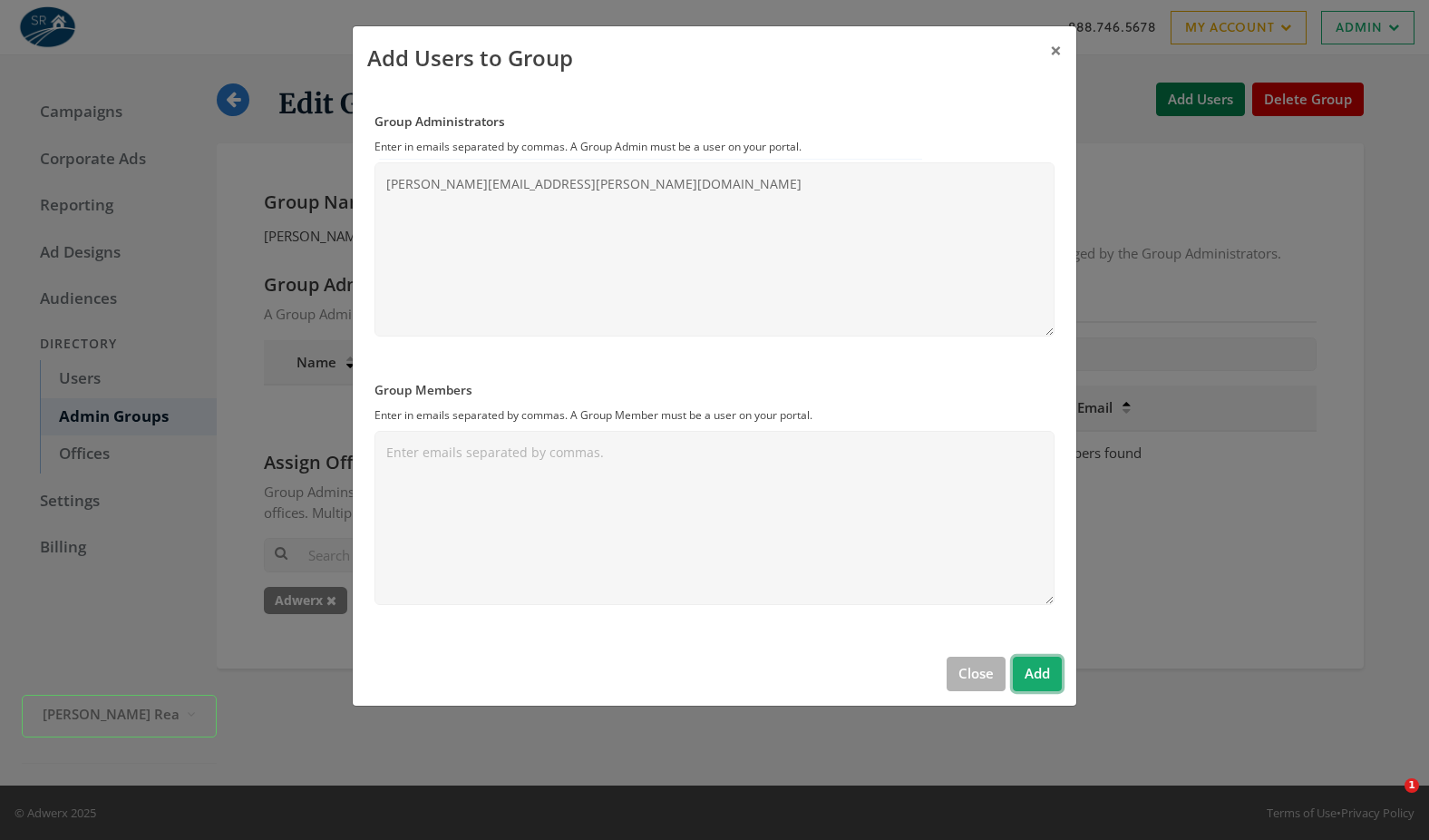
click at [1024, 678] on button "Add" at bounding box center [1037, 673] width 49 height 33
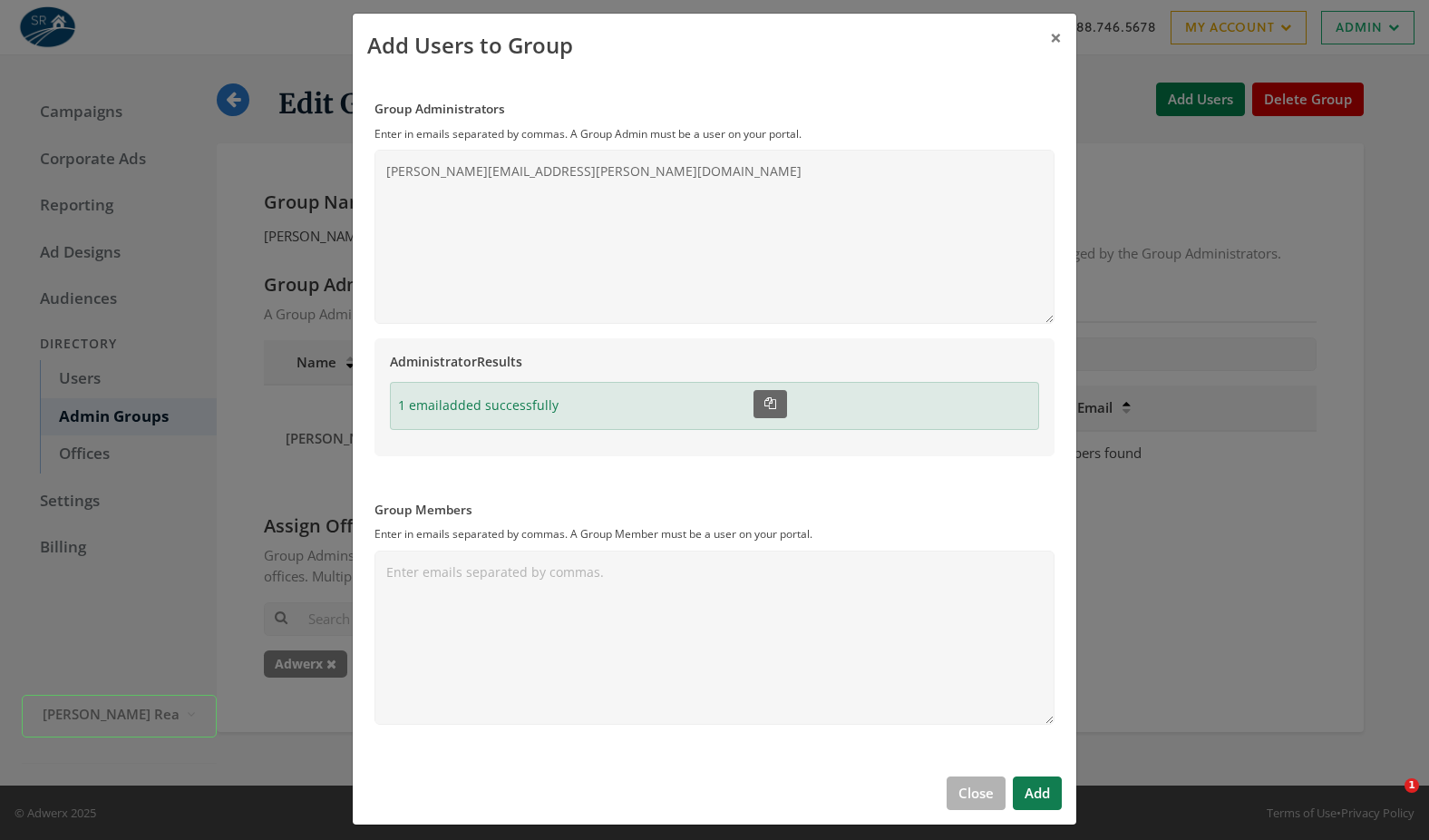
scroll to position [23, 0]
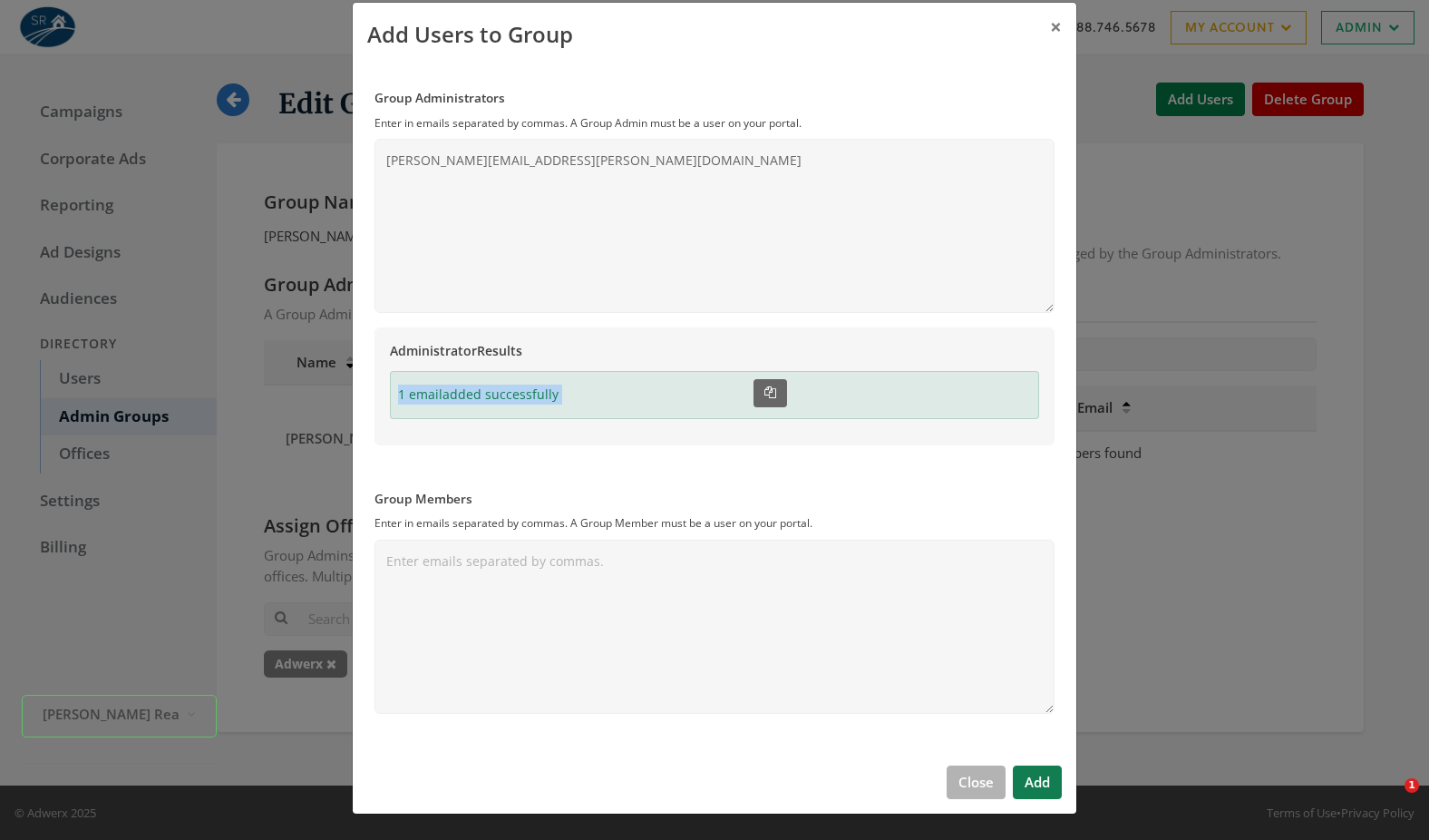
drag, startPoint x: 393, startPoint y: 395, endPoint x: 711, endPoint y: 418, distance: 318.8
click at [707, 415] on div "Administrator Results 1 email added successfully Copied!" at bounding box center [714, 386] width 680 height 117
click at [536, 401] on span "1 email added successfully" at bounding box center [478, 395] width 160 height 20
click at [436, 387] on span "1 email added successfully" at bounding box center [478, 395] width 160 height 20
click at [433, 343] on h6 "Administrator Results" at bounding box center [715, 351] width 649 height 17
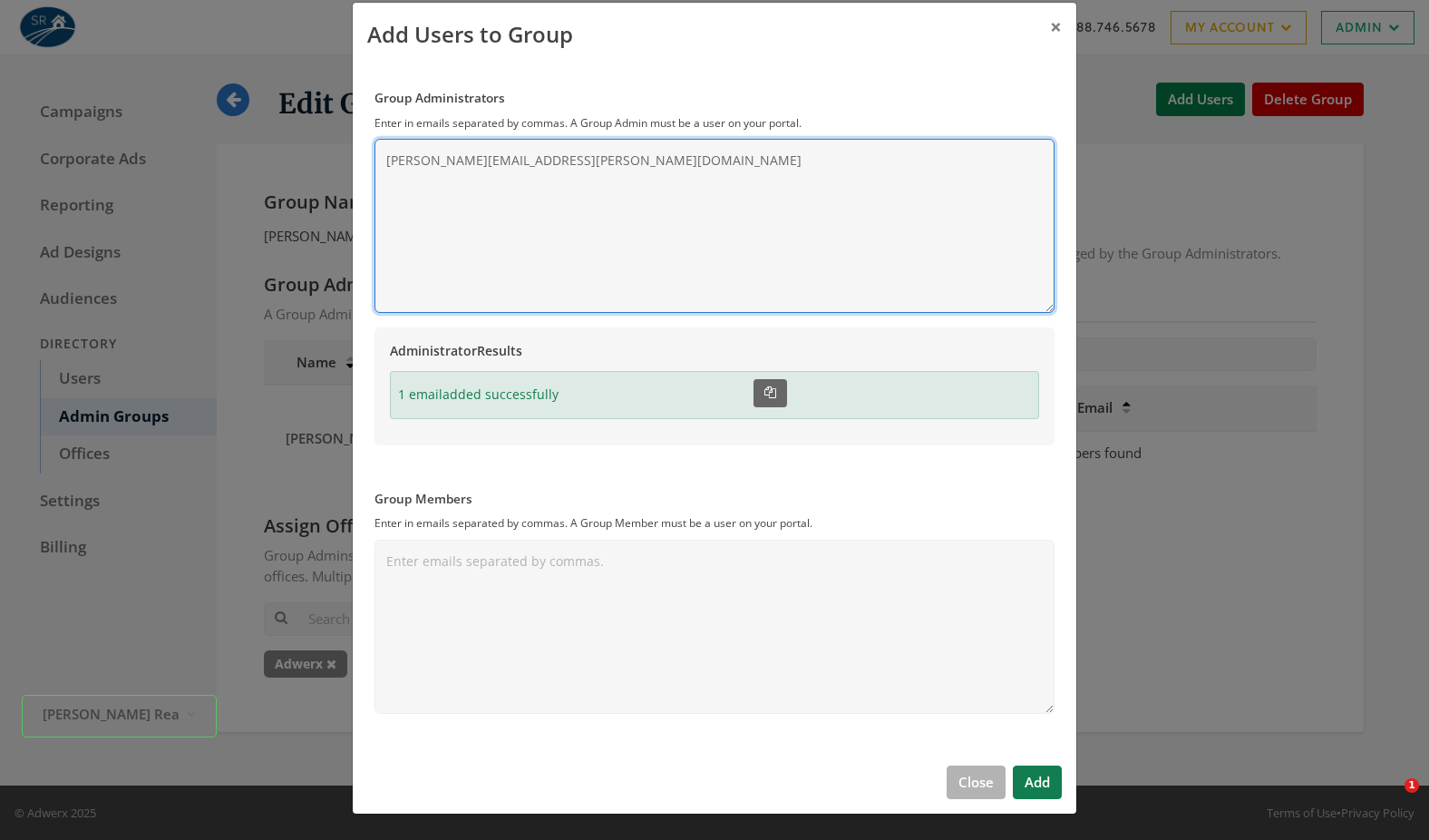
click at [550, 260] on textarea "[PERSON_NAME][EMAIL_ADDRESS][PERSON_NAME][DOMAIN_NAME]" at bounding box center [714, 226] width 680 height 174
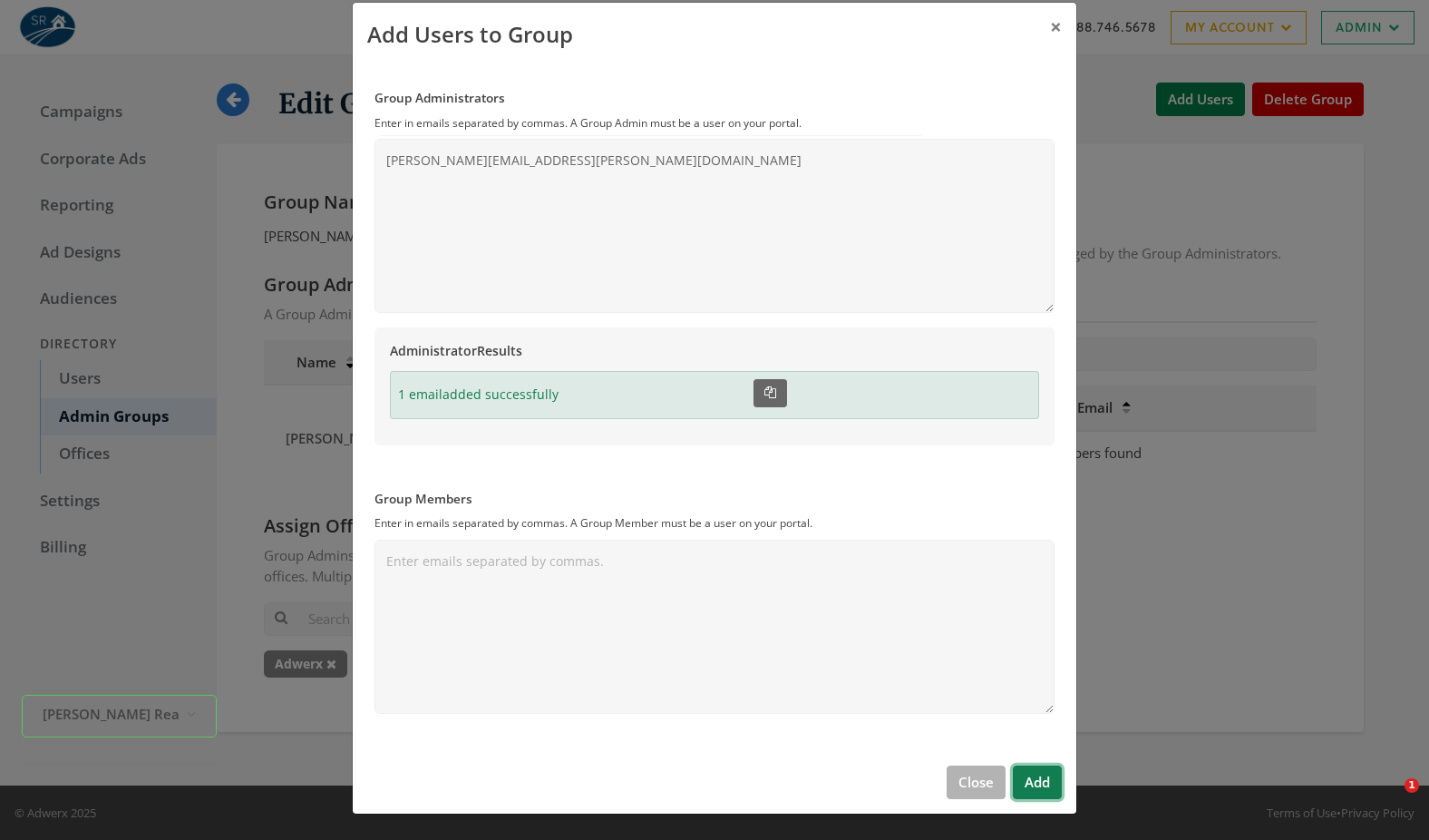
click at [1028, 790] on button "Add" at bounding box center [1037, 782] width 49 height 33
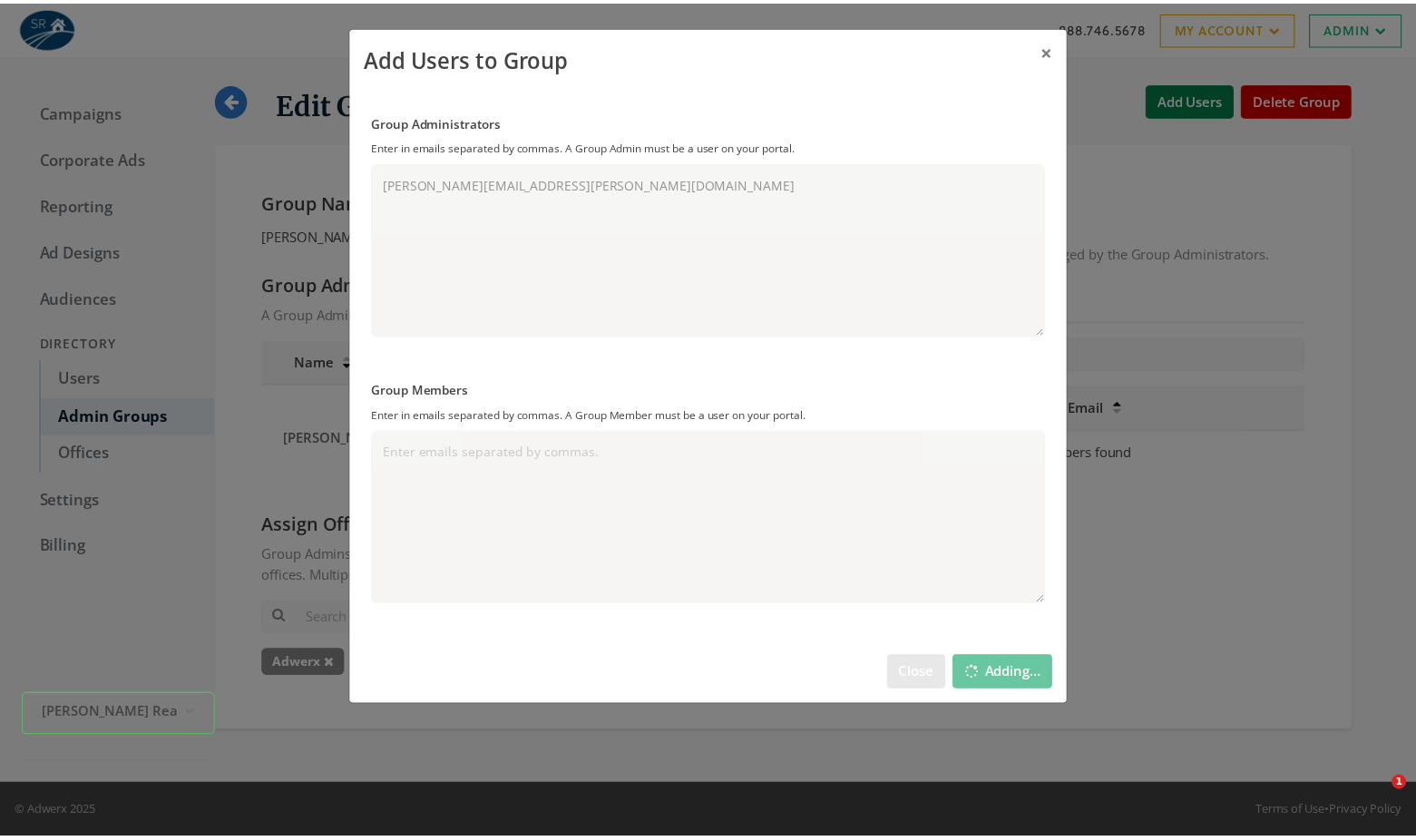
scroll to position [0, 0]
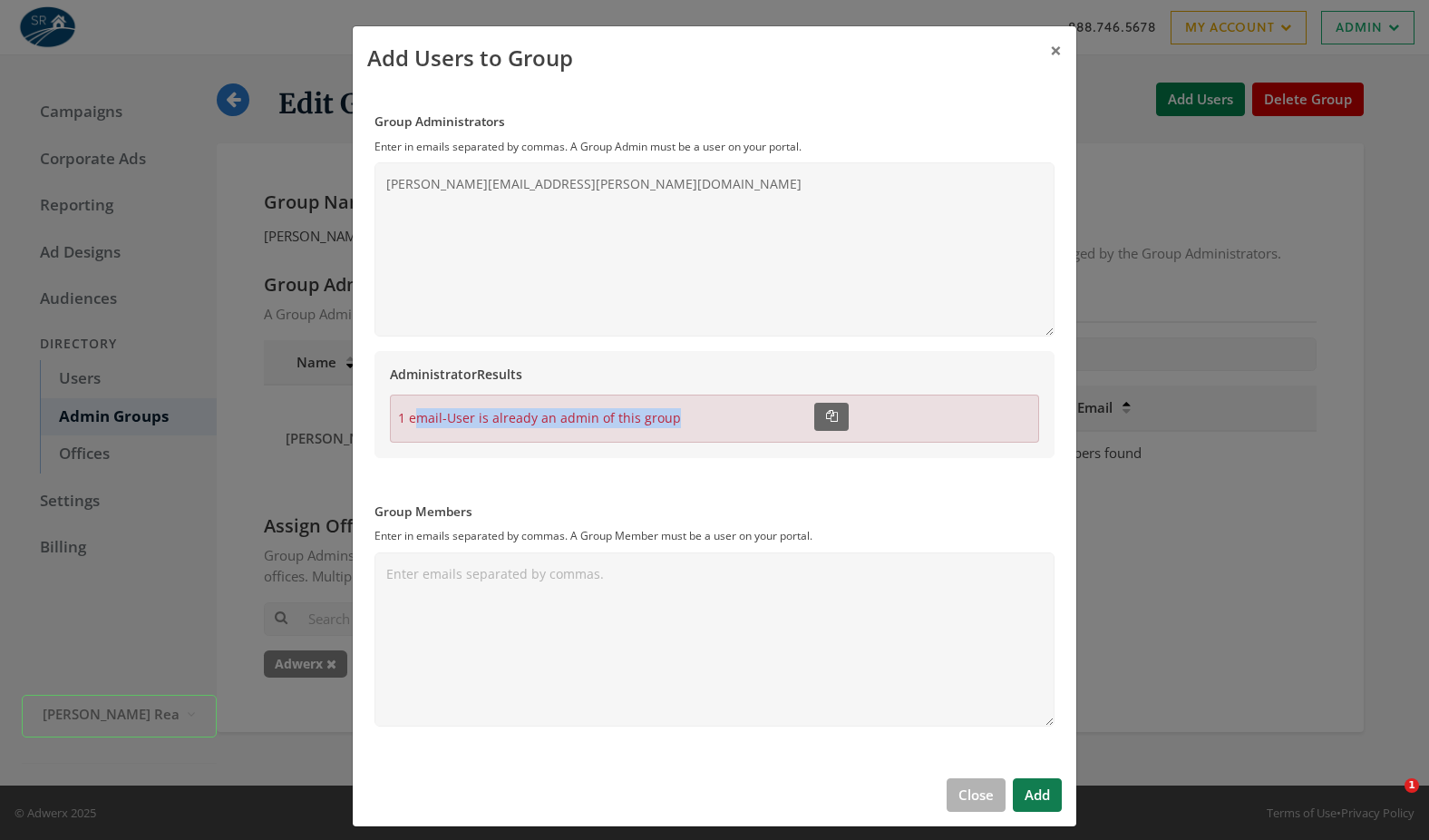
drag, startPoint x: 406, startPoint y: 422, endPoint x: 719, endPoint y: 537, distance: 333.5
click at [714, 429] on div "1 email - User is already an admin of this group Copied!" at bounding box center [715, 418] width 649 height 48
click at [990, 805] on button "Close" at bounding box center [976, 795] width 59 height 33
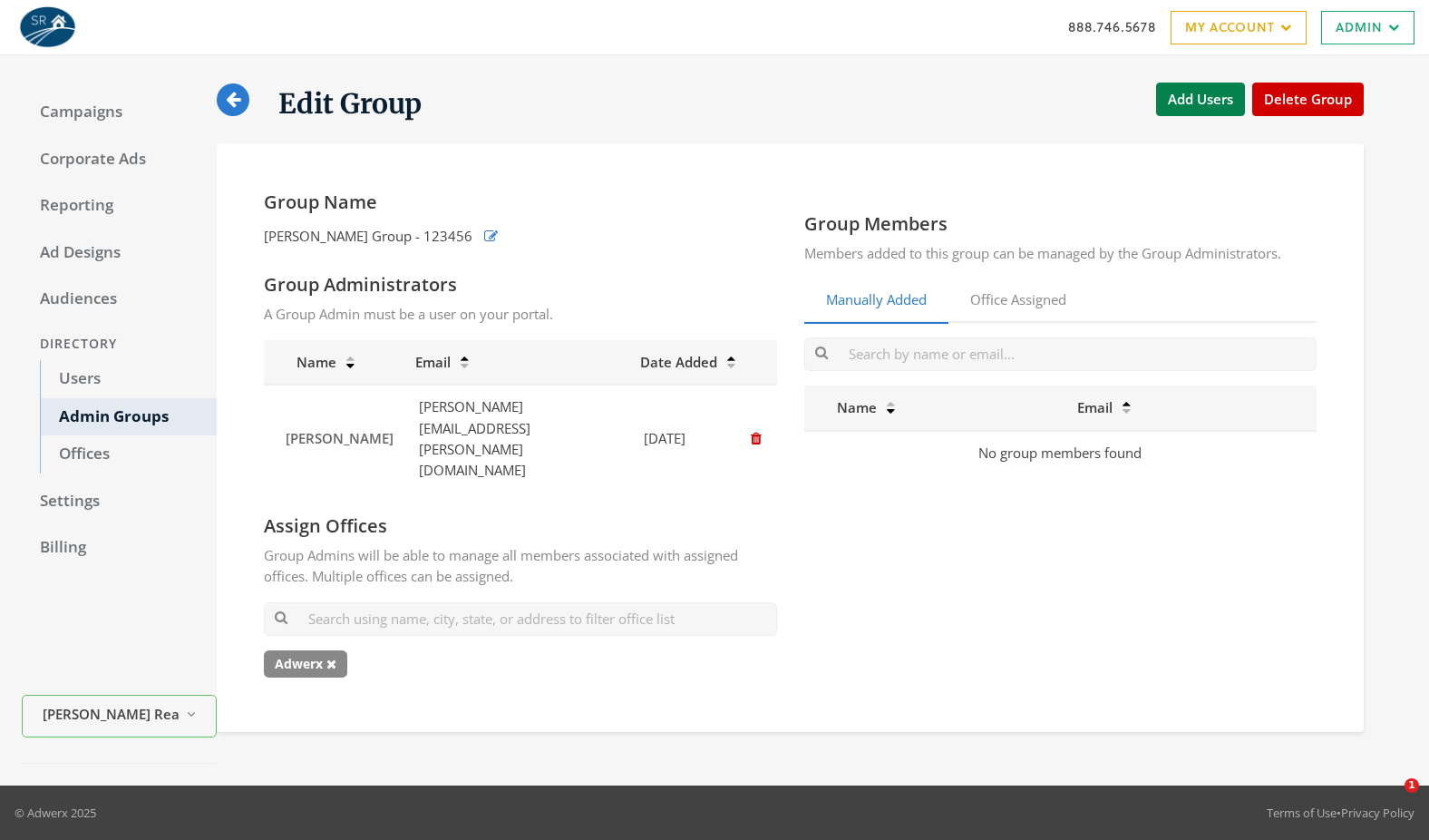
click at [909, 613] on div "Group Members Members added to this group can be managed by the Group Administr…" at bounding box center [1061, 437] width 541 height 494
click at [983, 303] on link "Office Assigned" at bounding box center [1018, 300] width 140 height 45
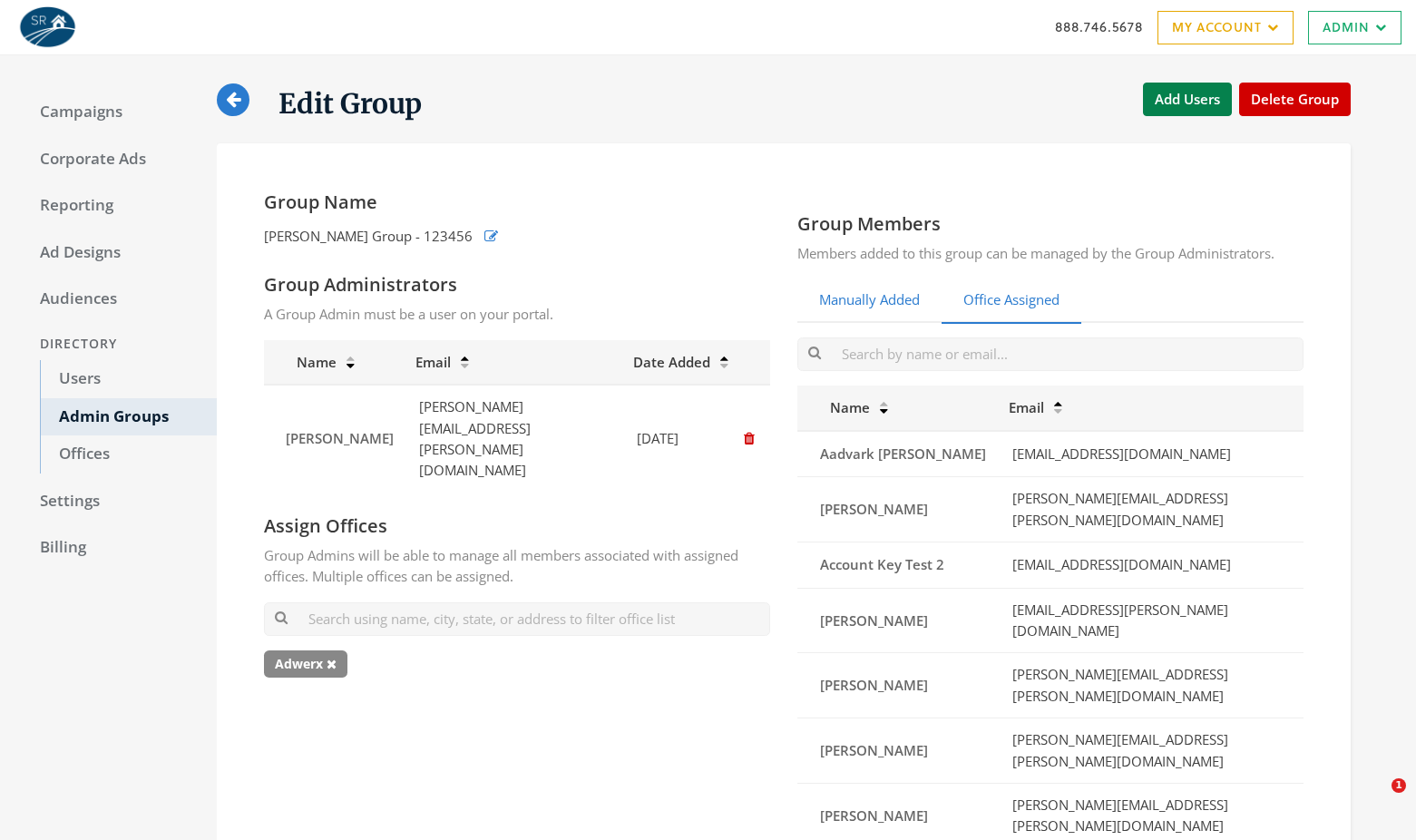
click at [899, 300] on link "Manually Added" at bounding box center [869, 300] width 144 height 45
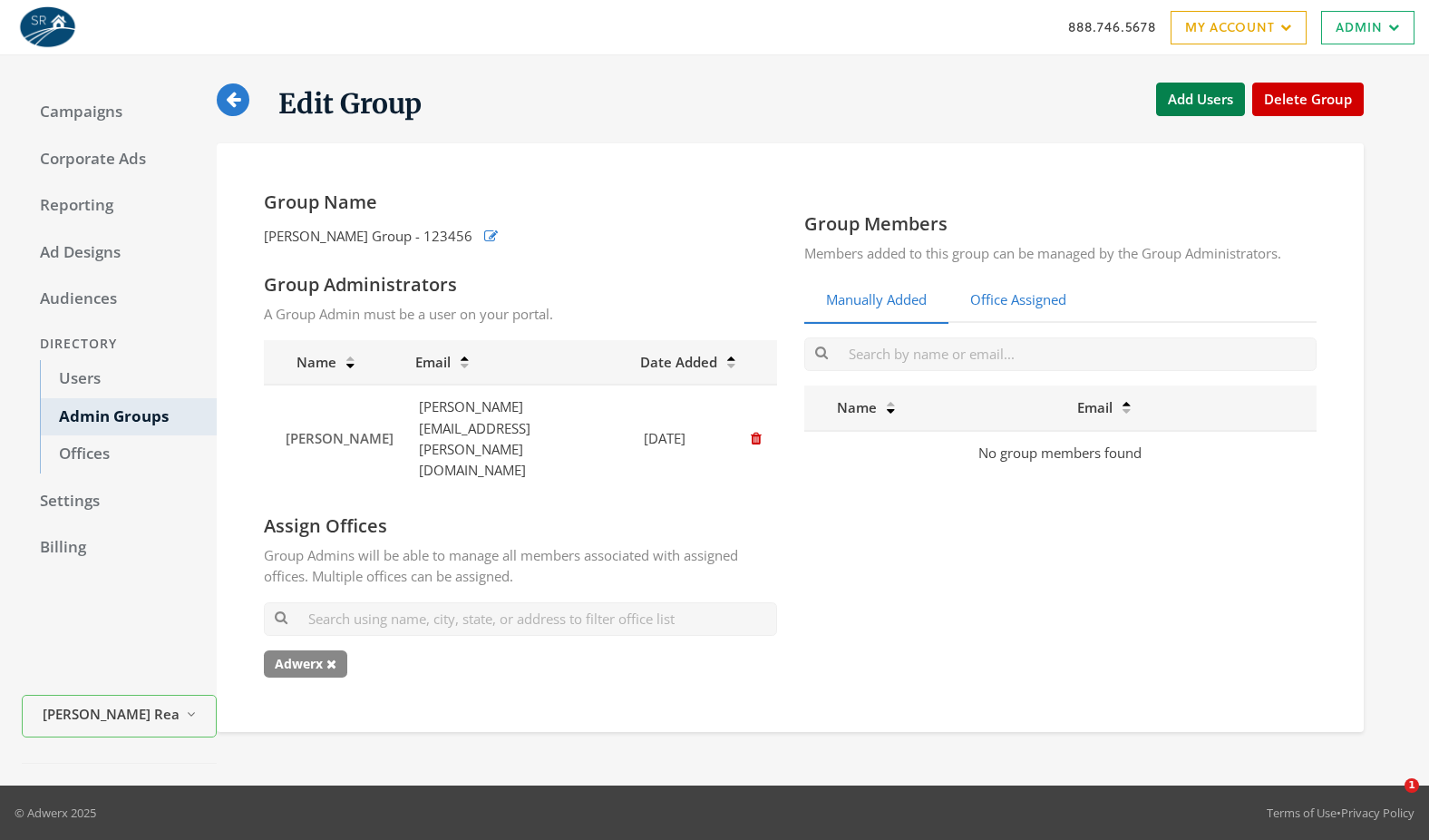
click at [1019, 308] on link "Office Assigned" at bounding box center [1018, 300] width 140 height 45
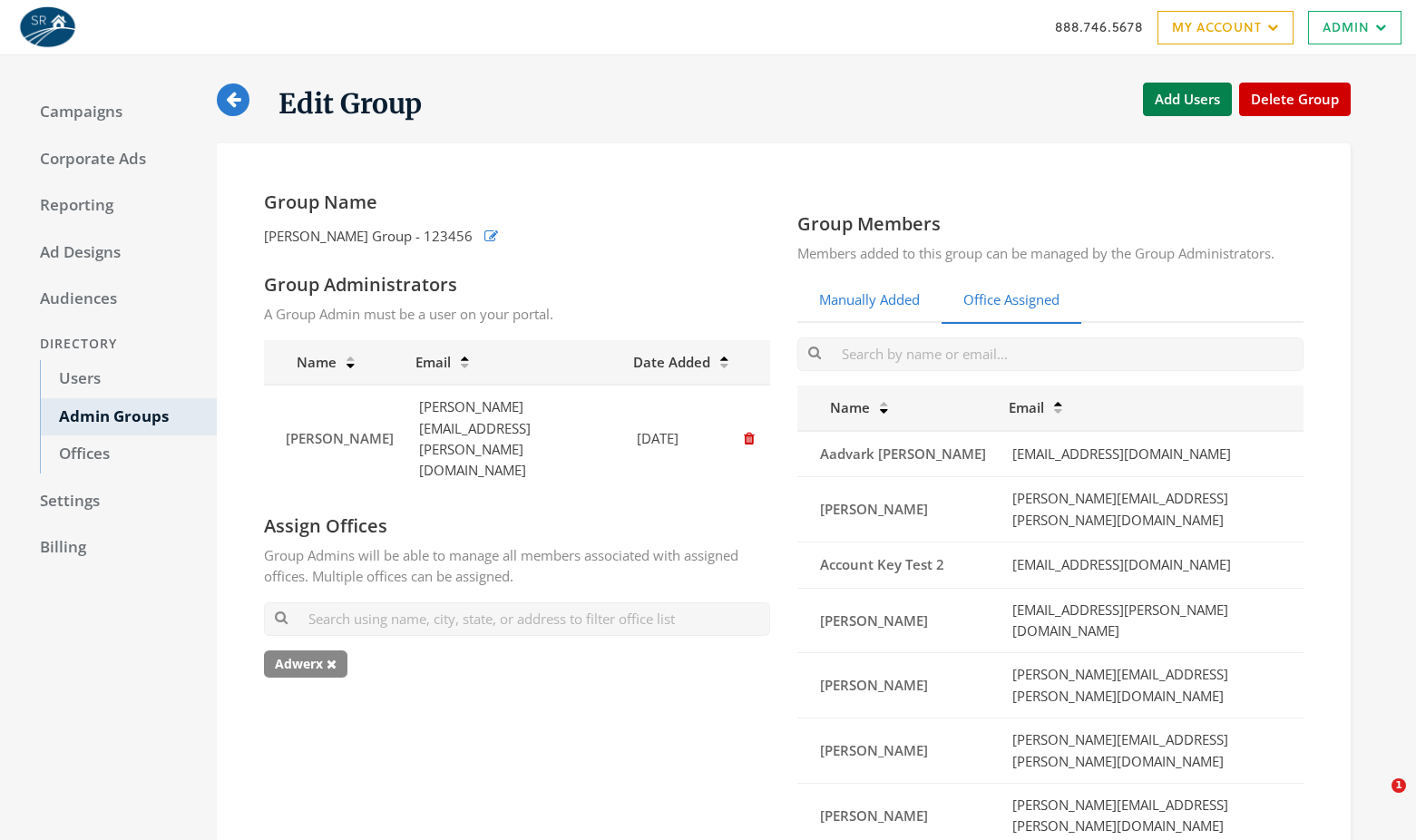
drag, startPoint x: 912, startPoint y: 298, endPoint x: 925, endPoint y: 298, distance: 13.0
click at [912, 295] on link "Manually Added" at bounding box center [869, 300] width 144 height 45
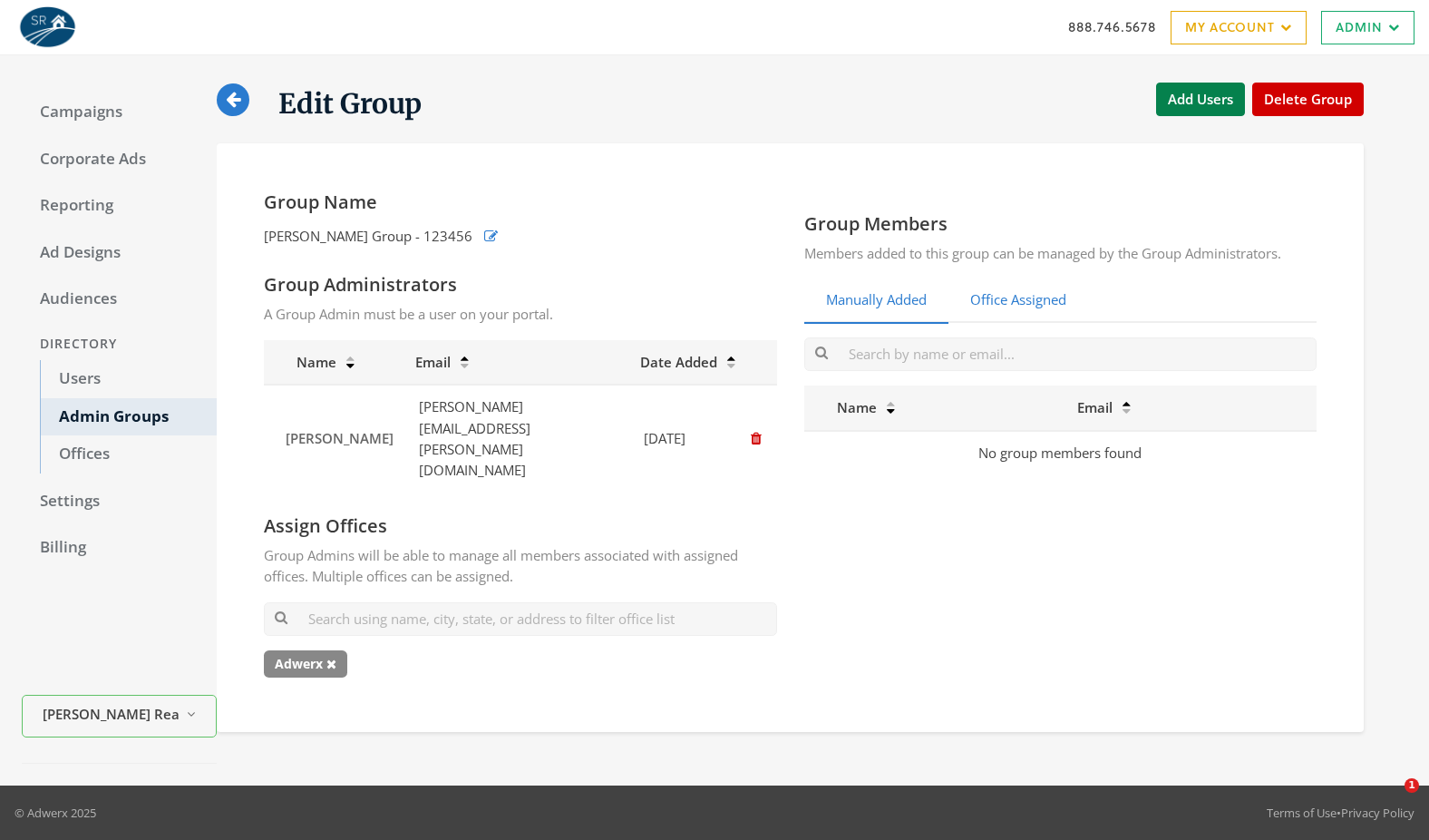
click at [1000, 300] on link "Office Assigned" at bounding box center [1018, 300] width 140 height 45
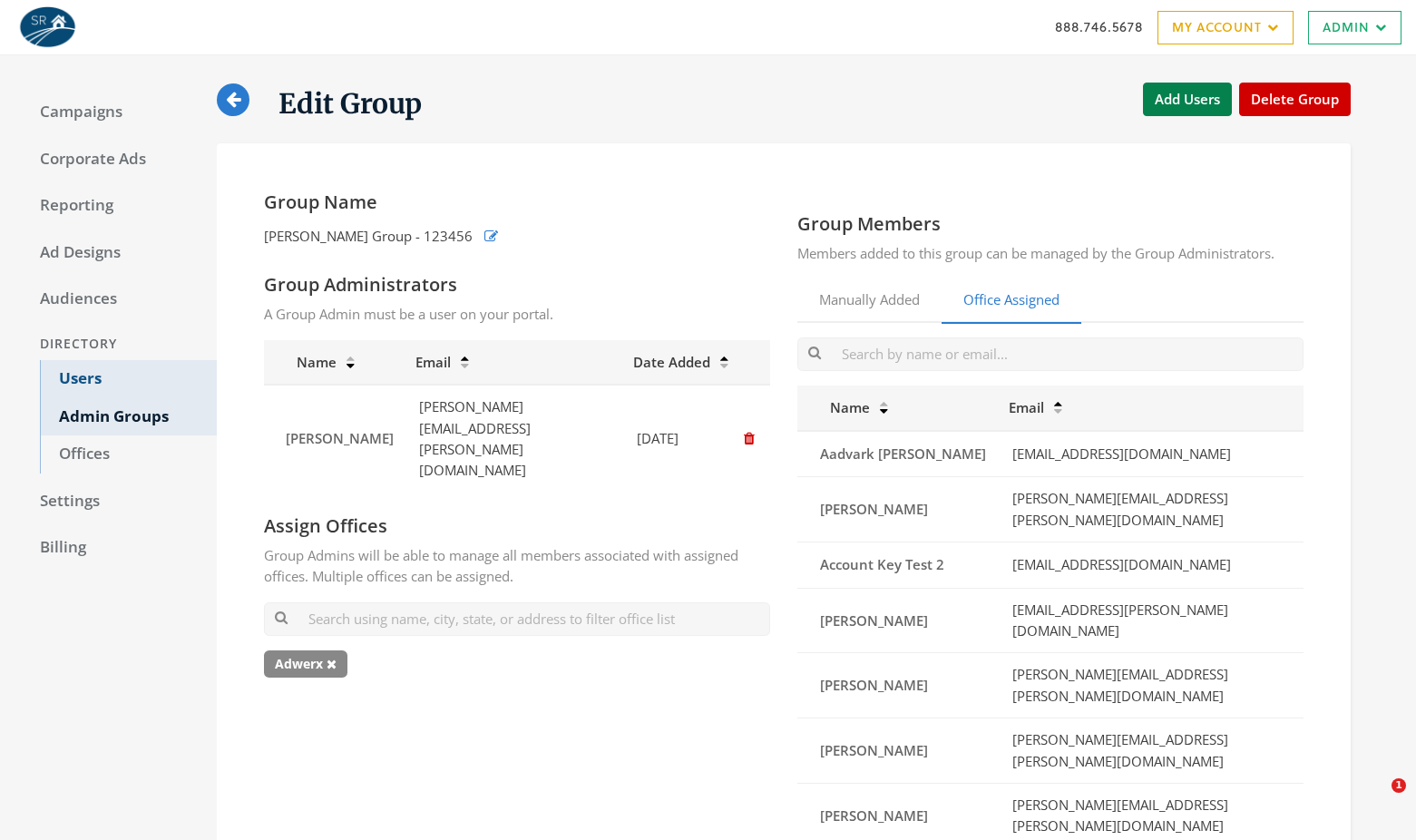
click at [111, 377] on link "Users" at bounding box center [128, 378] width 177 height 38
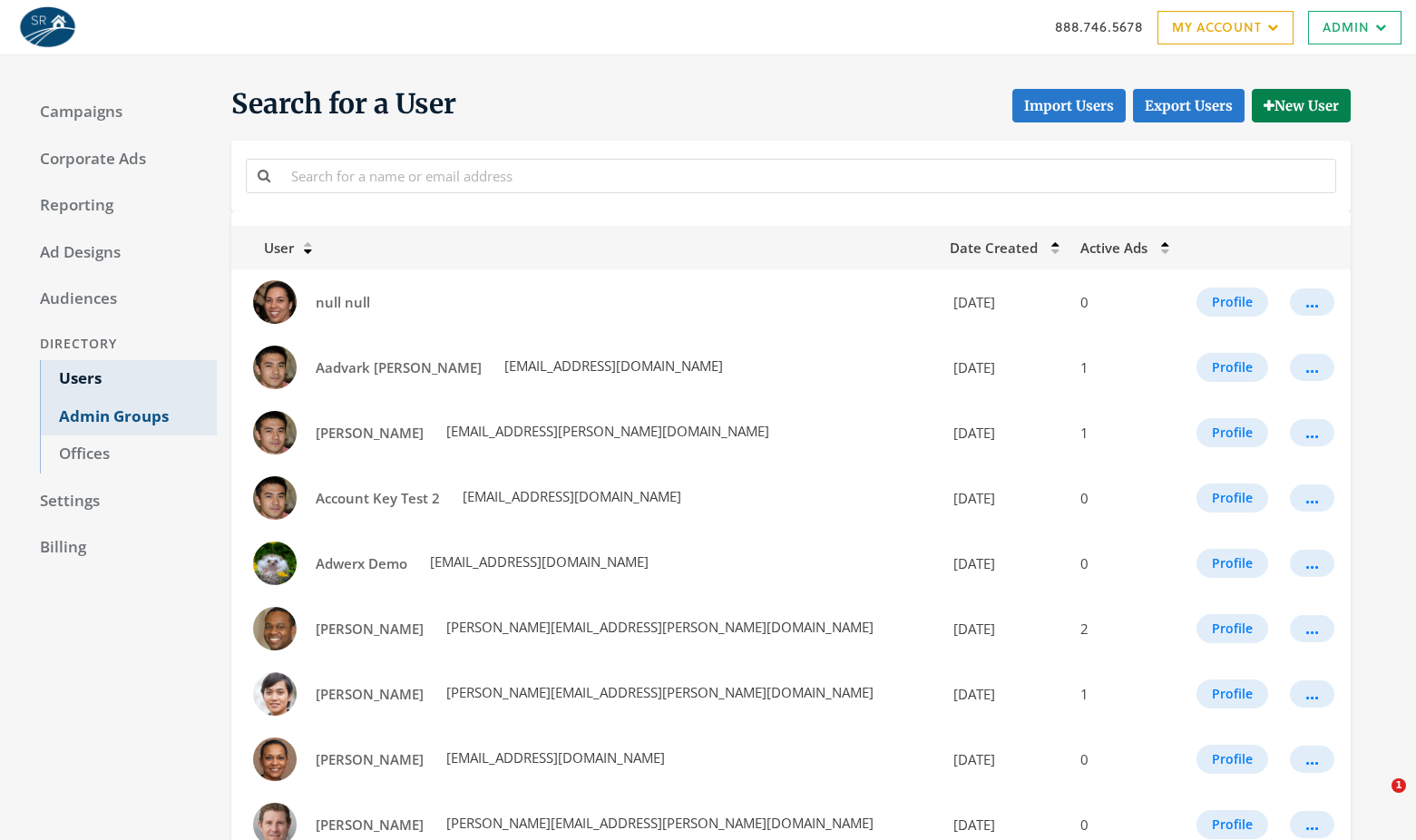
click at [131, 414] on link "Admin Groups" at bounding box center [128, 416] width 177 height 38
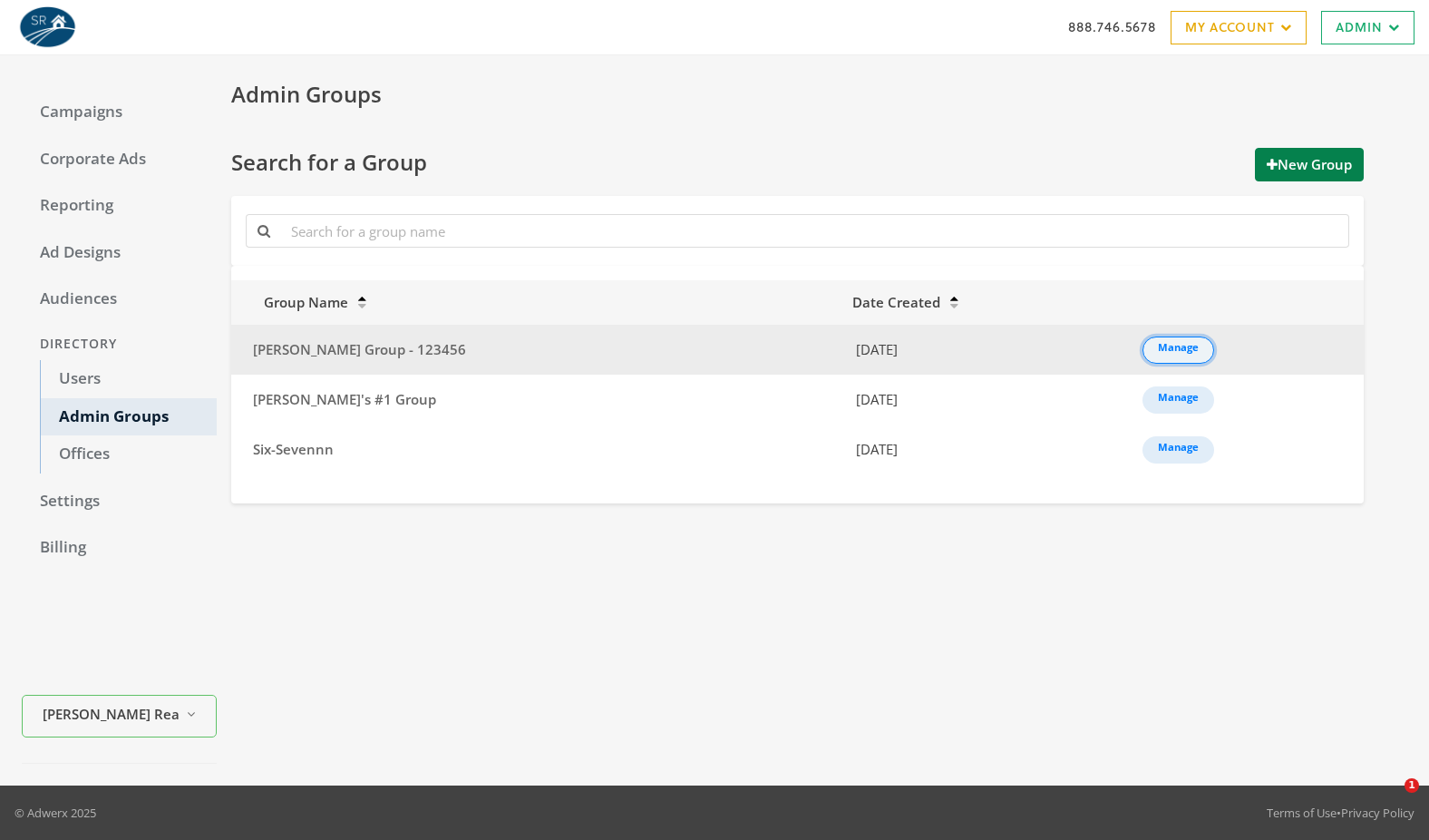
click at [1161, 355] on link "Manage" at bounding box center [1178, 350] width 71 height 27
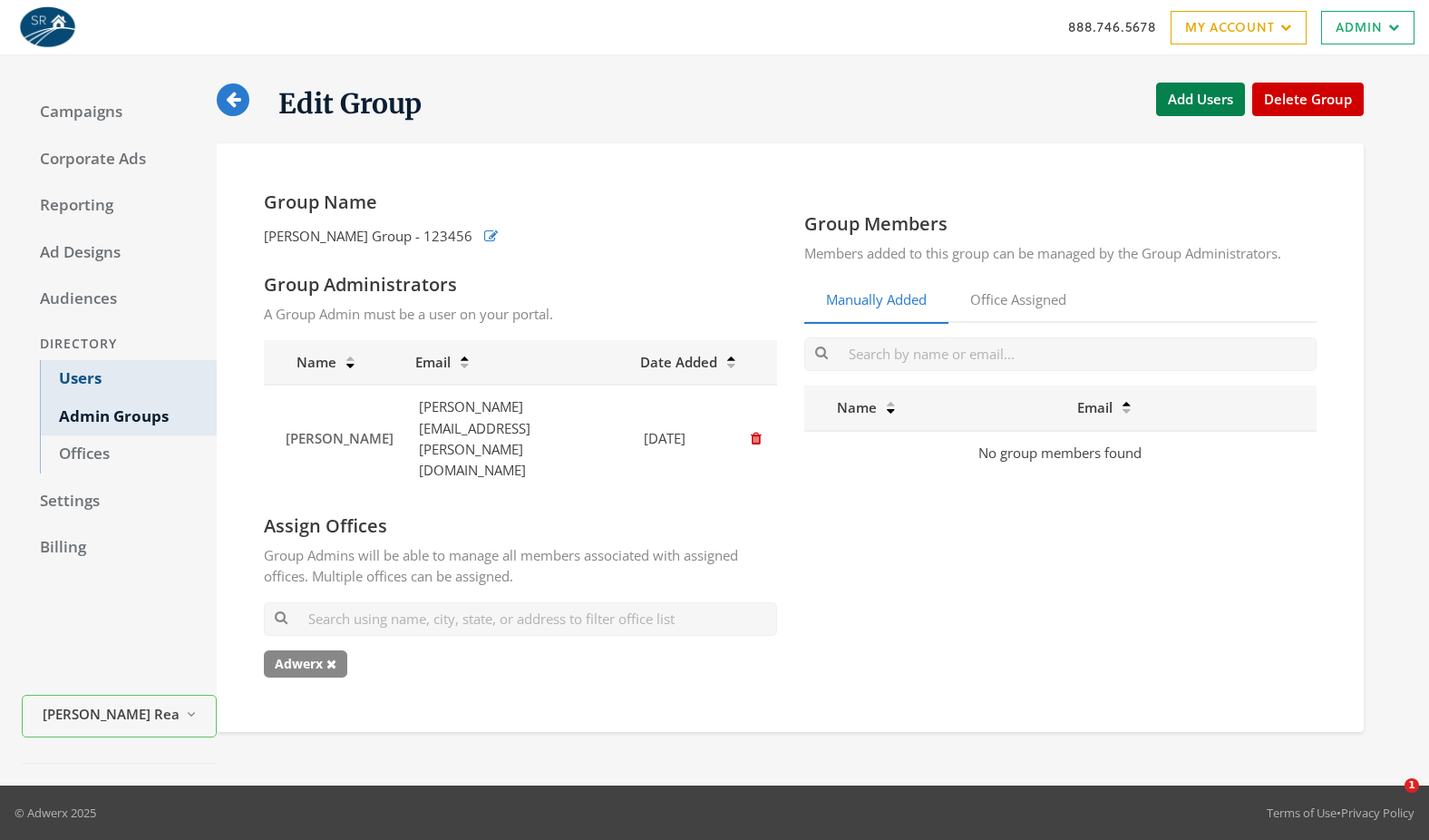
click at [90, 376] on link "Users" at bounding box center [128, 378] width 177 height 38
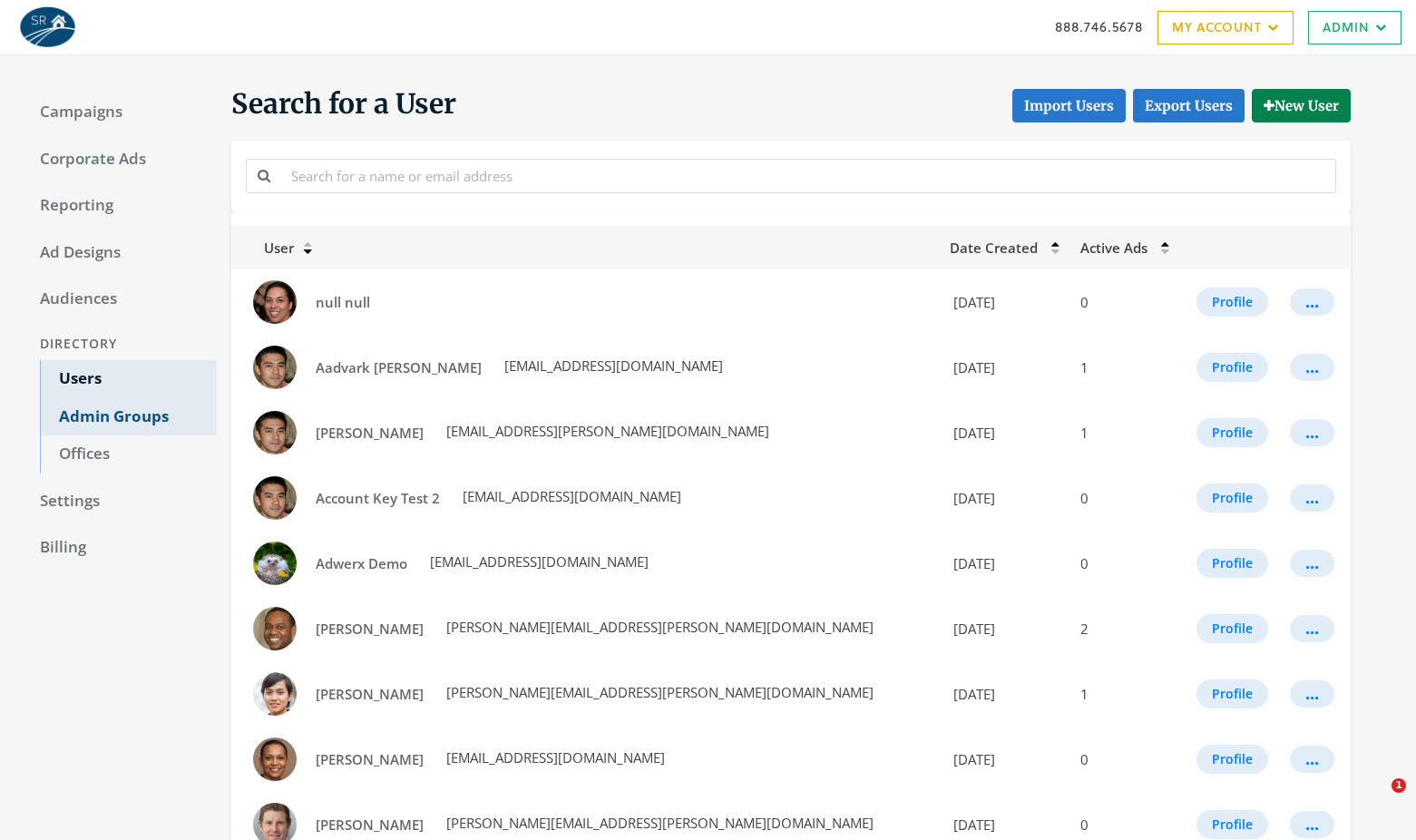
click at [139, 425] on link "Admin Groups" at bounding box center [128, 416] width 177 height 38
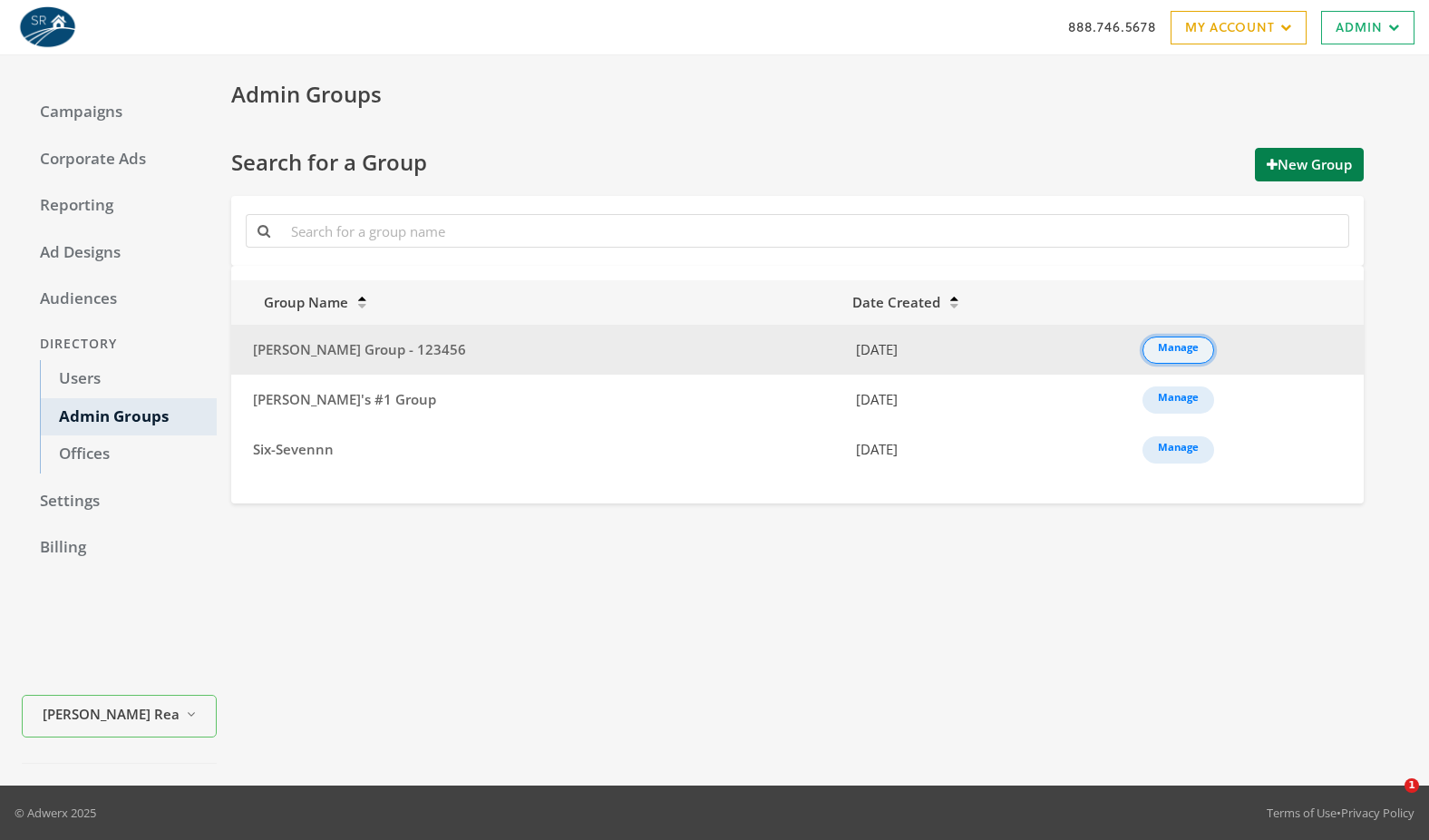
click at [1142, 356] on link "Manage" at bounding box center [1178, 350] width 71 height 27
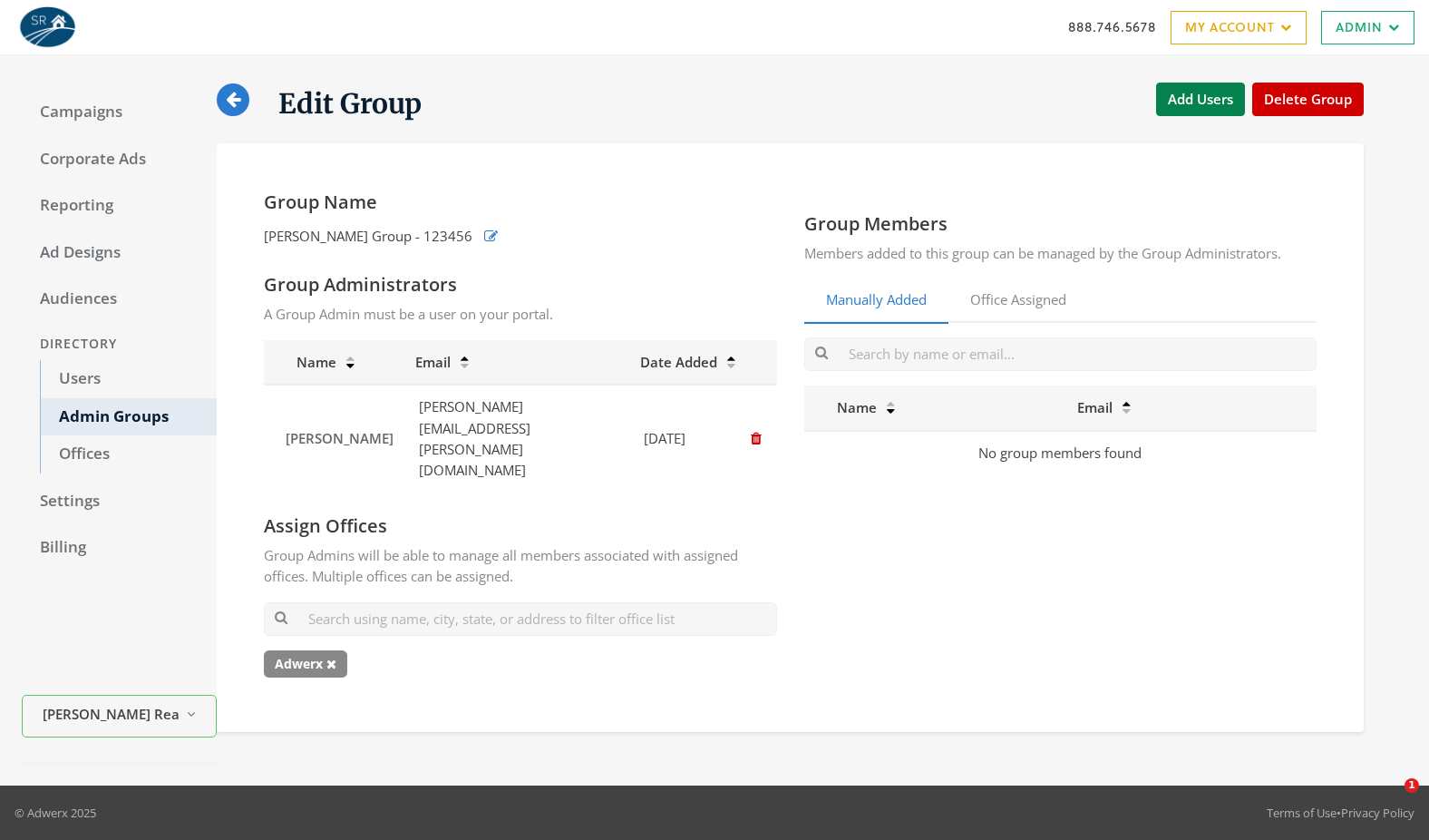
click at [337, 657] on icon at bounding box center [331, 664] width 10 height 13
click at [1186, 93] on button "Add Users" at bounding box center [1201, 99] width 89 height 33
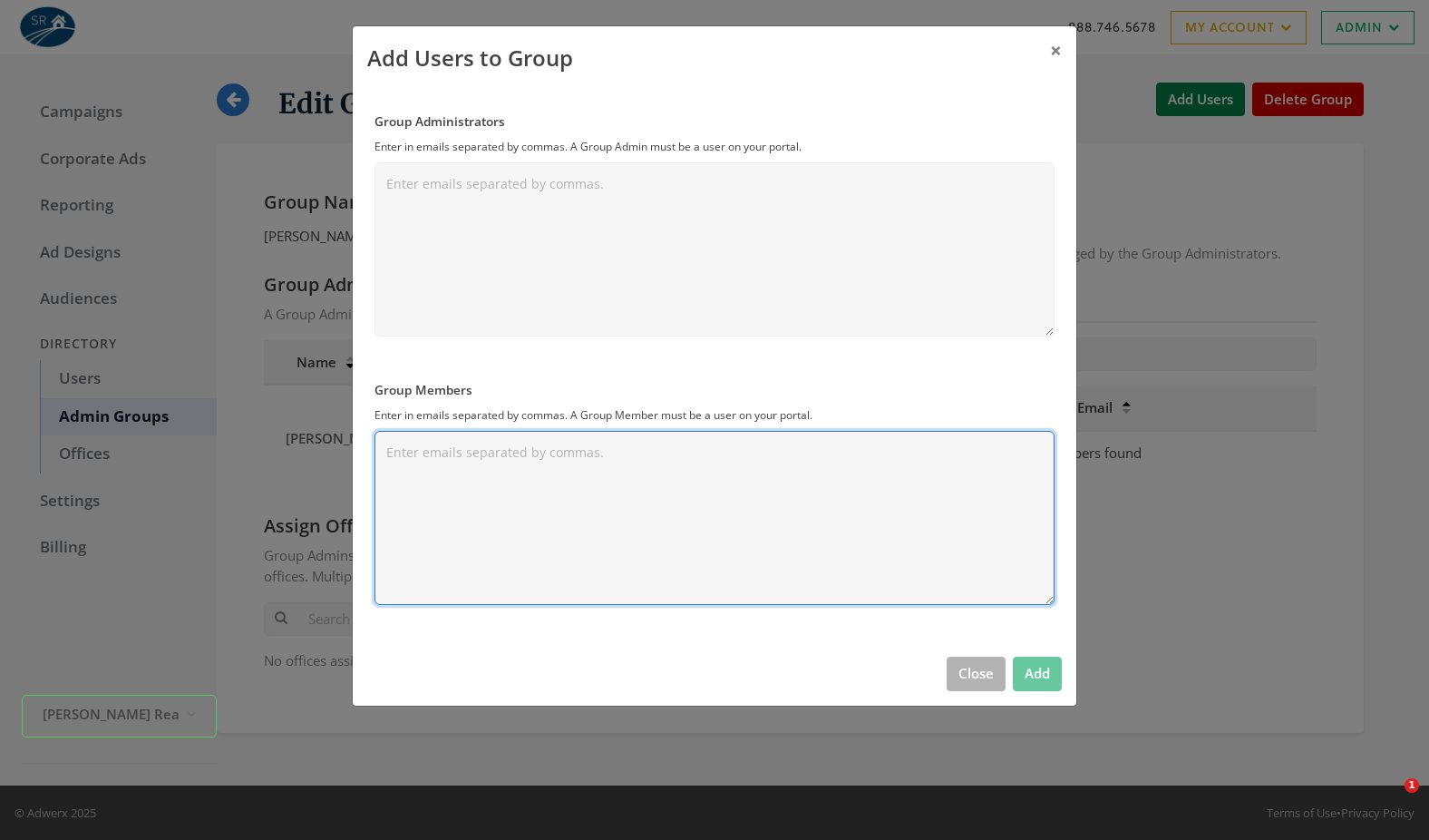
click at [500, 516] on textarea "Group Members" at bounding box center [714, 518] width 680 height 174
paste textarea "vladmarlowe+test22@gmail.com, adwerx.demo+campbell@gmail.com, vladmarlowe+accou…"
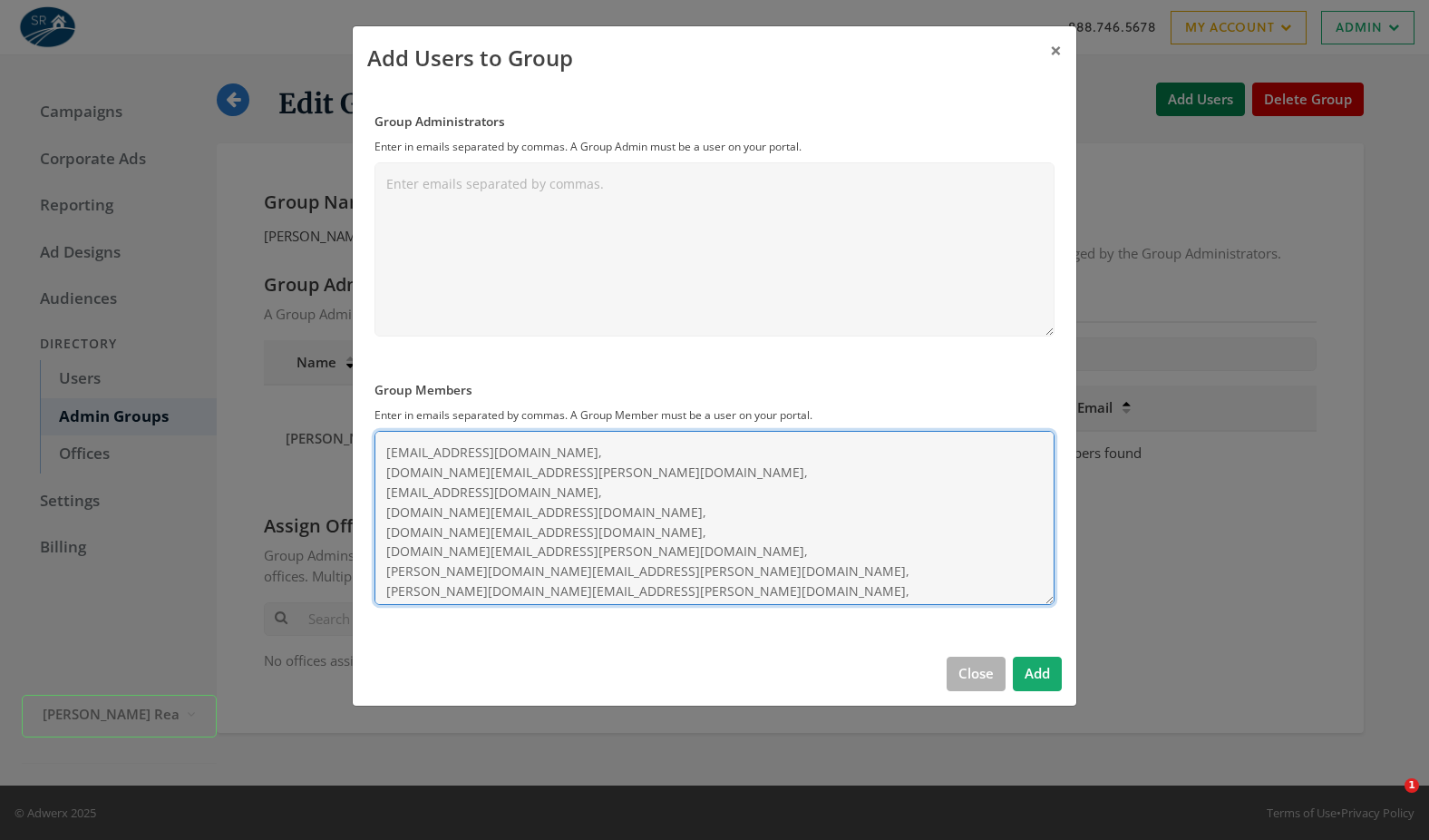
type textarea "vladmarlowe+test22@gmail.com, adwerx.demo+campbell@gmail.com, vladmarlowe+accou…"
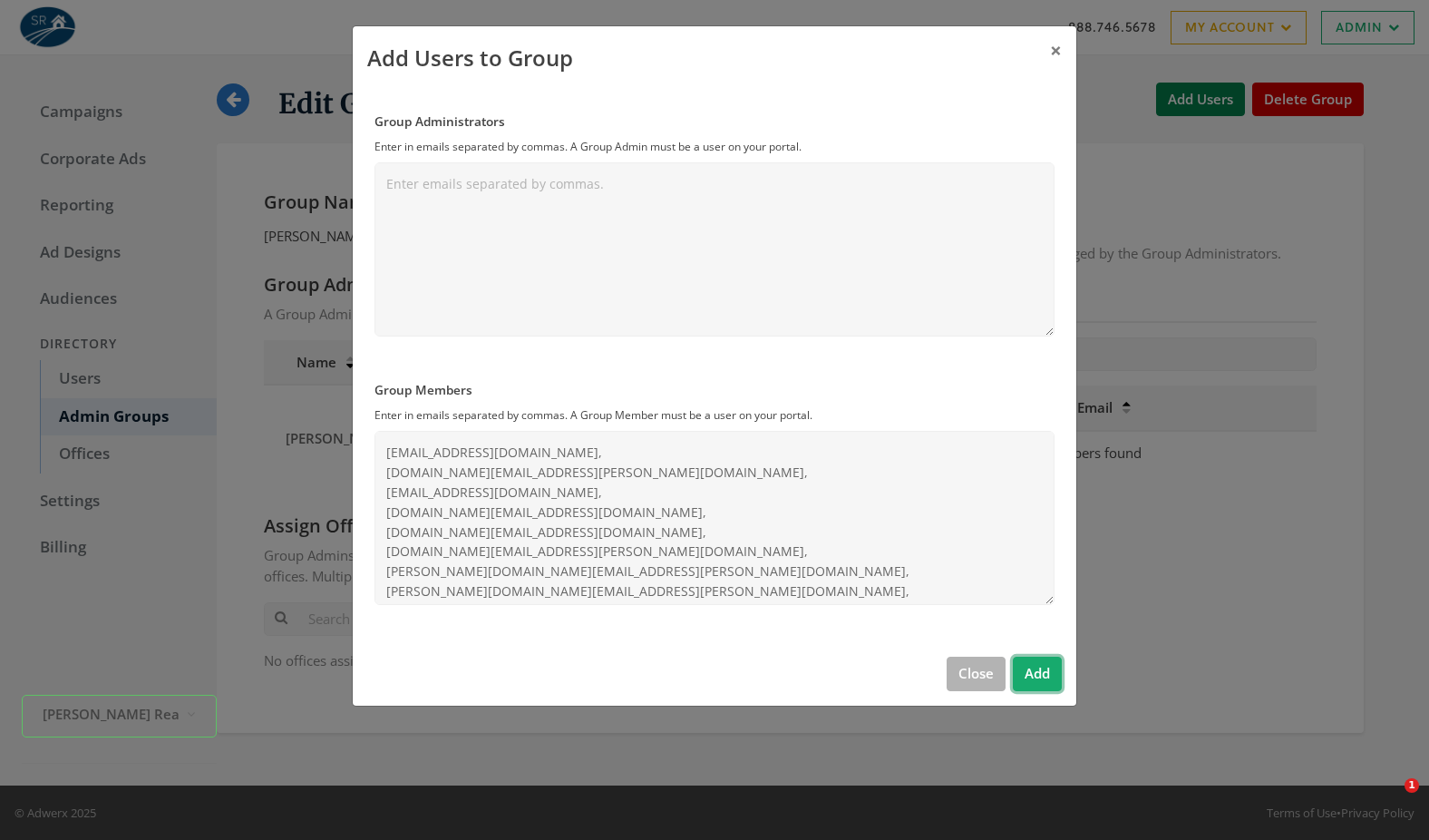
click at [1045, 684] on button "Add" at bounding box center [1037, 673] width 49 height 33
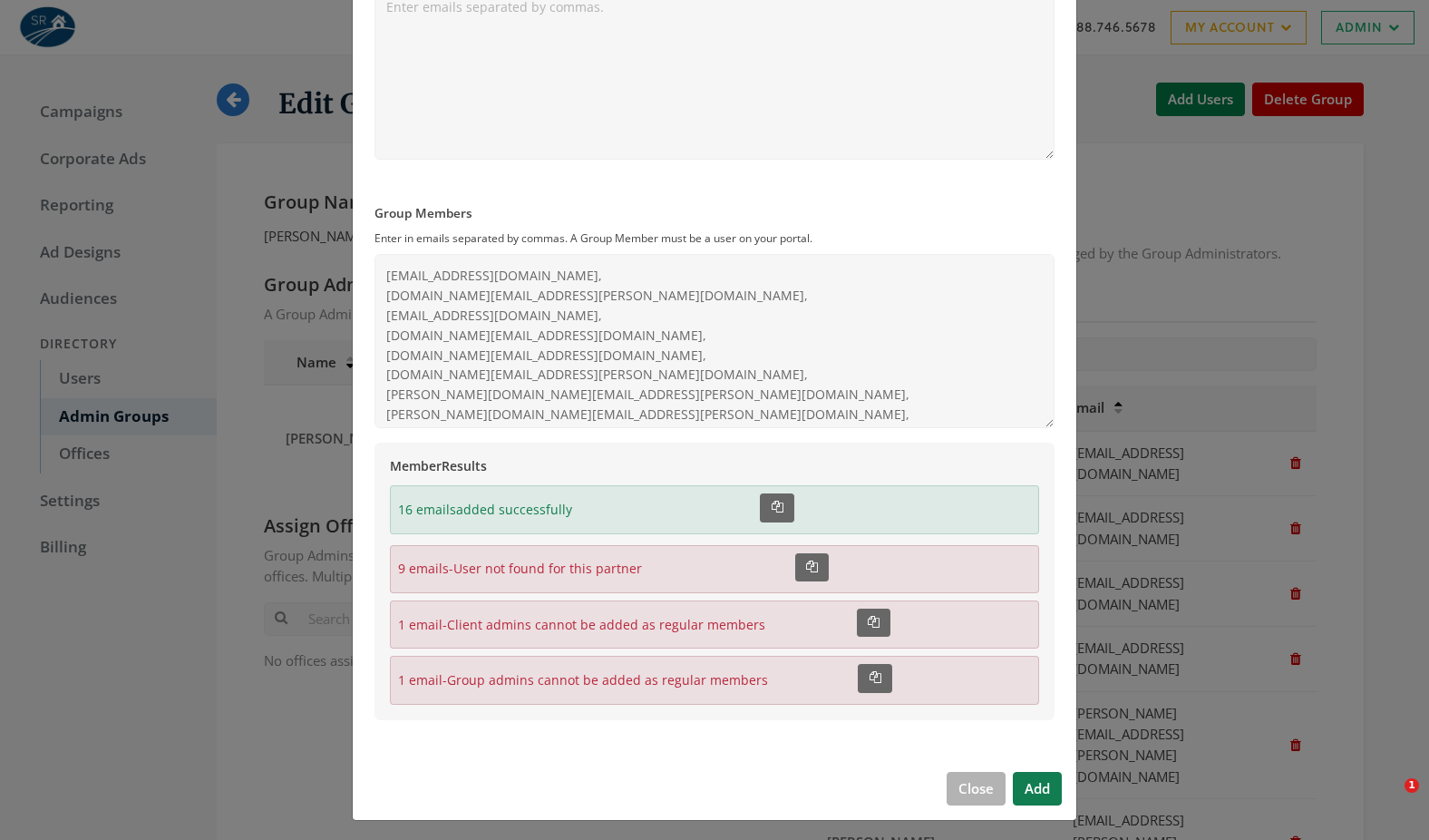
scroll to position [184, 0]
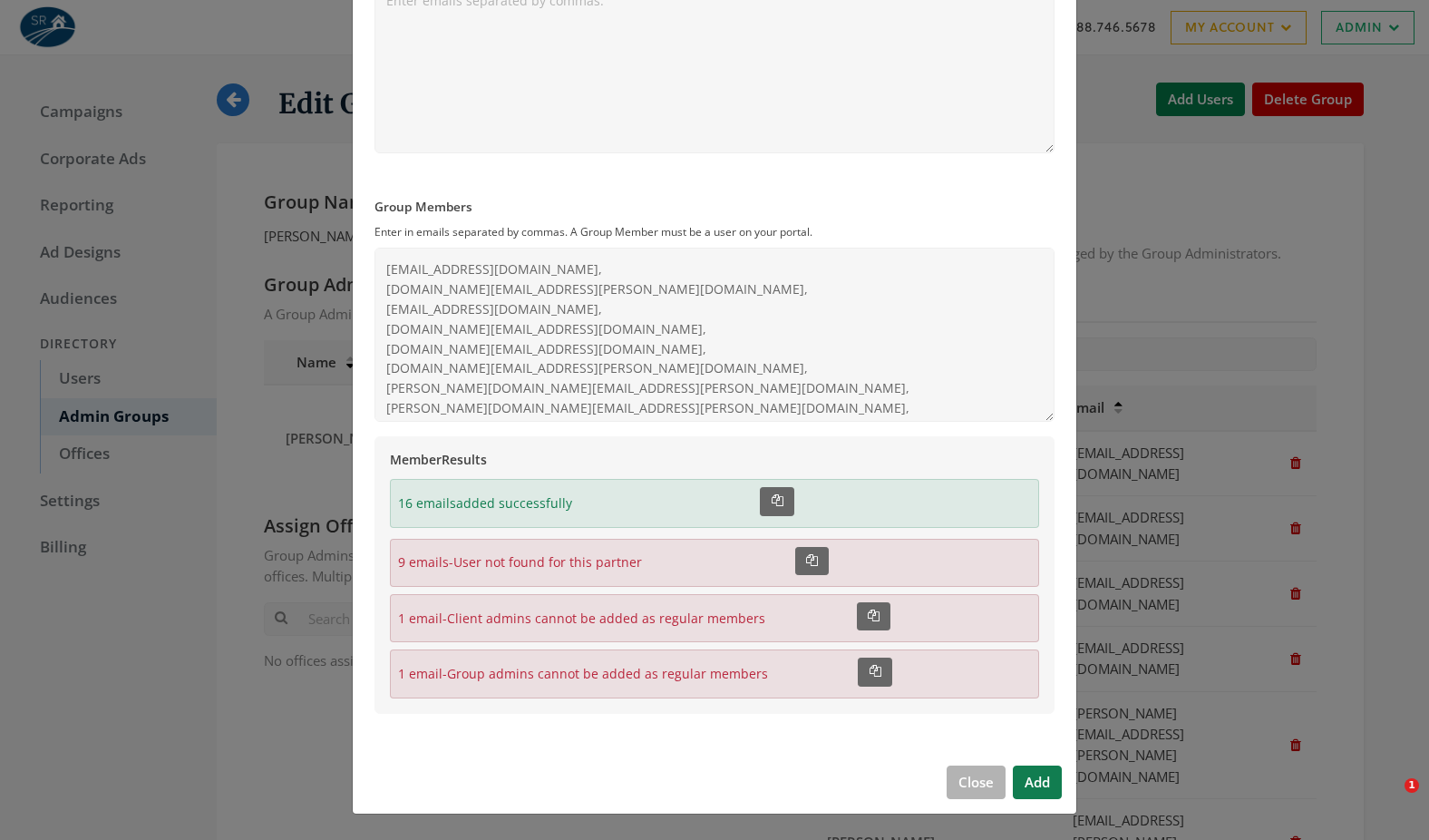
drag, startPoint x: 392, startPoint y: 500, endPoint x: 597, endPoint y: 502, distance: 205.0
click at [597, 502] on div "Member Results 16 emails added successfully Copied! 9 emails - User not found f…" at bounding box center [714, 574] width 680 height 276
drag, startPoint x: 428, startPoint y: 617, endPoint x: 659, endPoint y: 614, distance: 231.0
click at [659, 614] on span "1 email - Client admins cannot be added as regular members" at bounding box center [581, 618] width 367 height 20
drag, startPoint x: 498, startPoint y: 677, endPoint x: 696, endPoint y: 675, distance: 198.0
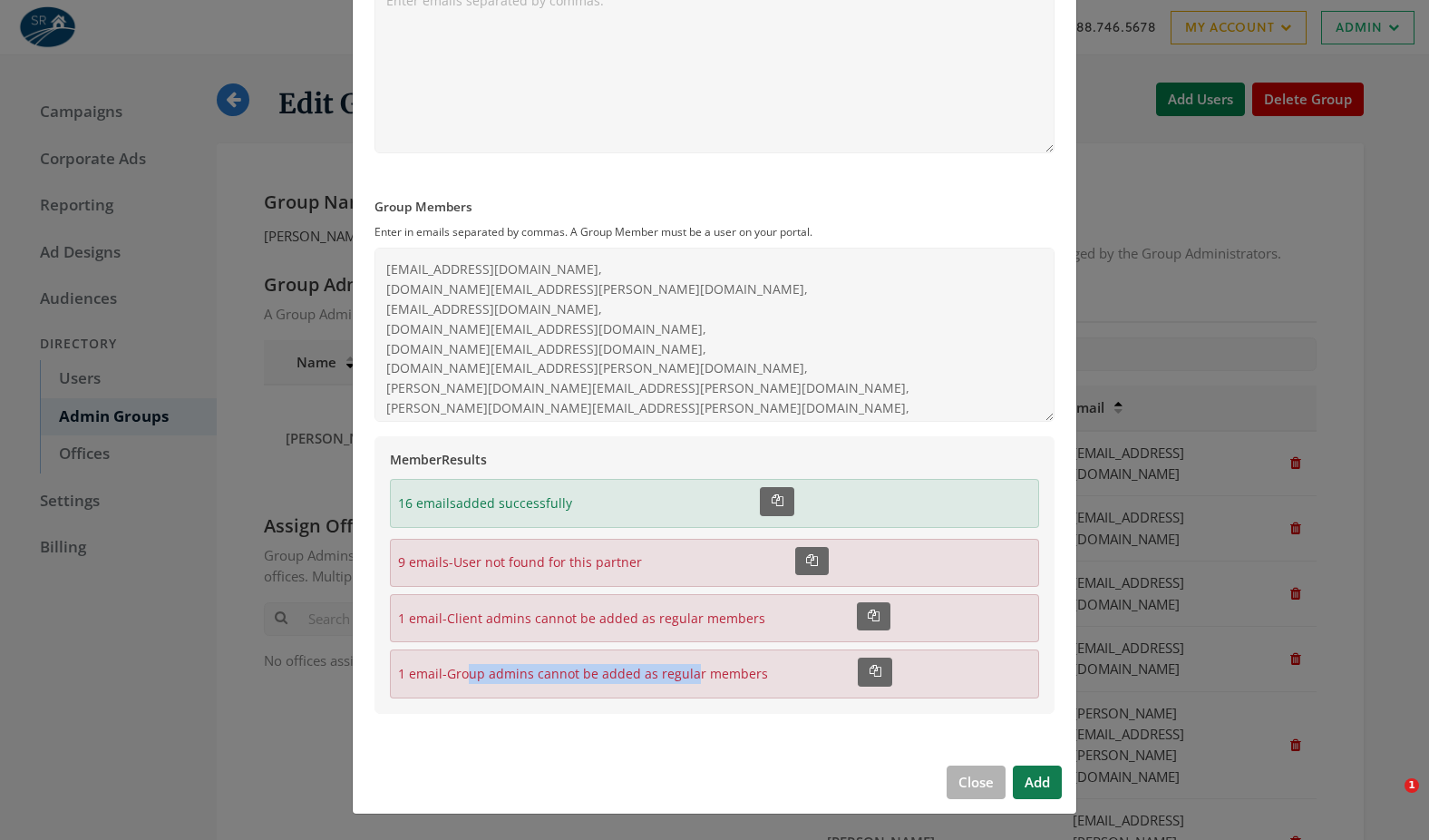
click at [696, 675] on span "1 email - Group admins cannot be added as regular members" at bounding box center [582, 674] width 370 height 20
click at [588, 534] on div "Member Results 16 emails added successfully Copied! 9 emails - User not found f…" at bounding box center [714, 574] width 680 height 276
drag, startPoint x: 417, startPoint y: 498, endPoint x: 580, endPoint y: 514, distance: 163.8
click at [578, 513] on div "16 emails added successfully Copied!" at bounding box center [715, 503] width 649 height 48
drag, startPoint x: 478, startPoint y: 576, endPoint x: 630, endPoint y: 591, distance: 152.7
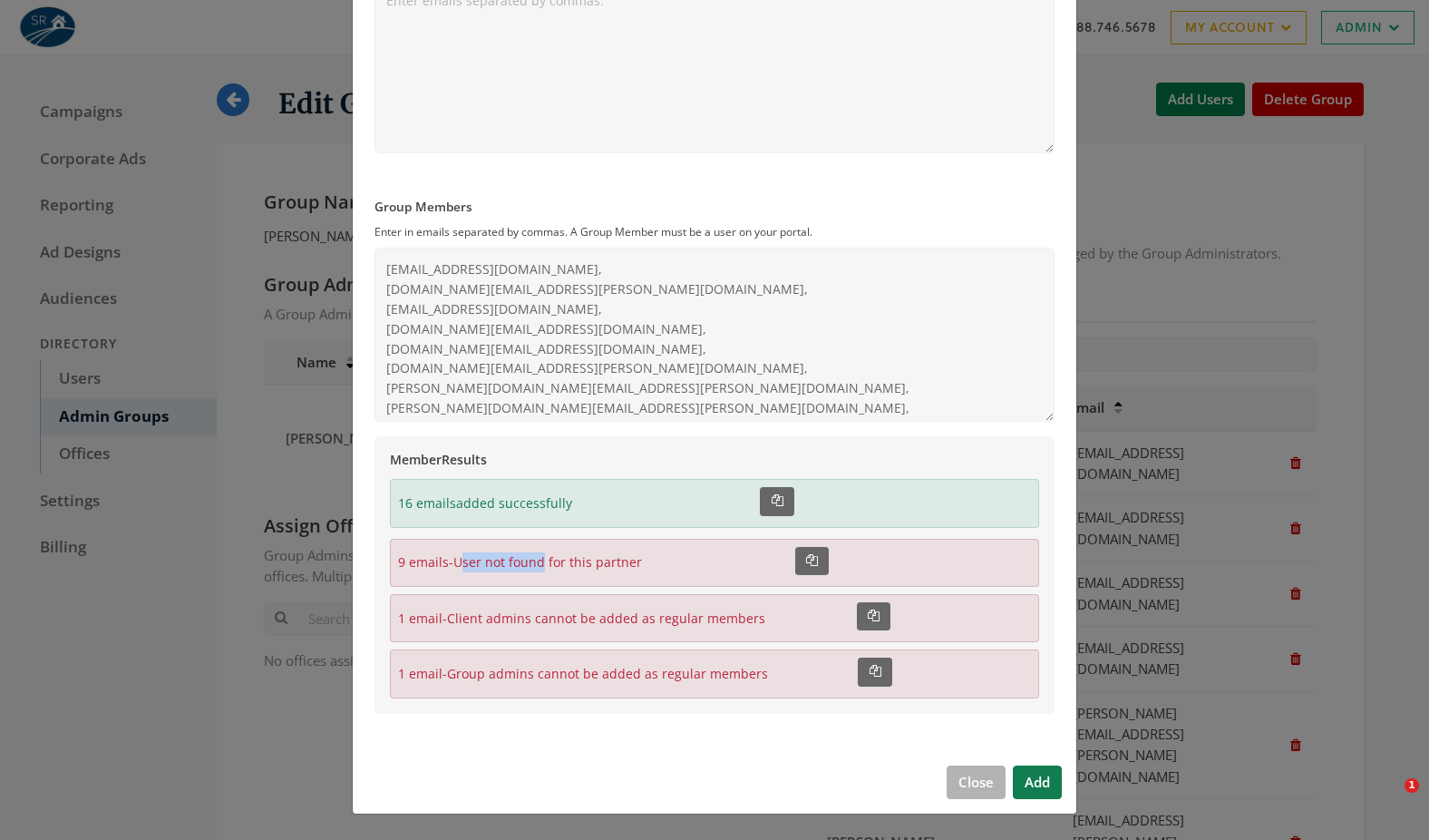
click at [583, 574] on div "9 emails - User not found for this partner Copied!" at bounding box center [715, 563] width 649 height 48
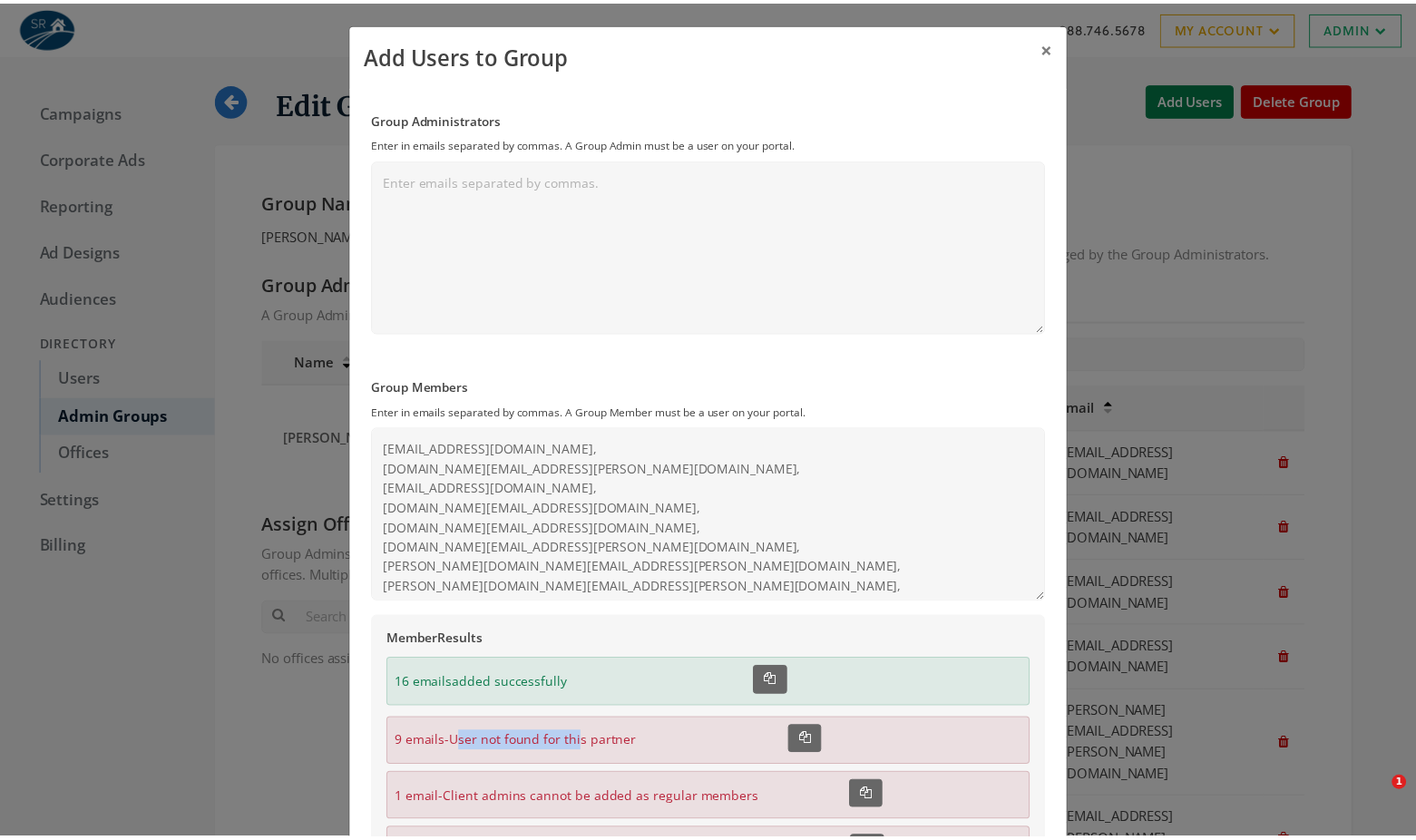
scroll to position [0, 0]
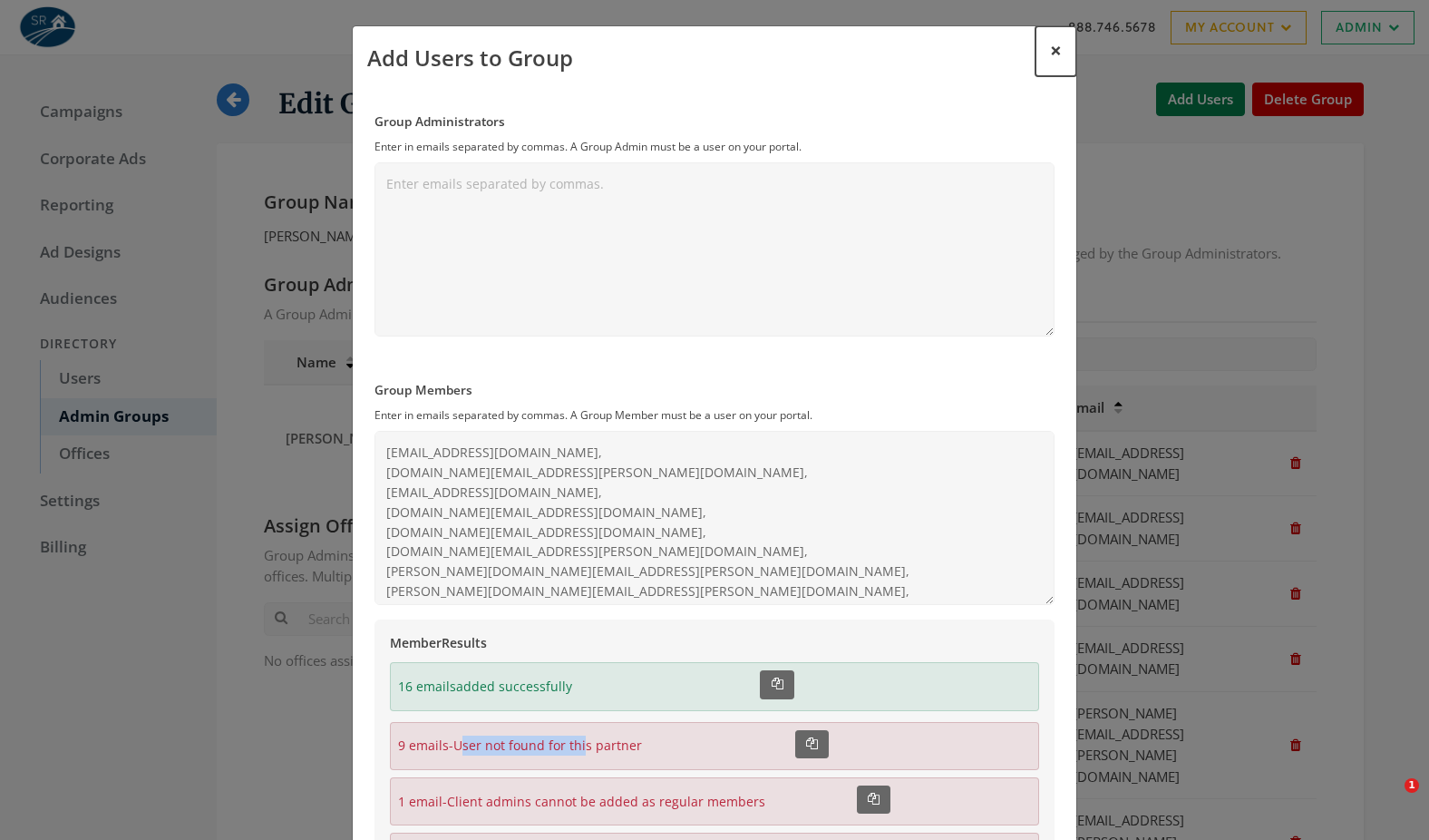
click at [1051, 54] on span "×" at bounding box center [1055, 50] width 12 height 28
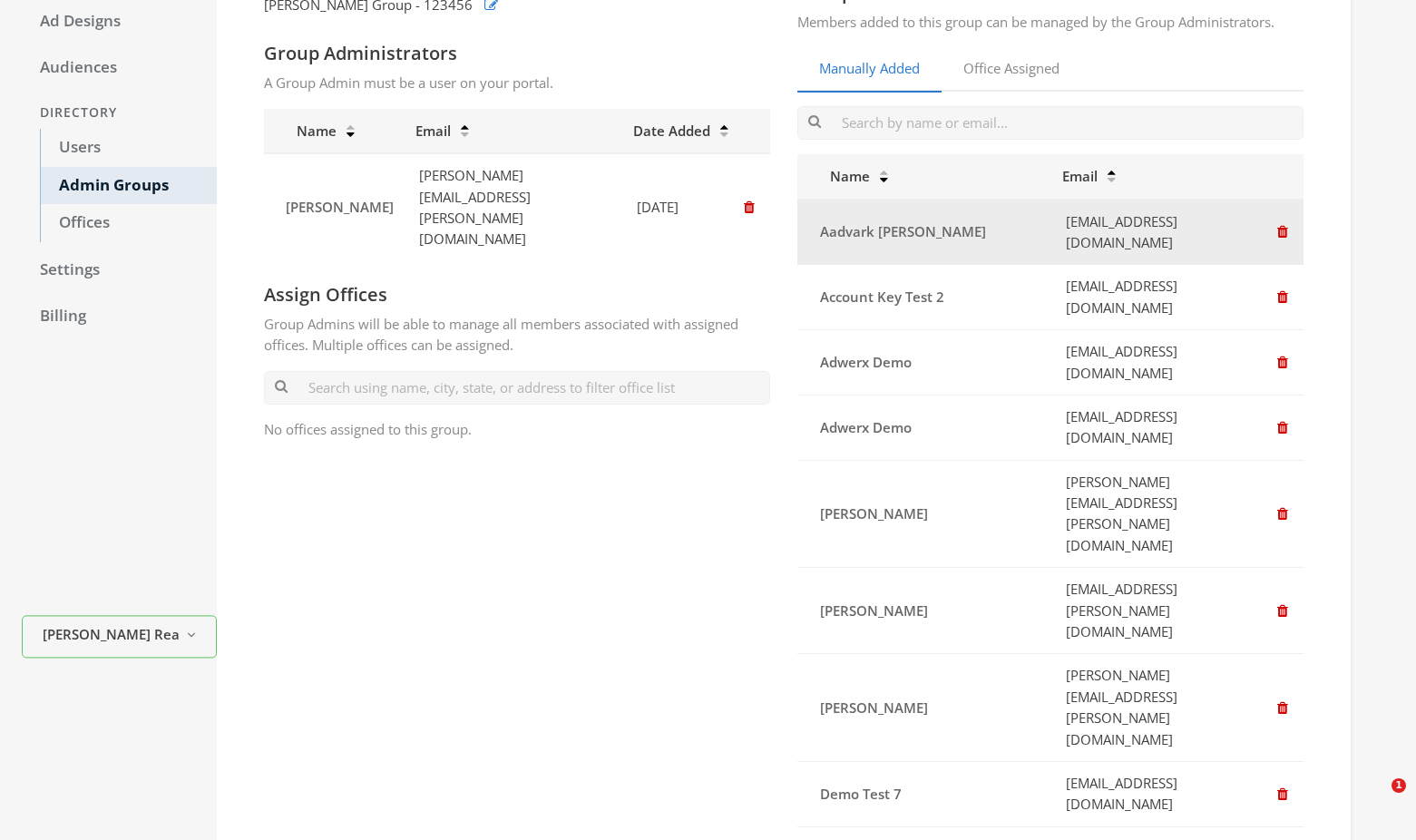
scroll to position [182, 0]
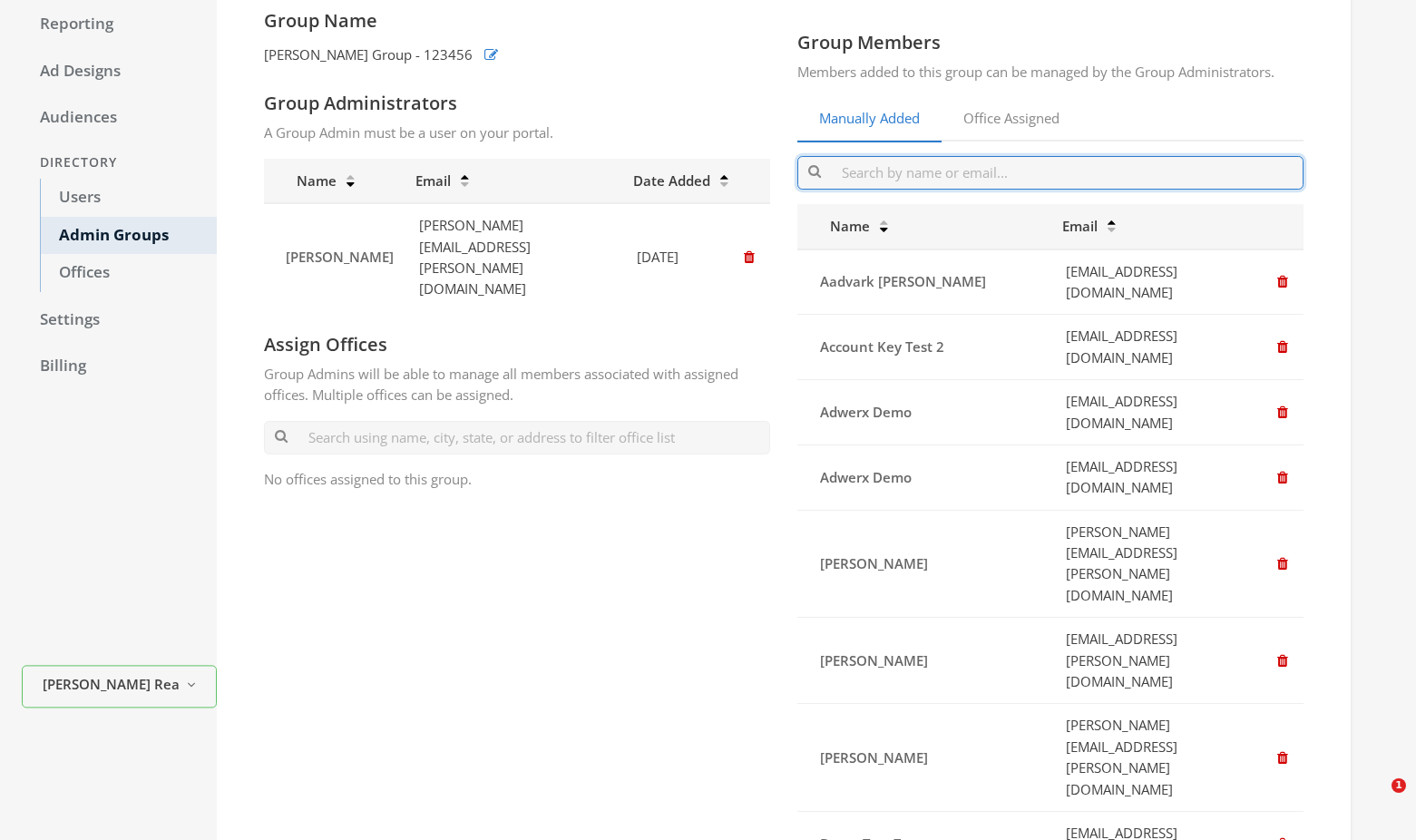
click at [944, 173] on input "text" at bounding box center [1051, 172] width 506 height 33
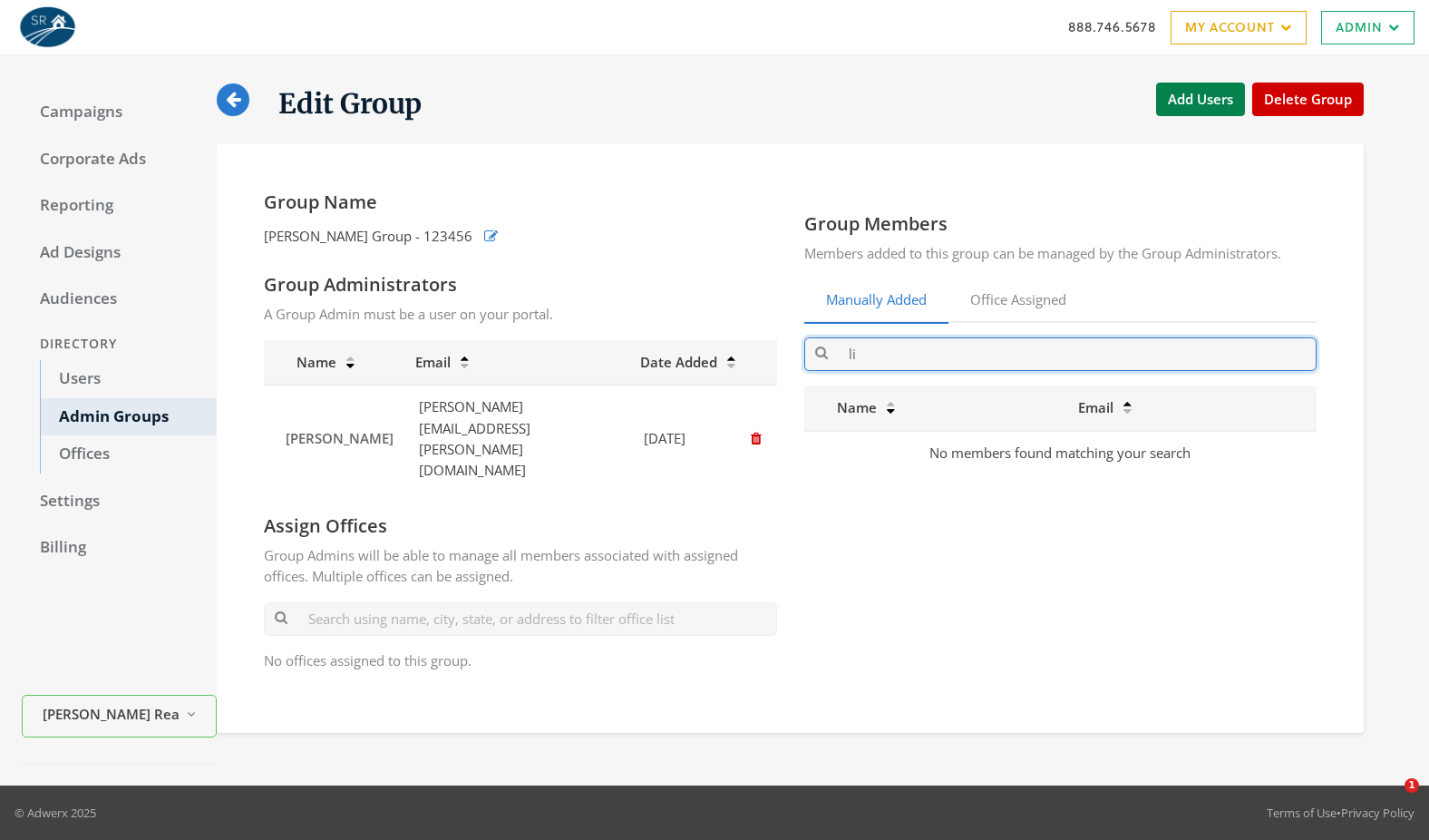
type input "l"
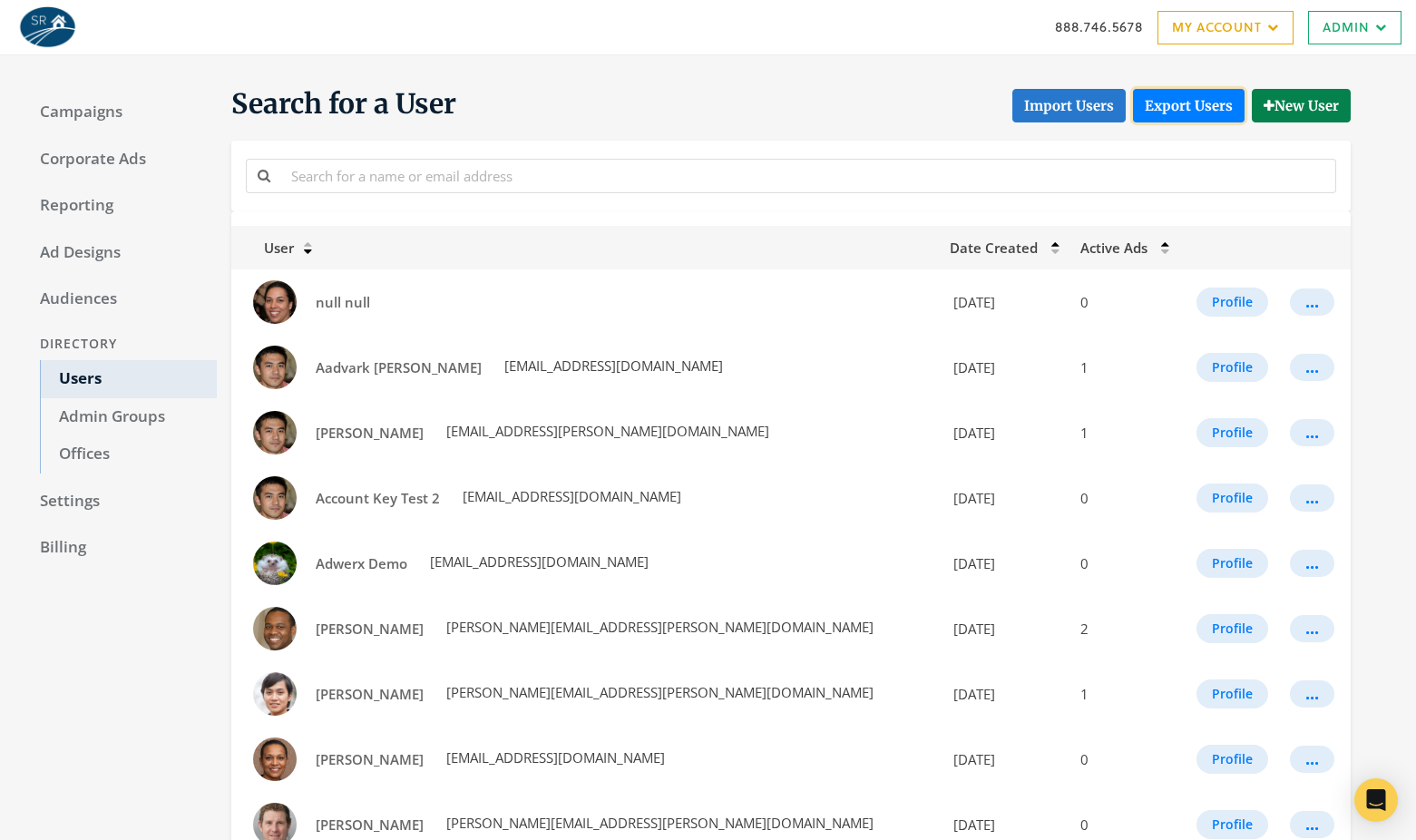
click at [1188, 110] on link "Export Users" at bounding box center [1188, 106] width 111 height 33
